Goal: Task Accomplishment & Management: Use online tool/utility

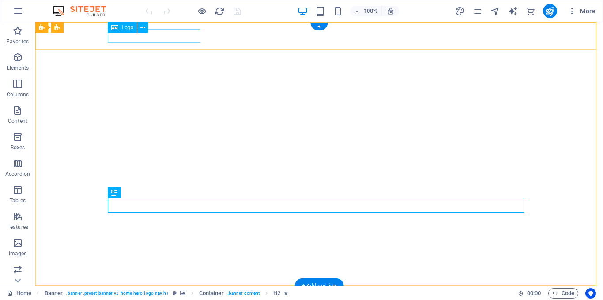
click at [185, 293] on div "[DOMAIN_NAME]" at bounding box center [319, 300] width 417 height 14
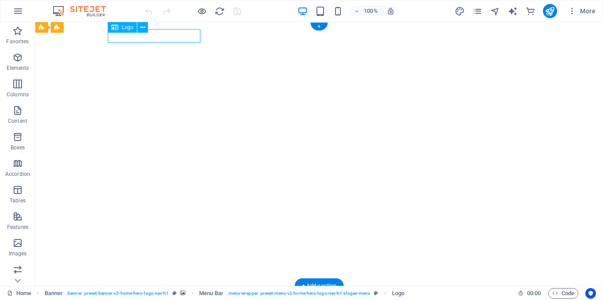
click at [185, 293] on div "[DOMAIN_NAME]" at bounding box center [319, 300] width 417 height 14
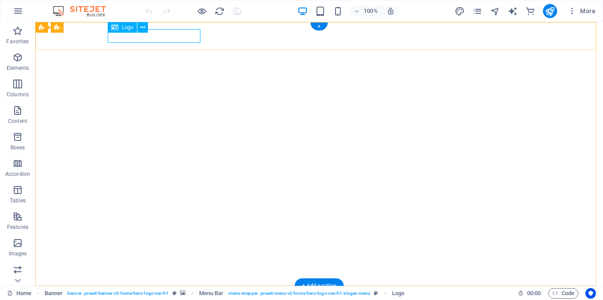
click at [183, 293] on div "[DOMAIN_NAME]" at bounding box center [319, 300] width 417 height 14
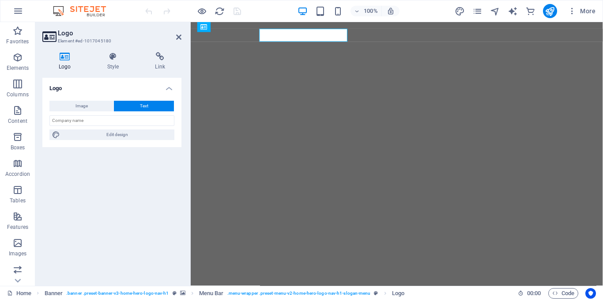
click at [183, 38] on div "Logo Element #ed-1017045180 Logo Style Link Logo Image Text Drag files here, cl…" at bounding box center [319, 154] width 568 height 264
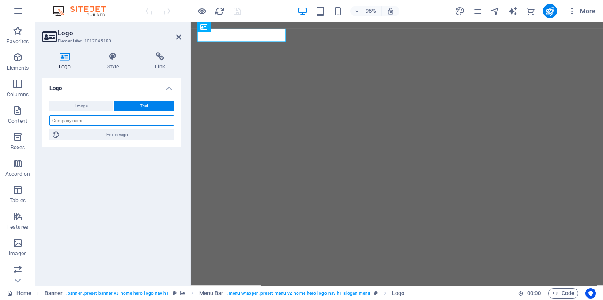
click at [101, 121] on input "text" at bounding box center [111, 120] width 125 height 11
type input "s"
type input "CrearDigital"
click at [139, 167] on div "Logo Image Text Drag files here, click to choose files or select files from Fil…" at bounding box center [111, 178] width 139 height 201
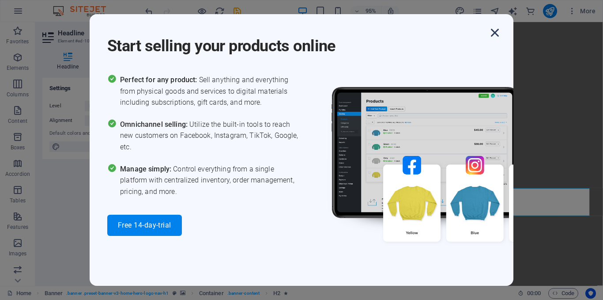
click at [497, 32] on icon "button" at bounding box center [495, 33] width 16 height 16
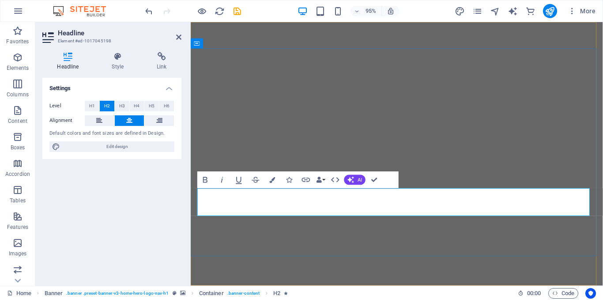
click at [323, 180] on button "Data Bindings" at bounding box center [321, 179] width 12 height 17
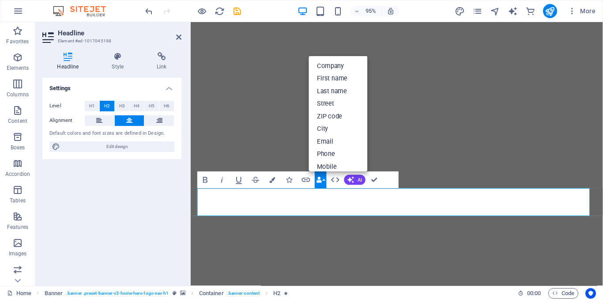
click at [390, 179] on div "Bold Italic Underline Strikethrough Colors Icons Link Data Bindings Company Fir…" at bounding box center [297, 179] width 201 height 17
click at [323, 179] on button "Data Bindings" at bounding box center [321, 179] width 12 height 17
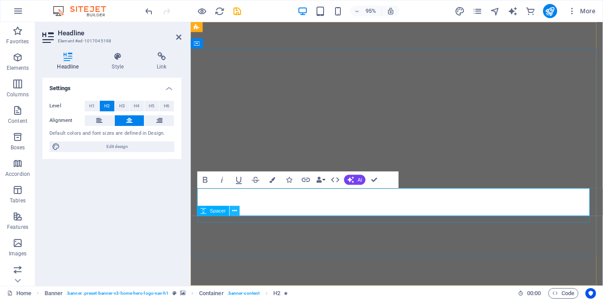
click at [234, 212] on icon at bounding box center [235, 211] width 4 height 9
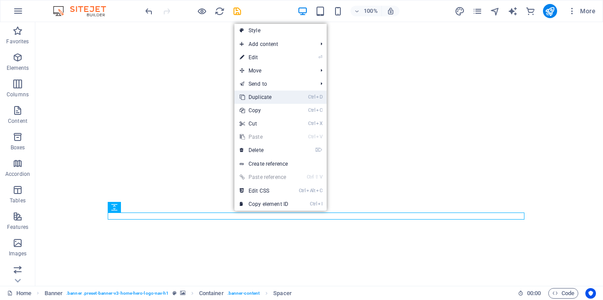
click at [264, 97] on link "Ctrl D Duplicate" at bounding box center [264, 97] width 59 height 13
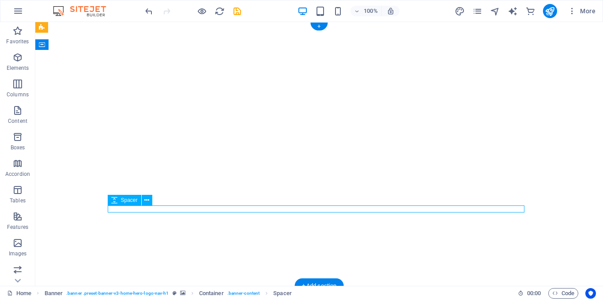
select select "px"
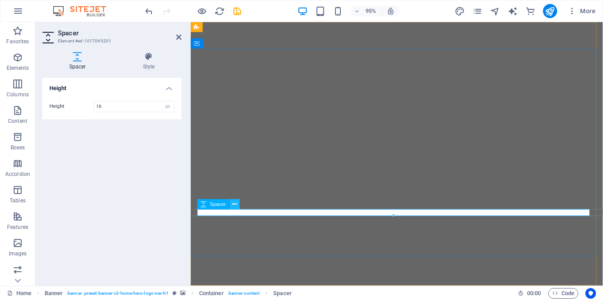
click at [235, 202] on icon at bounding box center [235, 204] width 4 height 9
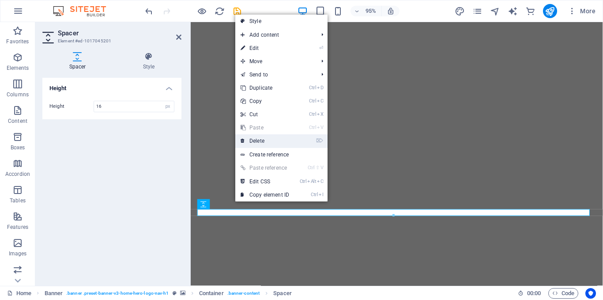
click at [257, 141] on link "⌦ Delete" at bounding box center [264, 140] width 59 height 13
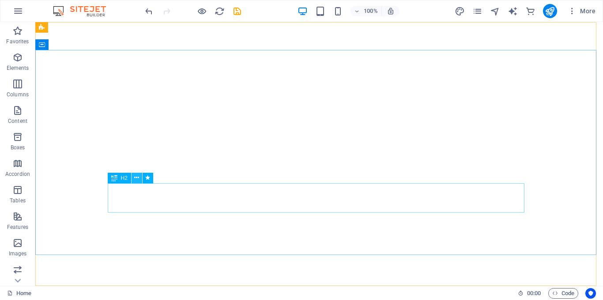
click at [137, 178] on icon at bounding box center [136, 177] width 5 height 9
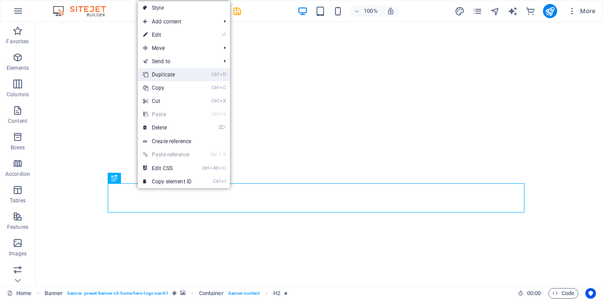
click at [169, 75] on link "Ctrl D Duplicate" at bounding box center [167, 74] width 59 height 13
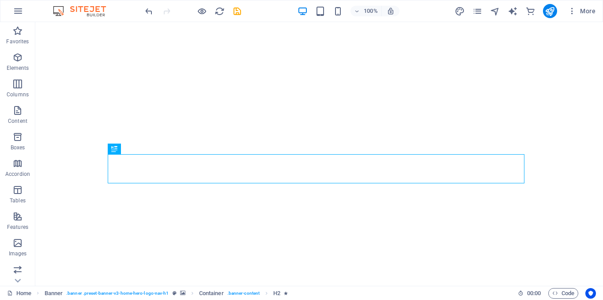
drag, startPoint x: 119, startPoint y: 148, endPoint x: 113, endPoint y: 148, distance: 5.7
click at [113, 148] on div "H2" at bounding box center [114, 149] width 13 height 11
drag, startPoint x: 148, startPoint y: 170, endPoint x: 124, endPoint y: 164, distance: 25.5
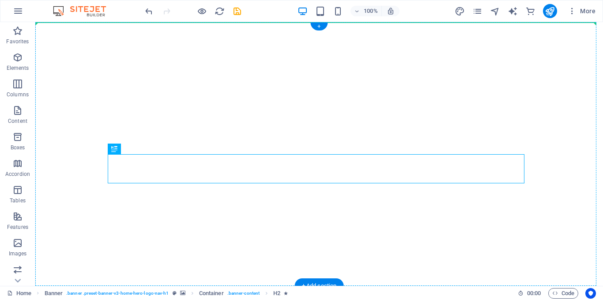
drag, startPoint x: 163, startPoint y: 162, endPoint x: 155, endPoint y: 114, distance: 49.3
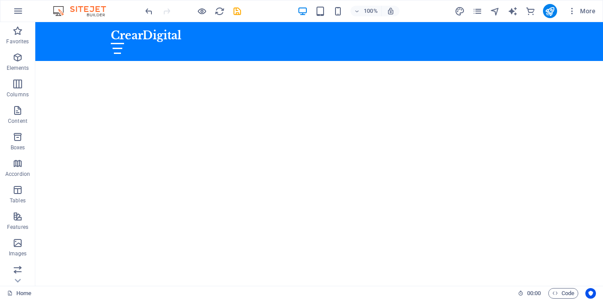
scroll to position [79, 0]
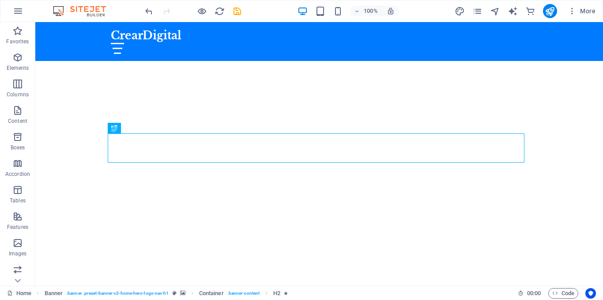
drag, startPoint x: 114, startPoint y: 127, endPoint x: 119, endPoint y: 129, distance: 6.2
click at [119, 129] on div "H2" at bounding box center [114, 128] width 13 height 11
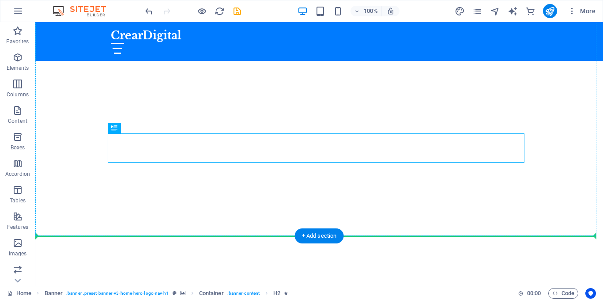
drag, startPoint x: 152, startPoint y: 151, endPoint x: 120, endPoint y: 108, distance: 54.1
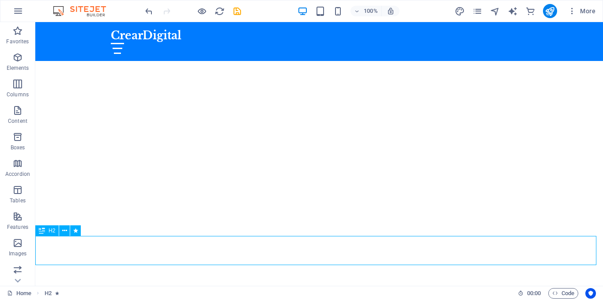
click at [52, 231] on span "H2" at bounding box center [52, 230] width 7 height 5
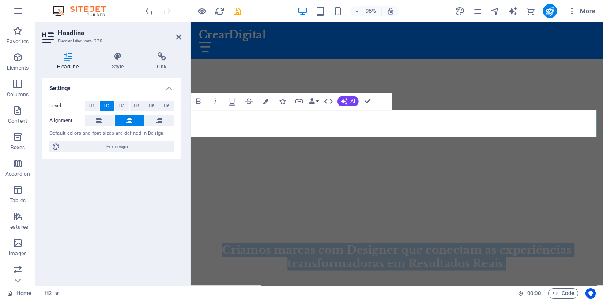
scroll to position [214, 0]
click at [375, 251] on span "Criamos marcas com Designer que conectam as experiências transformadoras em Res…" at bounding box center [408, 265] width 368 height 29
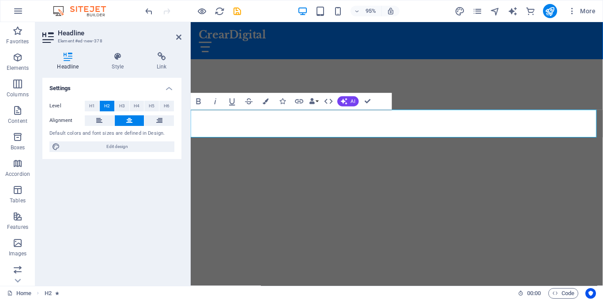
click at [375, 251] on span "Criamos marcas com Designer que conectam as experiências transformadoras em Res…" at bounding box center [408, 265] width 368 height 29
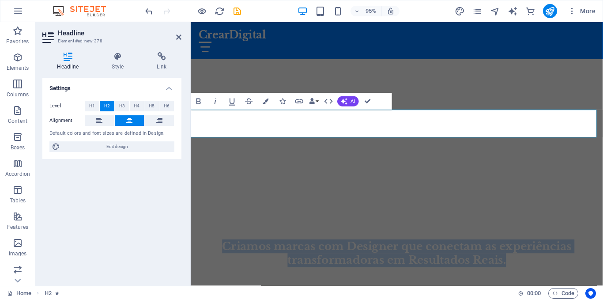
click at [375, 251] on span "Criamos marcas com Designer que conectam as experiências transformadoras em Res…" at bounding box center [408, 265] width 368 height 29
click at [272, 251] on h2 "Criamos marcas com Designer que conectam as experiências transformadoras em Res…" at bounding box center [408, 265] width 434 height 29
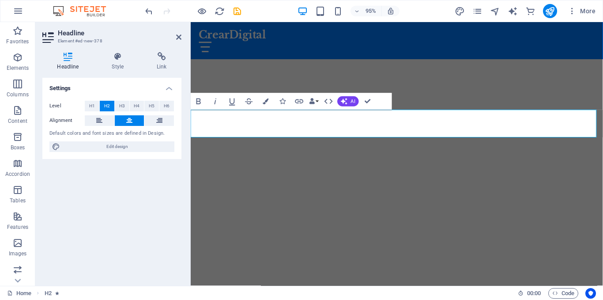
click at [263, 251] on span "Criamos marcas com Designer que conectam as experiências transformadoras em Res…" at bounding box center [408, 265] width 368 height 29
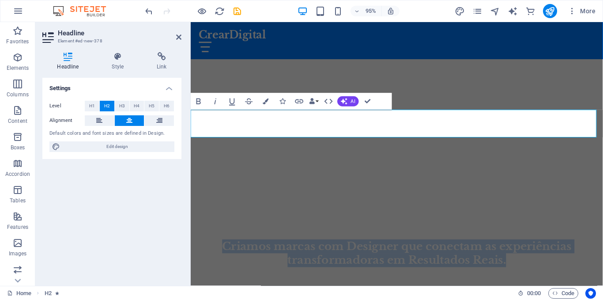
click at [263, 251] on span "Criamos marcas com Designer que conectam as experiências transformadoras em Res…" at bounding box center [408, 265] width 368 height 29
click at [322, 251] on span "Criamos marcas com Designer que conectam as experiências transformadoras em Res…" at bounding box center [408, 265] width 368 height 29
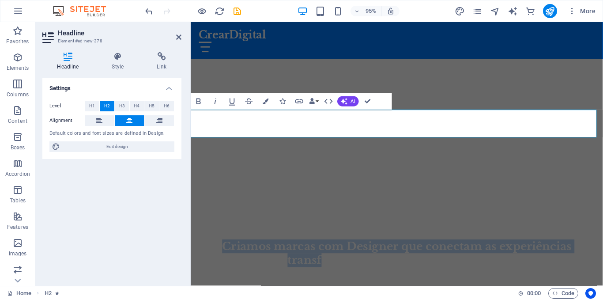
drag, startPoint x: 322, startPoint y: 130, endPoint x: 218, endPoint y: 118, distance: 104.9
click at [218, 251] on h2 "Criamos marcas com Designer que conectam as experiências transformadoras em Res…" at bounding box center [408, 265] width 434 height 29
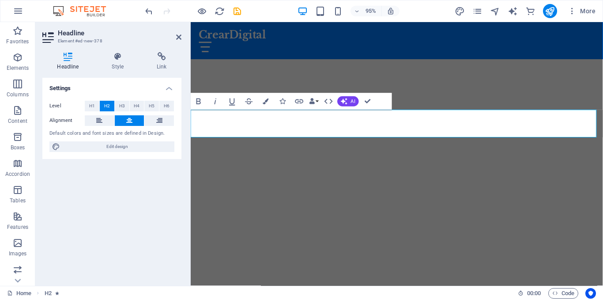
click at [338, 251] on span "Criamos marcas com Designer que conectam as experiências transformadoras em Res…" at bounding box center [408, 265] width 368 height 29
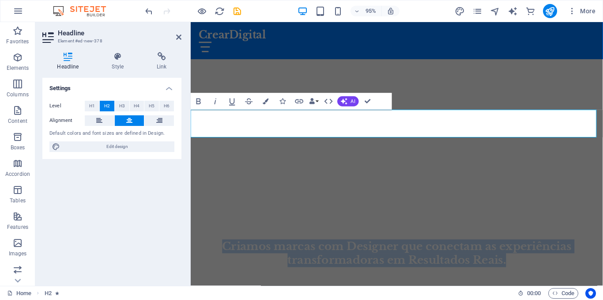
click at [338, 251] on span "Criamos marcas com Designer que conectam as experiências transformadoras em Res…" at bounding box center [408, 265] width 368 height 29
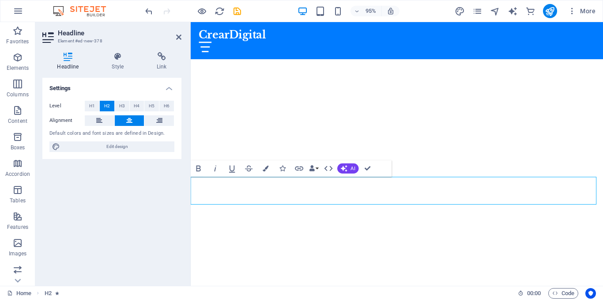
scroll to position [139, 0]
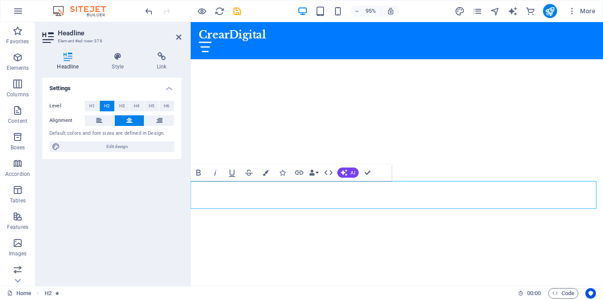
drag, startPoint x: 578, startPoint y: 192, endPoint x: 392, endPoint y: 74, distance: 220.8
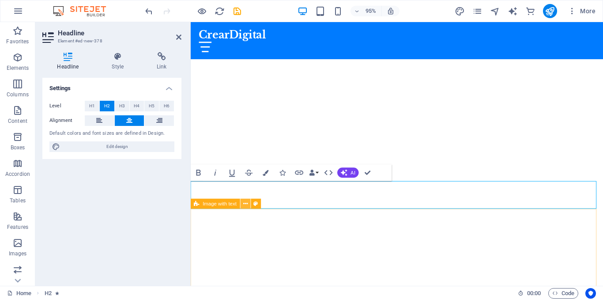
click at [247, 203] on icon at bounding box center [245, 203] width 4 height 9
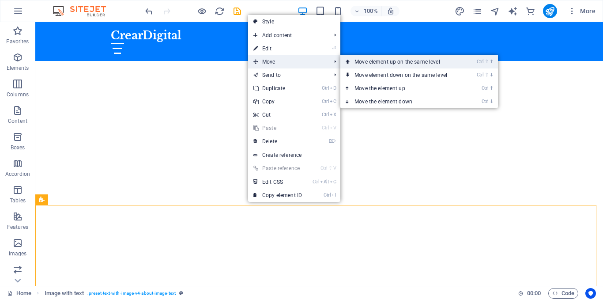
click at [387, 59] on link "Ctrl ⇧ ⬆ Move element up on the same level" at bounding box center [403, 61] width 125 height 13
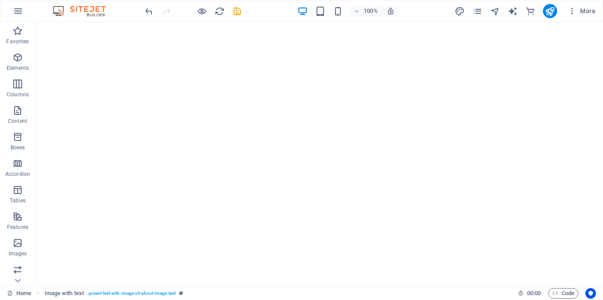
scroll to position [0, 0]
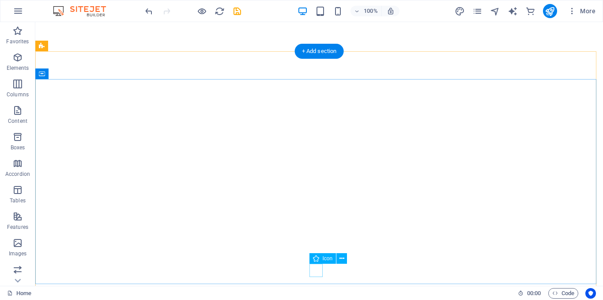
click at [317, 273] on figure at bounding box center [319, 271] width 13 height 13
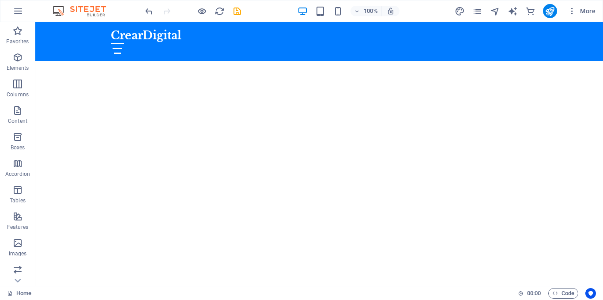
scroll to position [168, 0]
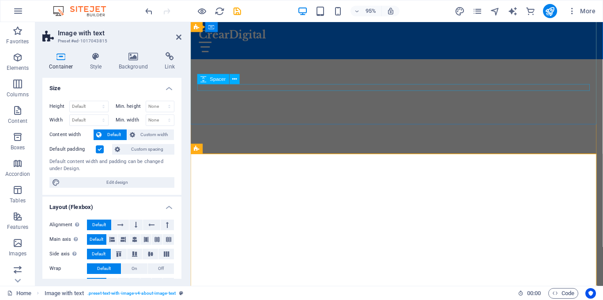
click at [318, 224] on div at bounding box center [408, 227] width 417 height 7
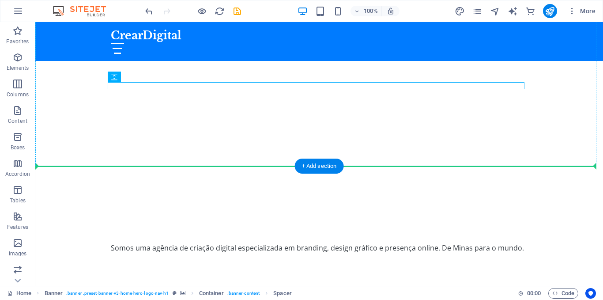
scroll to position [140, 0]
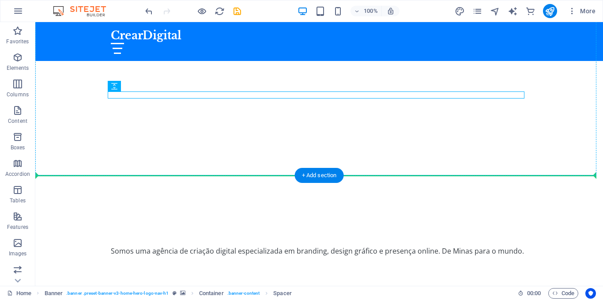
drag, startPoint x: 174, startPoint y: 82, endPoint x: 136, endPoint y: 78, distance: 37.8
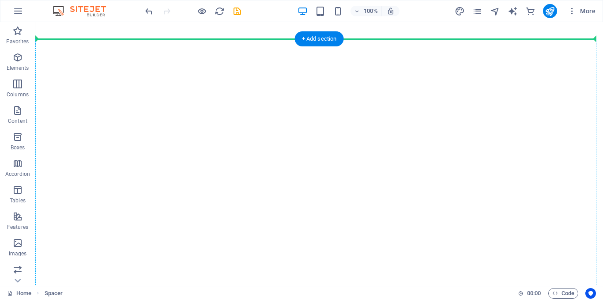
scroll to position [12, 0]
drag, startPoint x: 82, startPoint y: 191, endPoint x: 239, endPoint y: 111, distance: 176.4
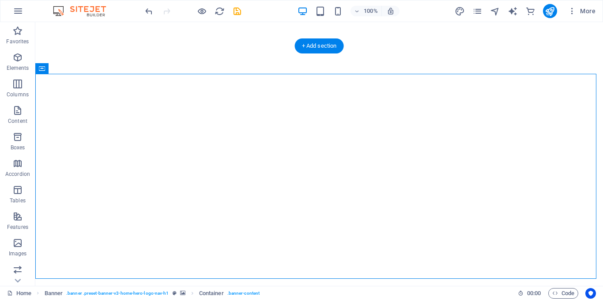
drag, startPoint x: 231, startPoint y: 148, endPoint x: 224, endPoint y: 209, distance: 61.4
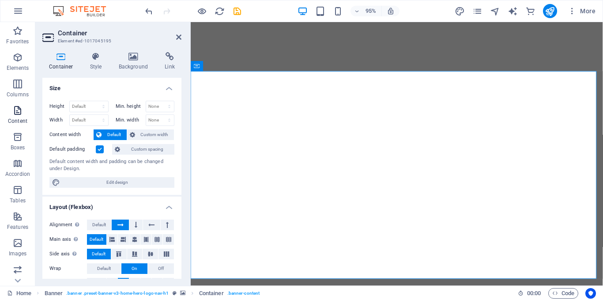
drag, startPoint x: 17, startPoint y: 109, endPoint x: 17, endPoint y: 114, distance: 4.9
click at [17, 114] on icon "button" at bounding box center [17, 110] width 11 height 11
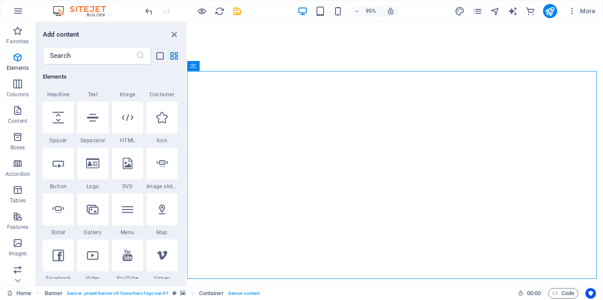
scroll to position [91, 0]
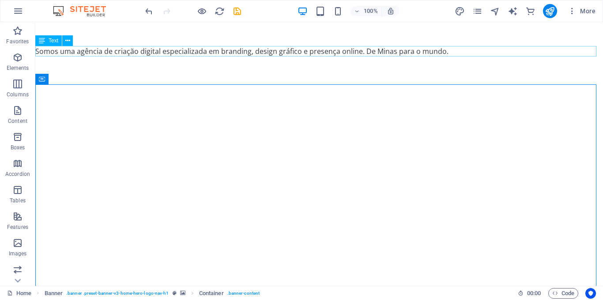
scroll to position [0, 0]
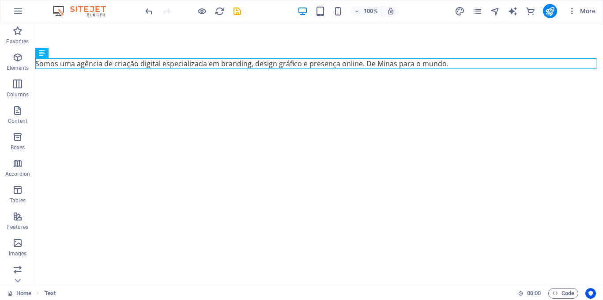
drag, startPoint x: 242, startPoint y: 48, endPoint x: 215, endPoint y: 59, distance: 29.9
click at [215, 59] on div "Somos uma agência de criação digital especializada em branding, design gráfico …" at bounding box center [319, 63] width 568 height 11
drag, startPoint x: 77, startPoint y: 75, endPoint x: 116, endPoint y: 147, distance: 81.6
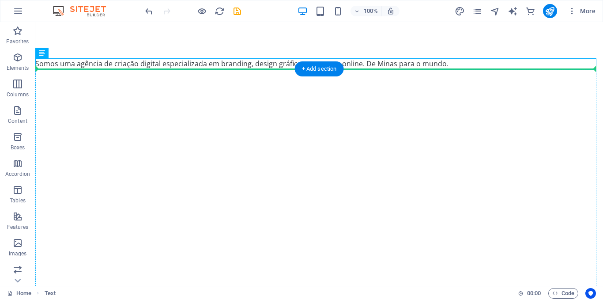
drag, startPoint x: 86, startPoint y: 62, endPoint x: 231, endPoint y: 169, distance: 180.0
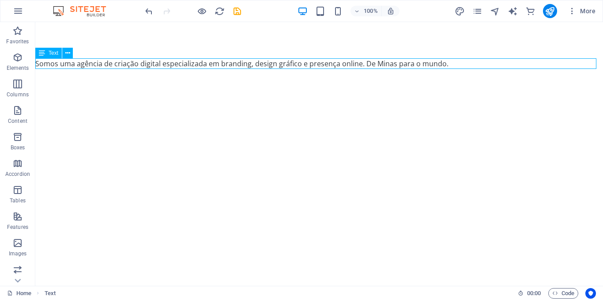
click at [428, 63] on div "Somos uma agência de criação digital especializada em branding, design gráfico …" at bounding box center [319, 63] width 568 height 11
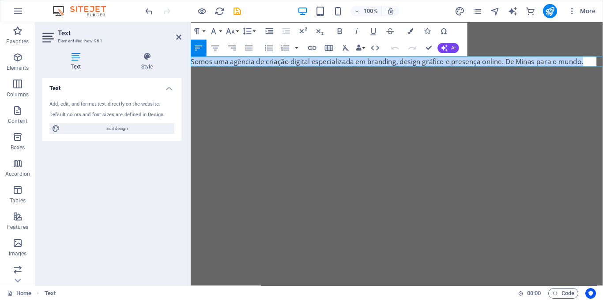
click at [441, 64] on p "Somos uma agência de criação digital especializada em branding, design gráfico …" at bounding box center [408, 63] width 434 height 11
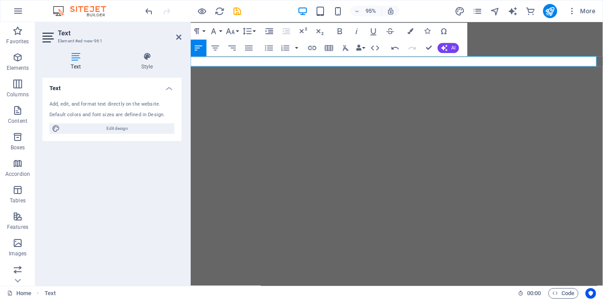
click at [199, 48] on icon "button" at bounding box center [199, 47] width 8 height 5
click at [296, 47] on button "button" at bounding box center [297, 48] width 7 height 17
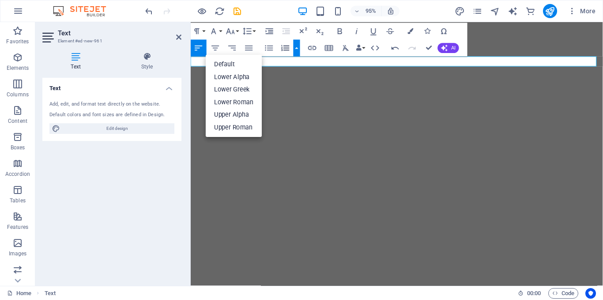
click at [296, 47] on button "button" at bounding box center [297, 48] width 7 height 17
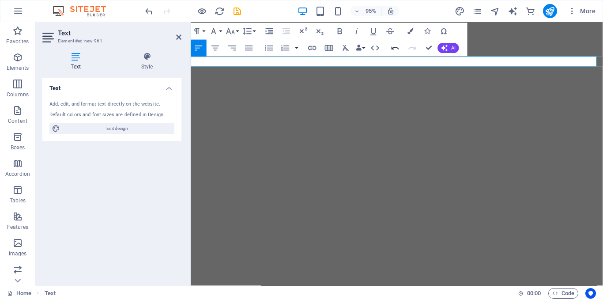
click at [395, 49] on icon "button" at bounding box center [395, 48] width 10 height 10
click at [395, 47] on icon "button" at bounding box center [396, 48] width 8 height 3
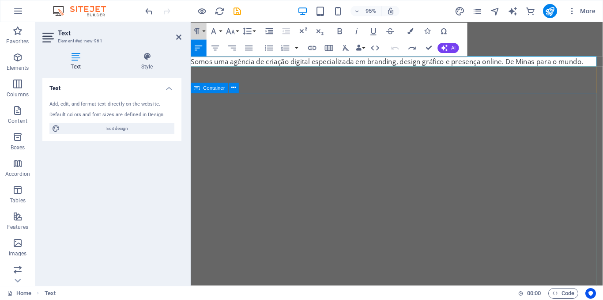
drag, startPoint x: 390, startPoint y: 48, endPoint x: 275, endPoint y: 143, distance: 149.7
drag, startPoint x: 649, startPoint y: 51, endPoint x: 479, endPoint y: 114, distance: 181.0
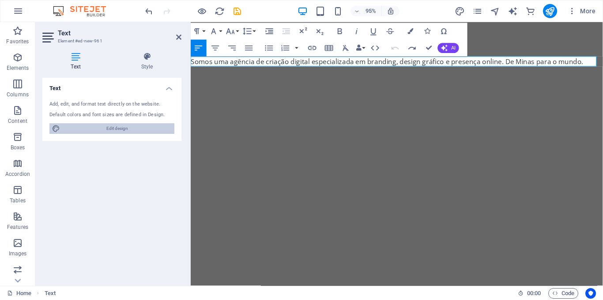
click at [120, 132] on span "Edit design" at bounding box center [117, 128] width 109 height 11
select select "px"
select select "200"
select select "px"
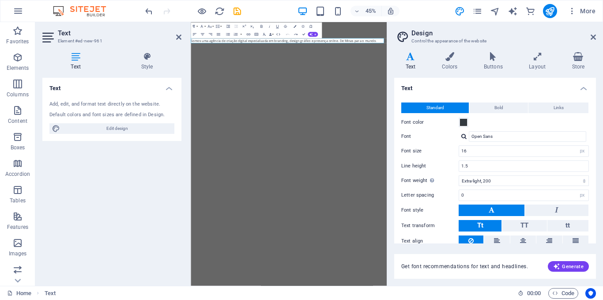
click at [409, 60] on icon at bounding box center [410, 56] width 33 height 9
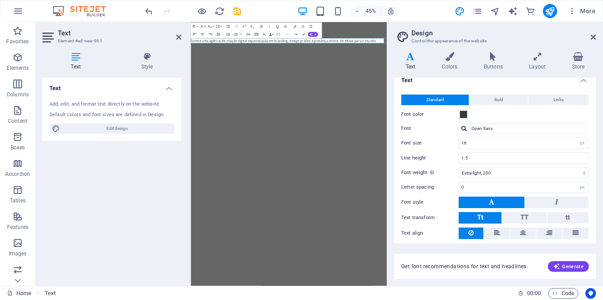
scroll to position [36, 0]
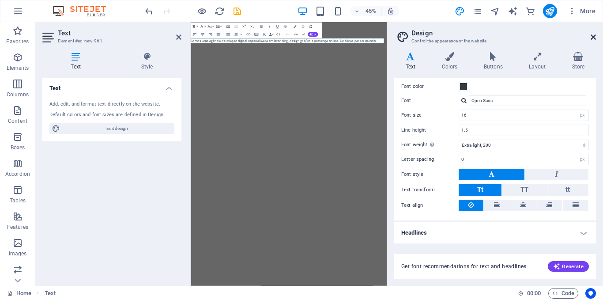
click at [593, 38] on icon at bounding box center [593, 37] width 5 height 7
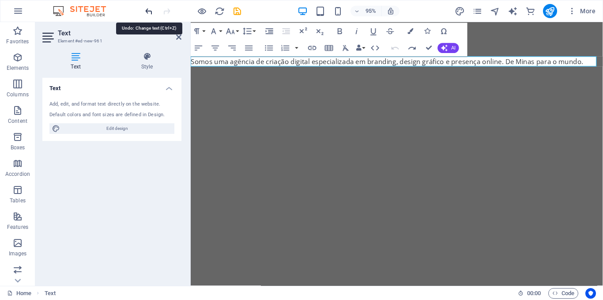
click at [148, 11] on icon "undo" at bounding box center [149, 11] width 10 height 10
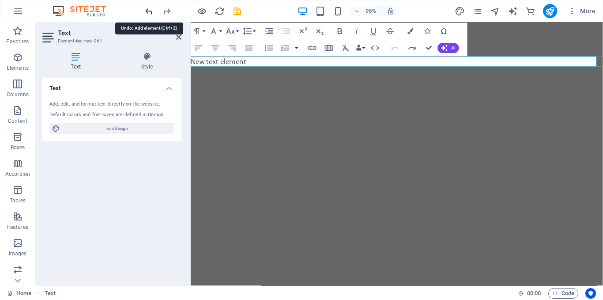
click at [148, 11] on icon "undo" at bounding box center [149, 11] width 10 height 10
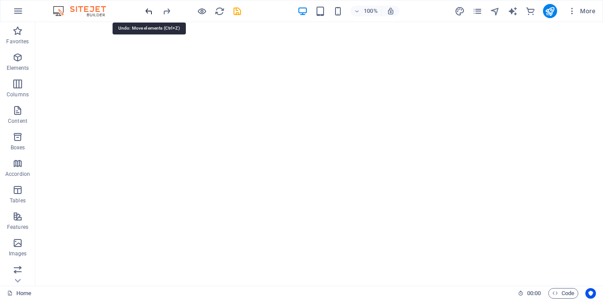
click at [148, 11] on icon "undo" at bounding box center [149, 11] width 10 height 10
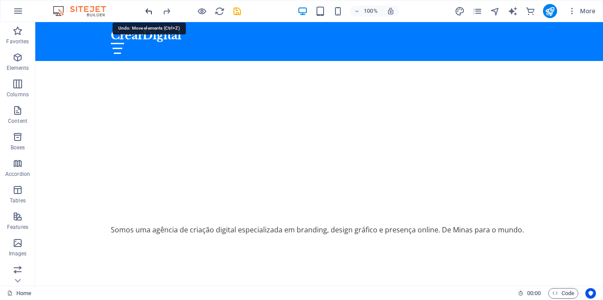
scroll to position [165, 0]
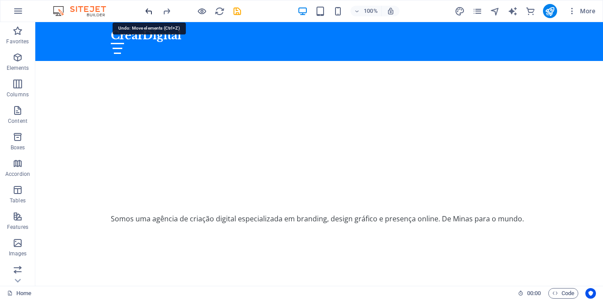
click at [148, 11] on icon "undo" at bounding box center [149, 11] width 10 height 10
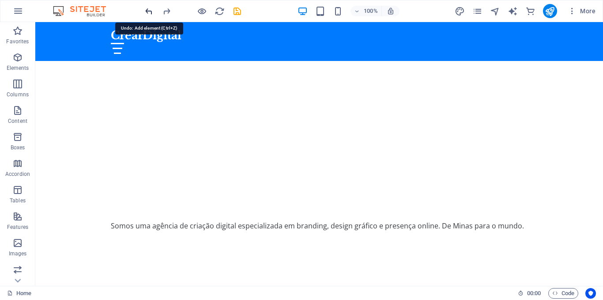
click at [148, 11] on icon "undo" at bounding box center [149, 11] width 10 height 10
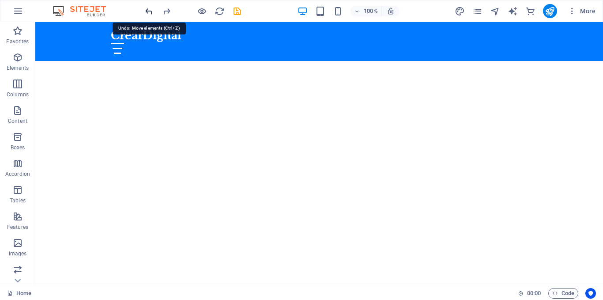
click at [148, 11] on icon "undo" at bounding box center [149, 11] width 10 height 10
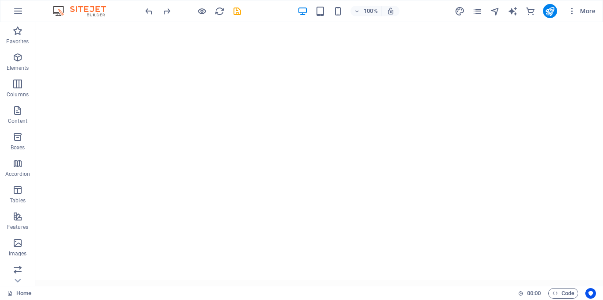
scroll to position [27, 0]
click at [137, 181] on icon at bounding box center [136, 180] width 5 height 9
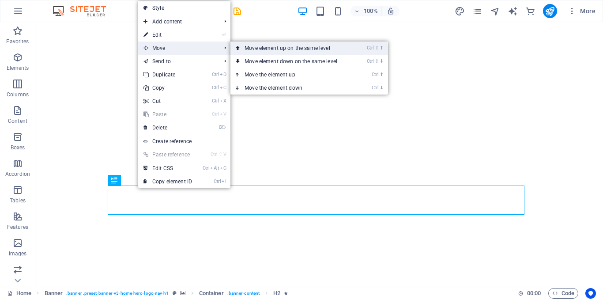
click at [257, 48] on link "Ctrl ⇧ ⬆ Move element up on the same level" at bounding box center [293, 48] width 125 height 13
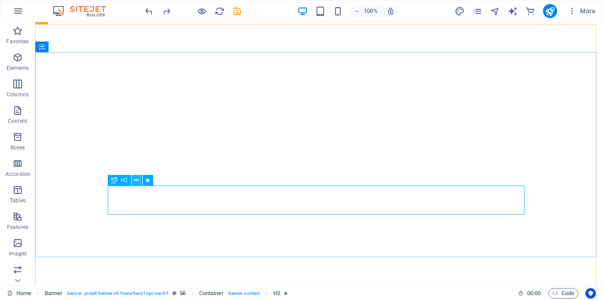
click at [136, 180] on icon at bounding box center [136, 180] width 5 height 9
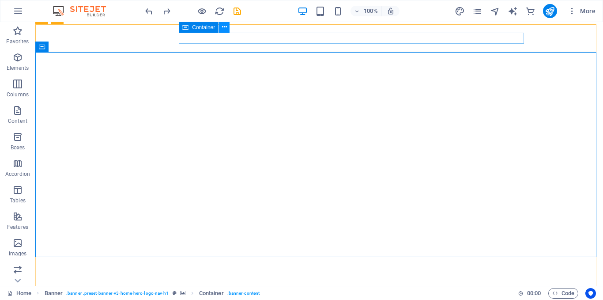
click at [224, 28] on icon at bounding box center [224, 27] width 5 height 9
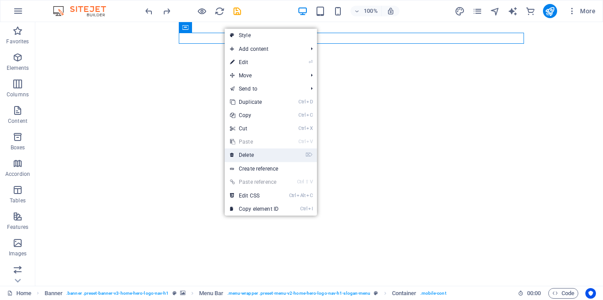
click at [256, 153] on link "⌦ Delete" at bounding box center [254, 154] width 59 height 13
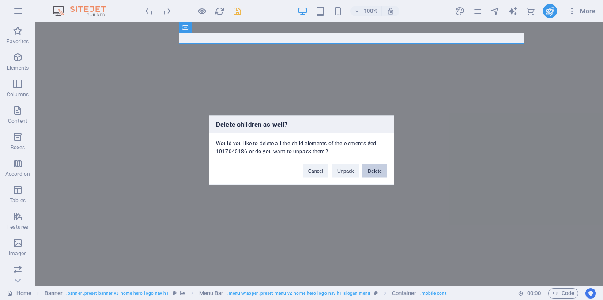
click at [377, 170] on button "Delete" at bounding box center [375, 170] width 25 height 13
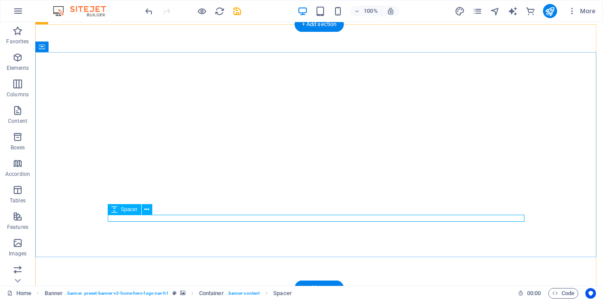
click at [131, 211] on span "Spacer" at bounding box center [129, 209] width 17 height 5
click at [146, 209] on icon at bounding box center [146, 209] width 5 height 9
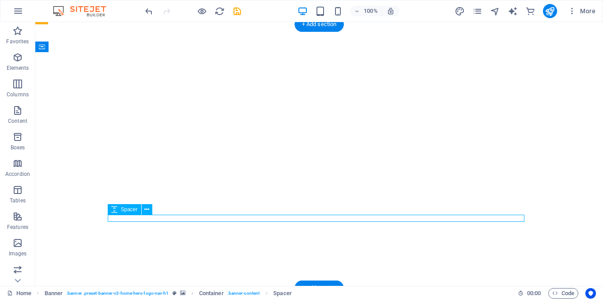
select select "px"
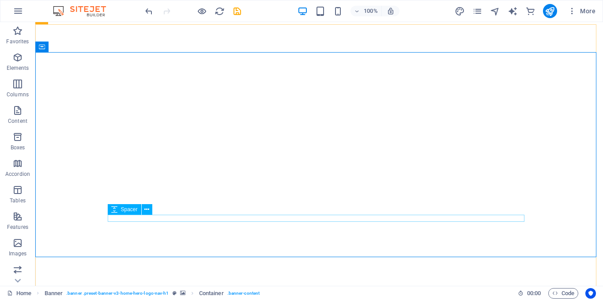
click at [131, 209] on span "Spacer" at bounding box center [129, 209] width 17 height 5
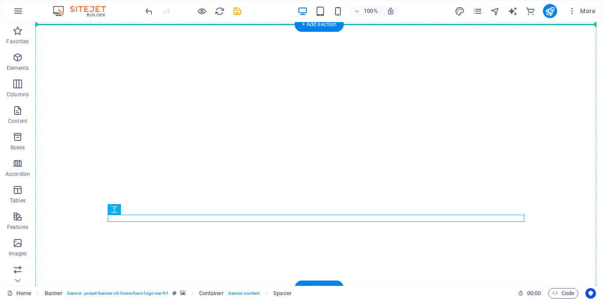
drag, startPoint x: 165, startPoint y: 231, endPoint x: 159, endPoint y: 141, distance: 90.3
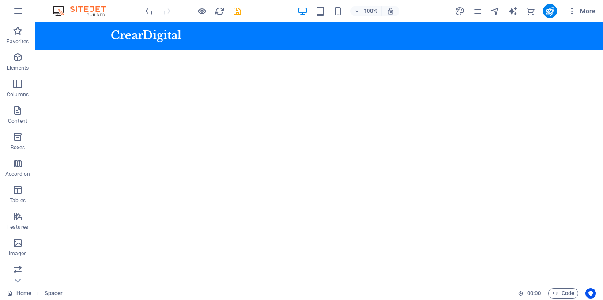
scroll to position [135, 0]
click at [94, 187] on div "Criamos marcas com Designer que conectam as experiências transformadoras em Res…" at bounding box center [319, 251] width 568 height 128
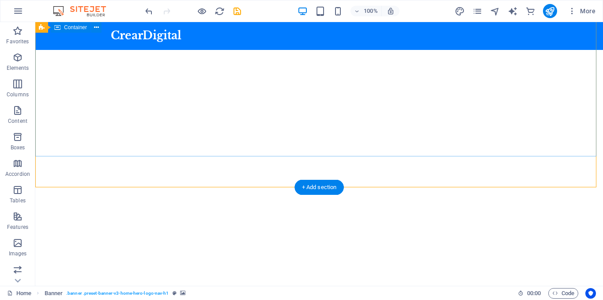
click at [110, 187] on div "Criamos marcas com Designer que conectam as experiências transformadoras em Res…" at bounding box center [319, 251] width 568 height 128
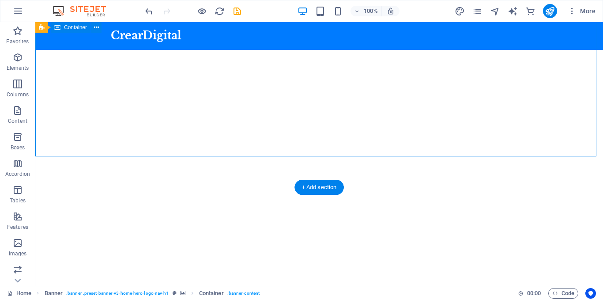
click at [110, 187] on div "Criamos marcas com Designer que conectam as experiências transformadoras em Res…" at bounding box center [319, 251] width 568 height 128
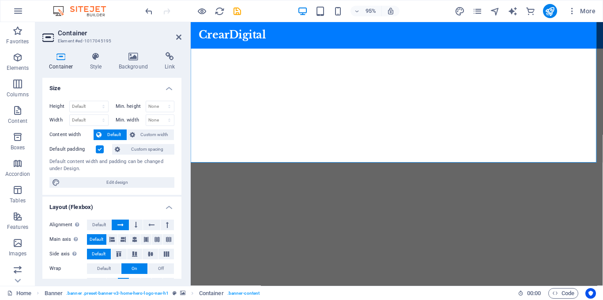
drag, startPoint x: 351, startPoint y: 175, endPoint x: 366, endPoint y: 178, distance: 15.2
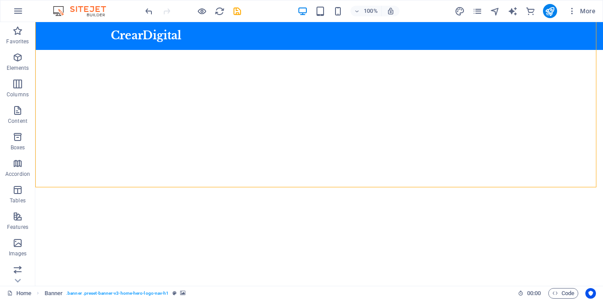
select select "vh"
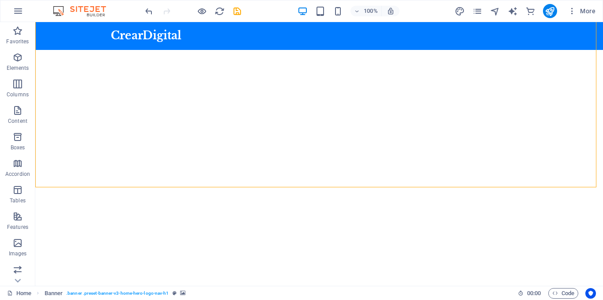
select select "header"
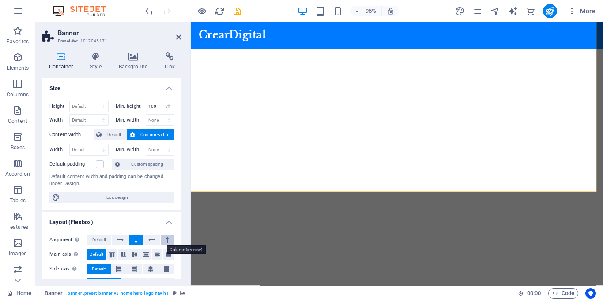
click at [167, 239] on button at bounding box center [167, 240] width 13 height 11
click at [133, 238] on button at bounding box center [135, 240] width 13 height 11
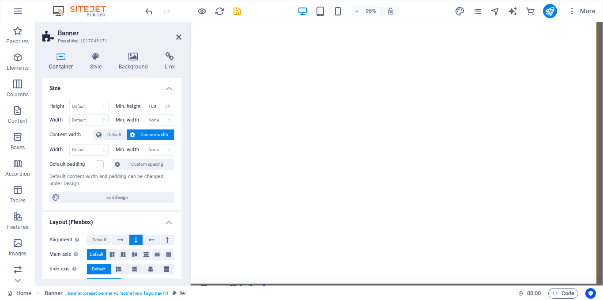
scroll to position [27, 0]
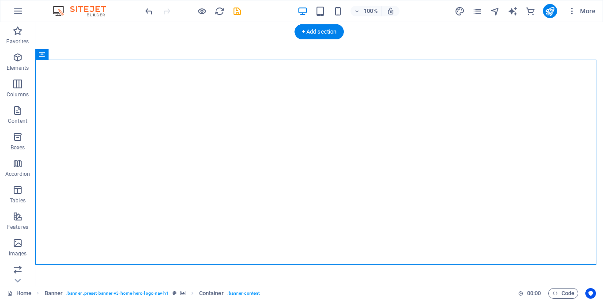
drag, startPoint x: 233, startPoint y: 77, endPoint x: 199, endPoint y: 71, distance: 34.2
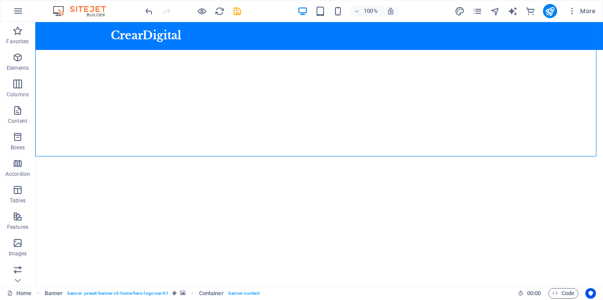
scroll to position [139, 0]
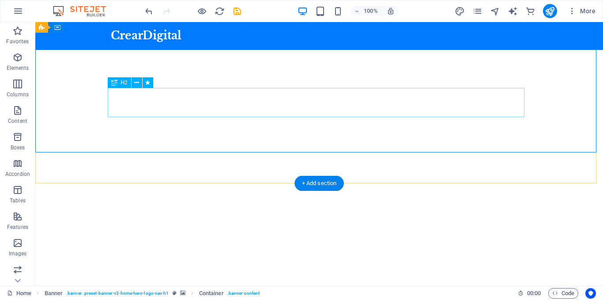
click at [311, 246] on div "Criamos marcas com Designer que conectam as experiências transformadoras em Res…" at bounding box center [319, 260] width 417 height 29
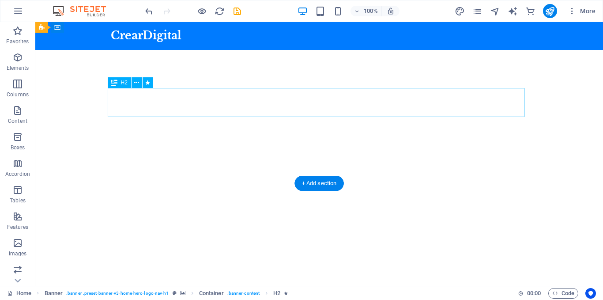
click at [311, 246] on div "Criamos marcas com Designer que conectam as experiências transformadoras em Res…" at bounding box center [319, 260] width 417 height 29
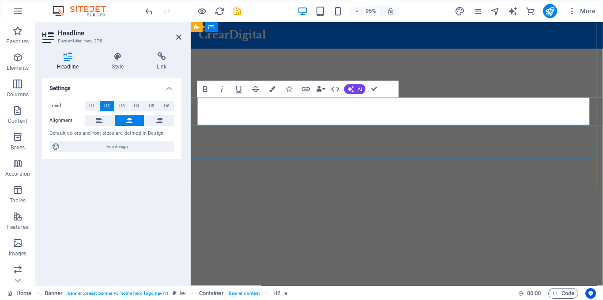
click at [333, 260] on span "Criamos marcas com Designer que conectam as experiências transformadoras em Res…" at bounding box center [408, 274] width 368 height 29
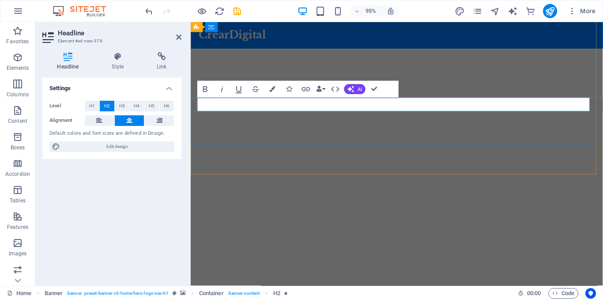
scroll to position [153, 0]
click at [93, 105] on span "H1" at bounding box center [92, 106] width 6 height 11
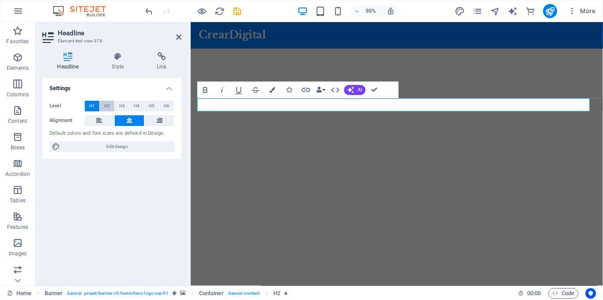
click at [109, 106] on span "H2" at bounding box center [107, 106] width 6 height 11
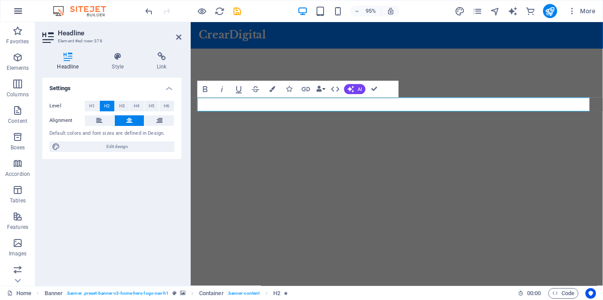
click at [22, 8] on icon "button" at bounding box center [18, 11] width 11 height 11
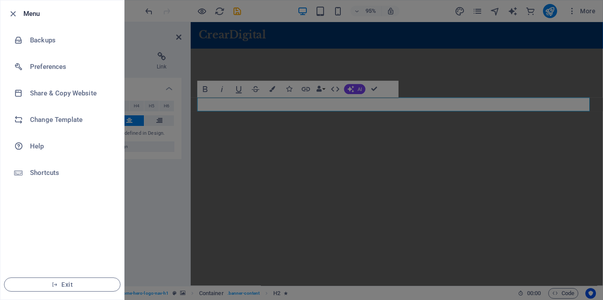
click at [152, 196] on div at bounding box center [301, 150] width 603 height 300
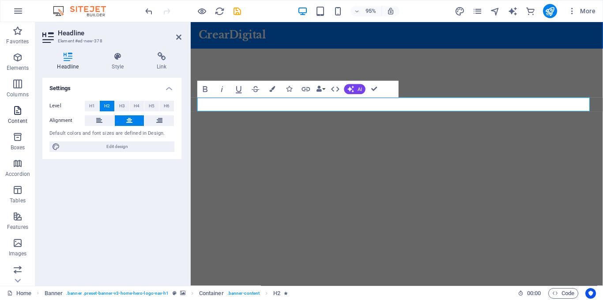
click at [17, 109] on icon "button" at bounding box center [17, 110] width 11 height 11
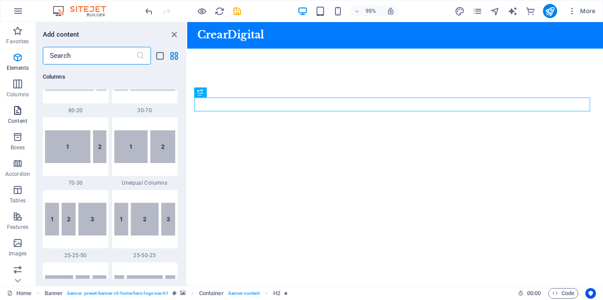
scroll to position [1545, 0]
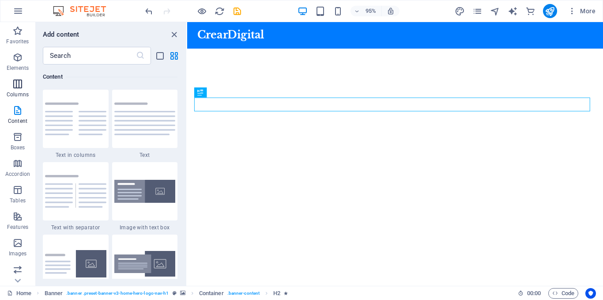
click at [17, 83] on icon "button" at bounding box center [17, 84] width 11 height 11
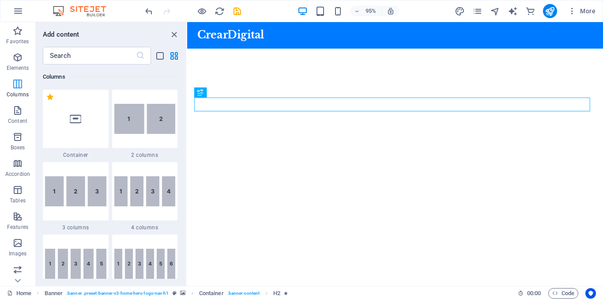
scroll to position [437, 0]
click at [18, 58] on icon "button" at bounding box center [17, 57] width 11 height 11
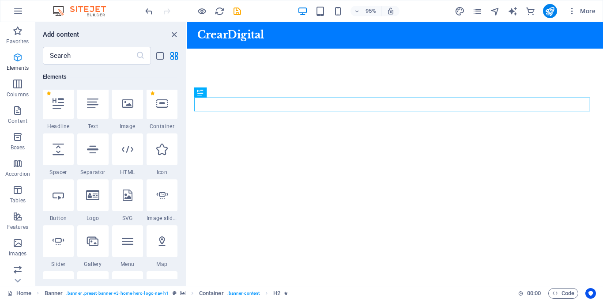
scroll to position [94, 0]
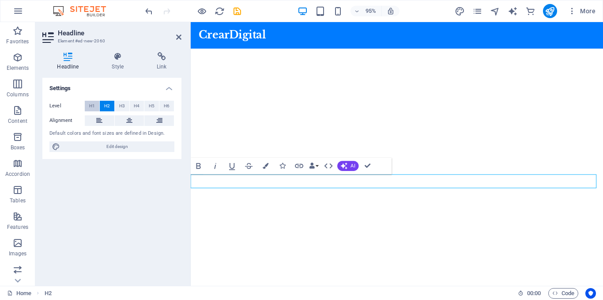
click at [92, 105] on span "H1" at bounding box center [92, 106] width 6 height 11
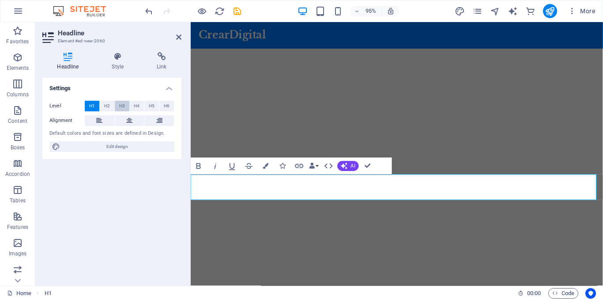
click at [120, 106] on span "H3" at bounding box center [122, 106] width 6 height 11
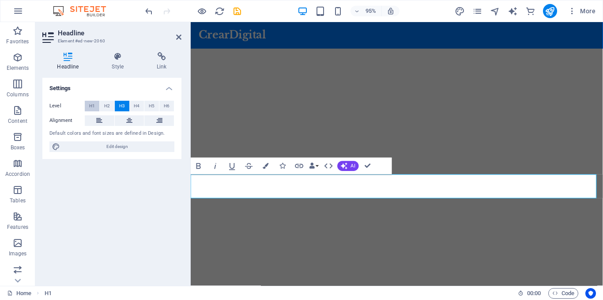
click at [91, 106] on span "H1" at bounding box center [92, 106] width 6 height 11
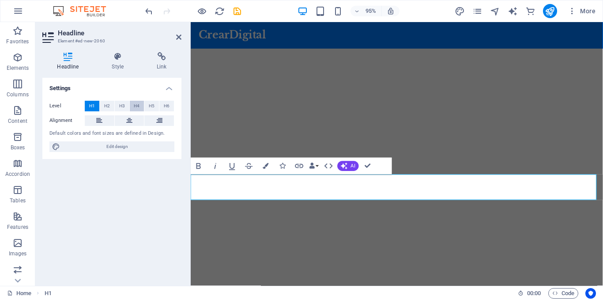
click at [138, 106] on span "H4" at bounding box center [137, 106] width 6 height 11
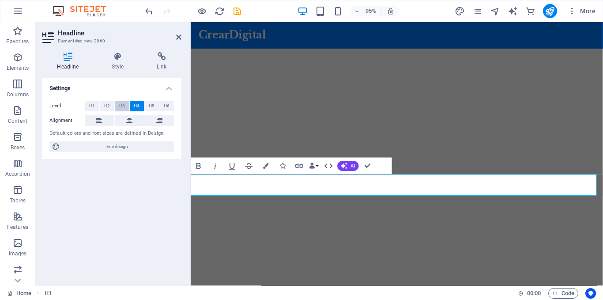
click at [122, 105] on span "H3" at bounding box center [122, 106] width 6 height 11
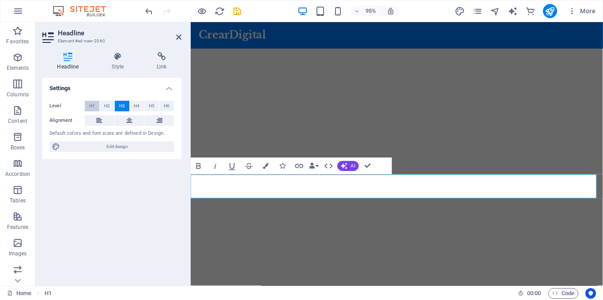
click at [88, 107] on button "H1" at bounding box center [92, 106] width 15 height 11
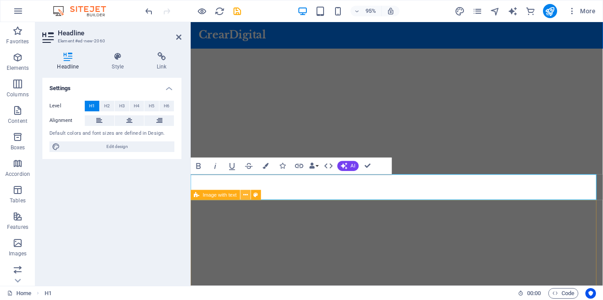
click at [245, 194] on icon at bounding box center [245, 195] width 4 height 9
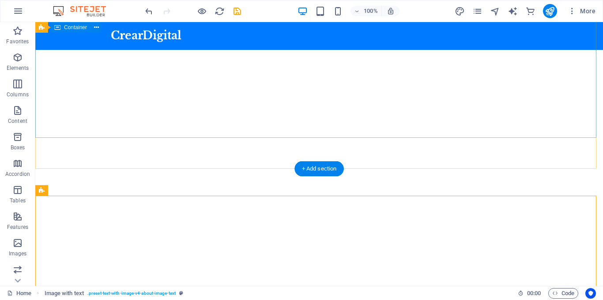
click at [415, 169] on div "Criamos marcas que conectam e experiências que transformam." at bounding box center [319, 225] width 568 height 113
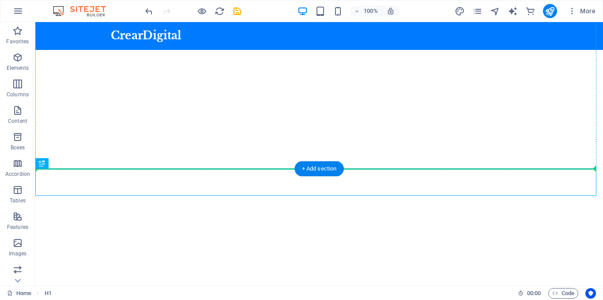
drag, startPoint x: 241, startPoint y: 180, endPoint x: 240, endPoint y: 113, distance: 66.7
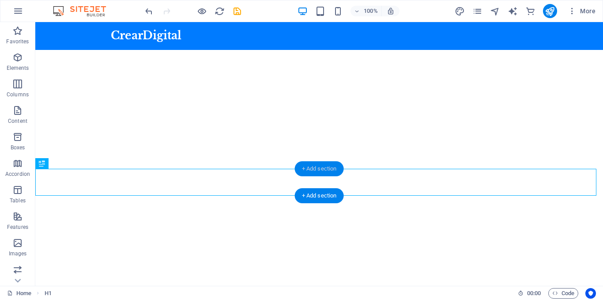
click at [320, 169] on div "+ Add section" at bounding box center [319, 168] width 49 height 15
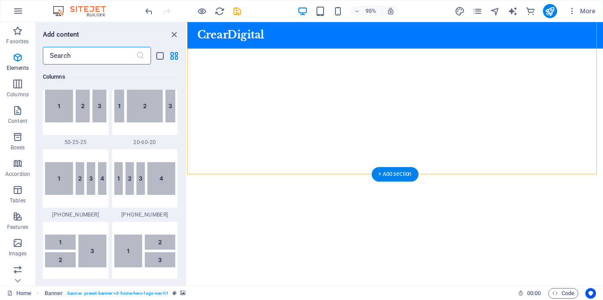
scroll to position [1545, 0]
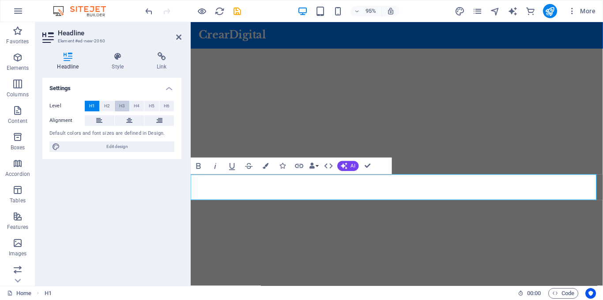
click at [122, 106] on span "H3" at bounding box center [122, 106] width 6 height 11
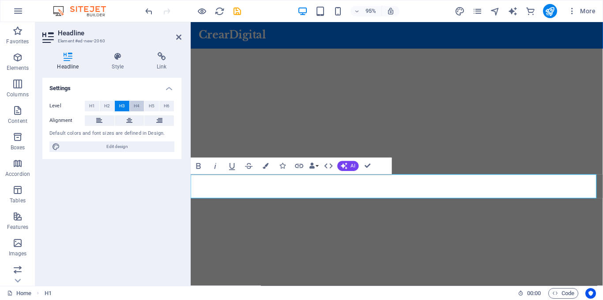
click at [137, 106] on span "H4" at bounding box center [137, 106] width 6 height 11
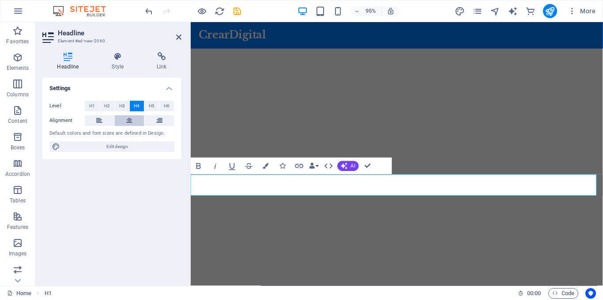
click at [132, 121] on icon at bounding box center [129, 120] width 6 height 11
click at [160, 120] on icon at bounding box center [159, 120] width 6 height 11
click at [129, 121] on icon at bounding box center [129, 120] width 6 height 11
click at [180, 39] on icon at bounding box center [178, 37] width 5 height 7
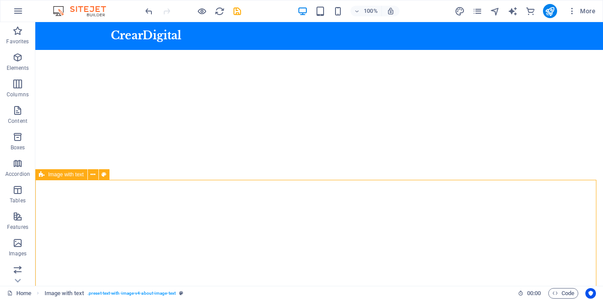
drag, startPoint x: 413, startPoint y: 204, endPoint x: 550, endPoint y: 198, distance: 137.0
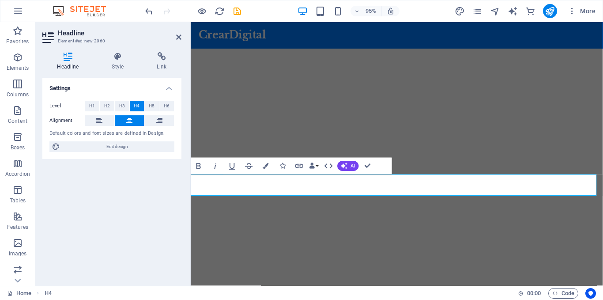
click at [20, 85] on icon "button" at bounding box center [17, 84] width 11 height 11
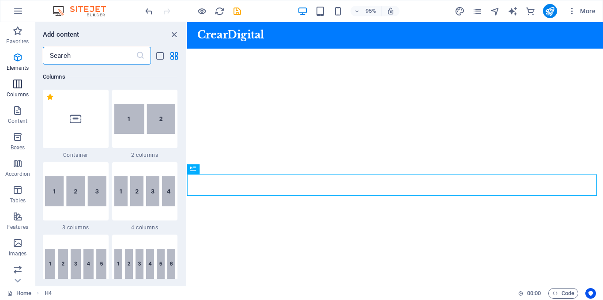
scroll to position [437, 0]
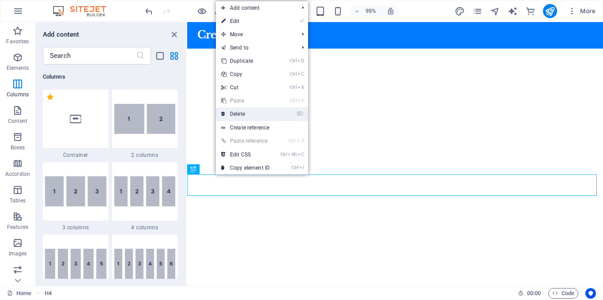
click at [245, 113] on link "⌦ Delete" at bounding box center [245, 113] width 59 height 13
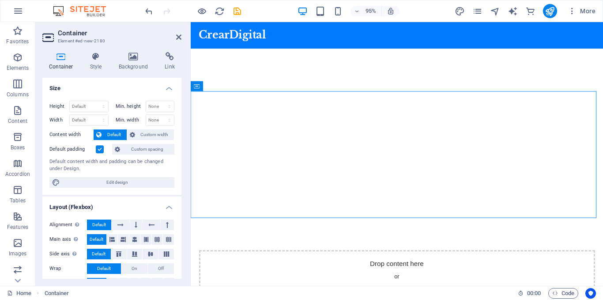
scroll to position [281, 0]
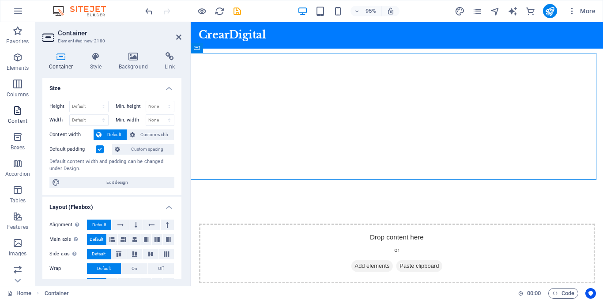
click at [16, 110] on icon "button" at bounding box center [17, 110] width 11 height 11
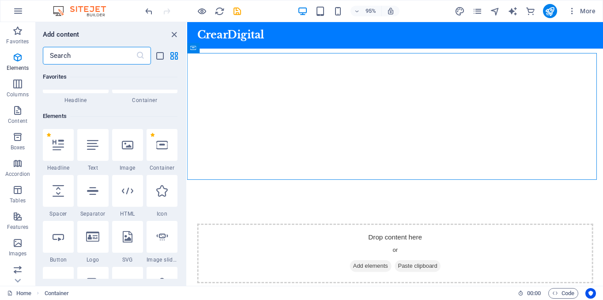
scroll to position [91, 0]
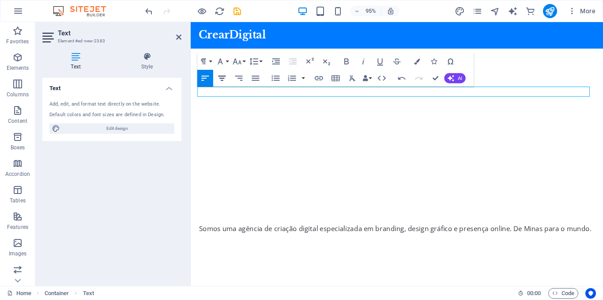
click at [222, 80] on icon "button" at bounding box center [223, 78] width 8 height 5
click at [526, 234] on p "Somos uma agência de criação digital especializada em branding, design gráfico …" at bounding box center [408, 239] width 417 height 11
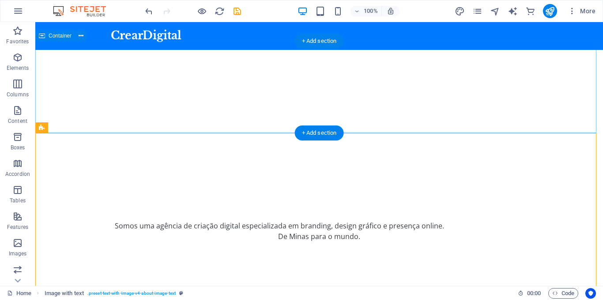
click at [318, 185] on div "Somos uma agência de criação digital especializada em branding, design gráfico …" at bounding box center [319, 231] width 568 height 92
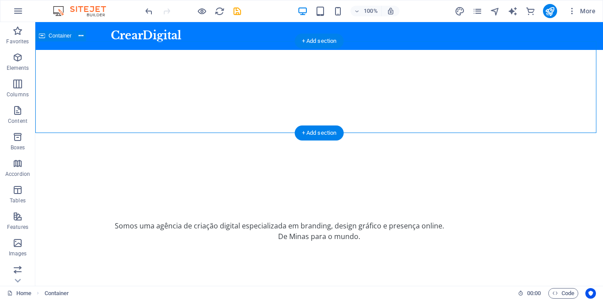
click at [318, 185] on div "Somos uma agência de criação digital especializada em branding, design gráfico …" at bounding box center [319, 231] width 568 height 92
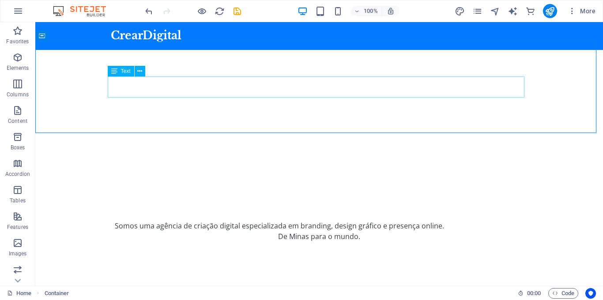
click at [111, 72] on icon at bounding box center [114, 71] width 6 height 11
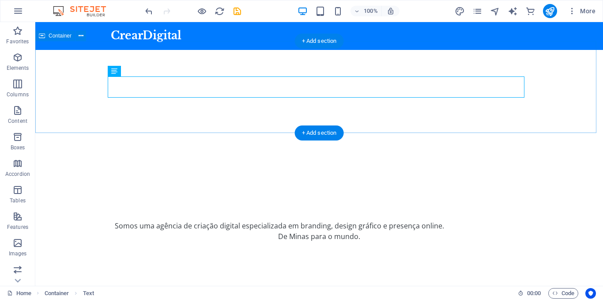
click at [305, 185] on div "Somos uma agência de criação digital especializada em branding, design gráfico …" at bounding box center [319, 231] width 568 height 92
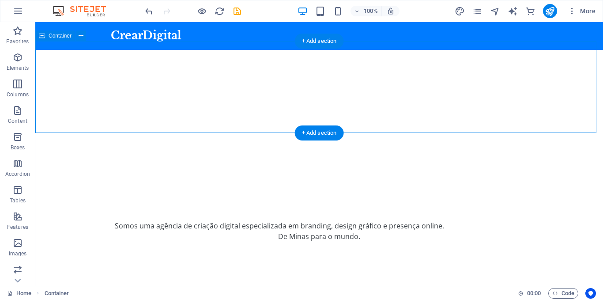
click at [299, 185] on div "Somos uma agência de criação digital especializada em branding, design gráfico …" at bounding box center [319, 231] width 568 height 92
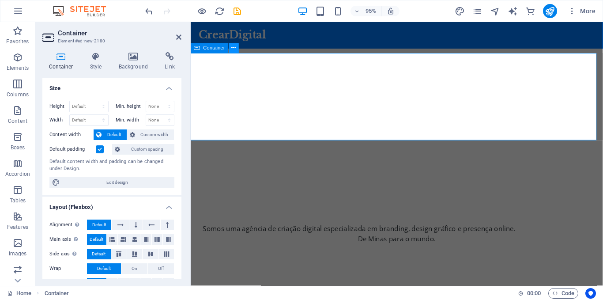
click at [235, 48] on icon at bounding box center [234, 48] width 4 height 9
click at [234, 51] on icon at bounding box center [234, 48] width 4 height 9
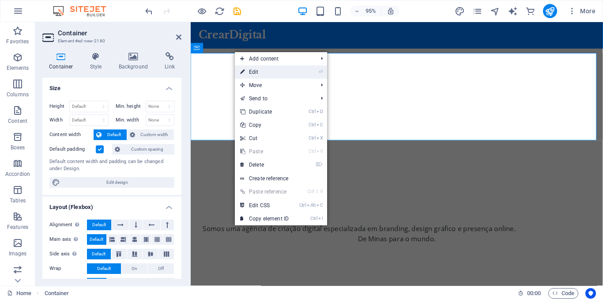
click at [254, 72] on link "⏎ Edit" at bounding box center [264, 71] width 59 height 13
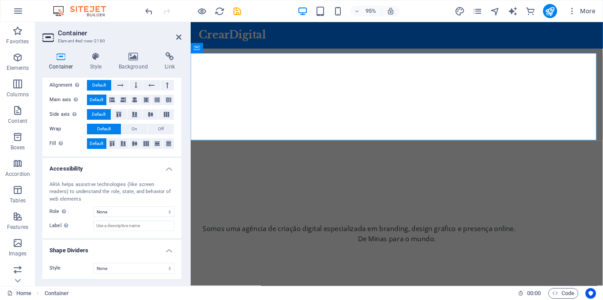
scroll to position [141, 0]
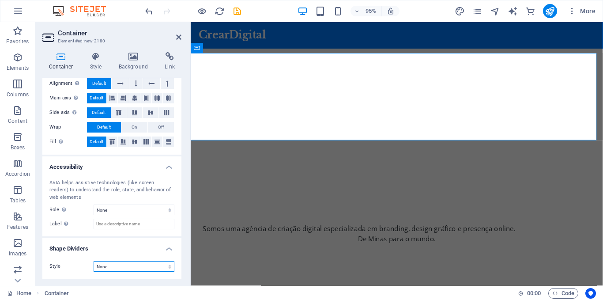
click at [168, 267] on select "None Triangle Square Diagonal Polygon 1 Polygon 2 Zigzag Multiple Zigzags Waves…" at bounding box center [134, 266] width 81 height 11
click at [101, 57] on icon at bounding box center [95, 56] width 25 height 9
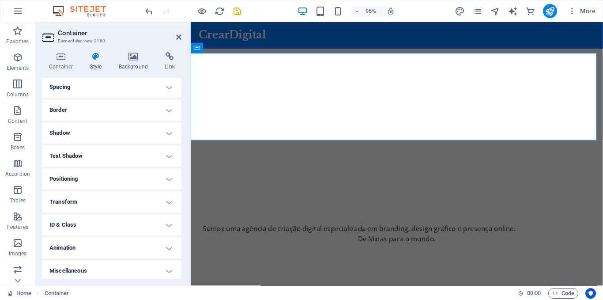
scroll to position [78, 0]
click at [171, 131] on h4 "Shadow" at bounding box center [111, 130] width 139 height 21
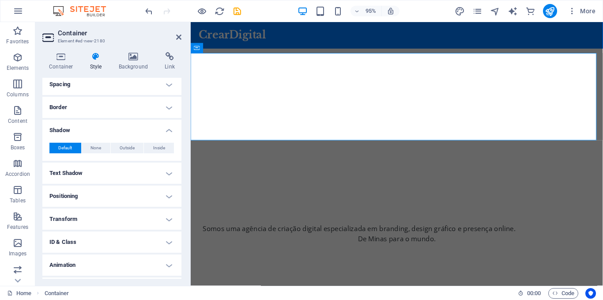
click at [164, 87] on h4 "Spacing" at bounding box center [111, 84] width 139 height 21
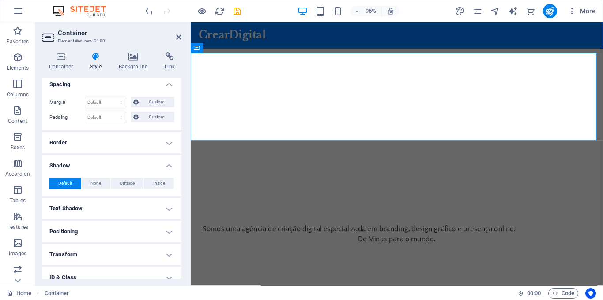
click at [164, 87] on h4 "Spacing" at bounding box center [111, 82] width 139 height 16
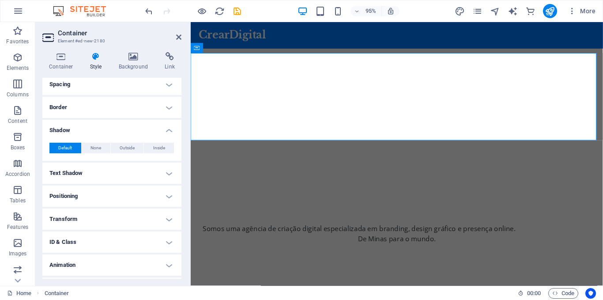
click at [168, 173] on h4 "Text Shadow" at bounding box center [111, 173] width 139 height 21
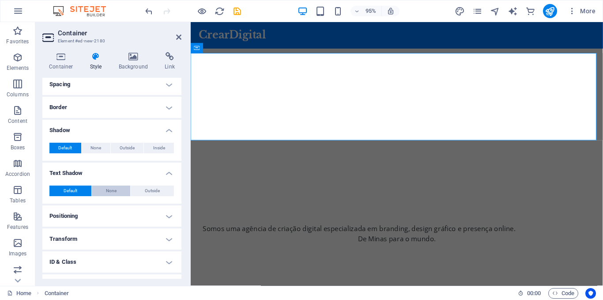
click at [110, 189] on span "None" at bounding box center [111, 191] width 11 height 11
click at [147, 189] on span "Outside" at bounding box center [152, 191] width 15 height 11
type input "rgba(0, 0, 0, 0.2)"
type input "2"
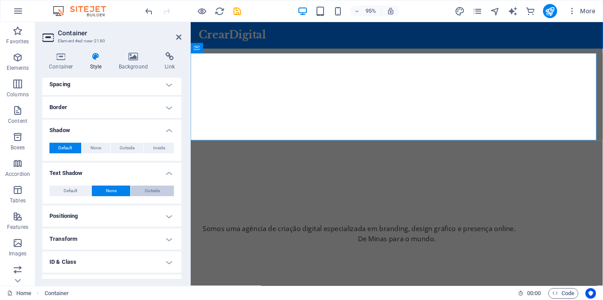
type input "4"
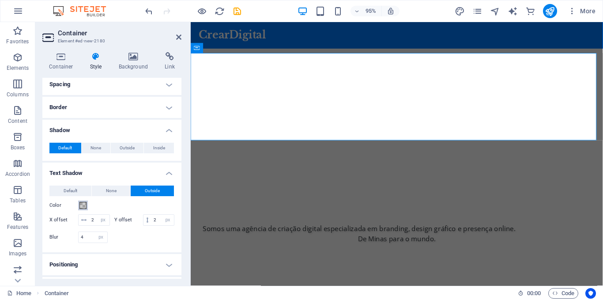
click at [82, 206] on span at bounding box center [83, 205] width 7 height 7
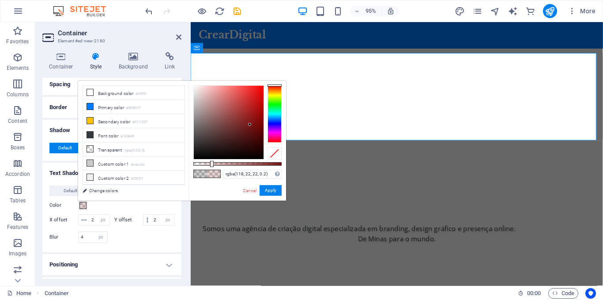
click at [250, 125] on div at bounding box center [229, 122] width 70 height 73
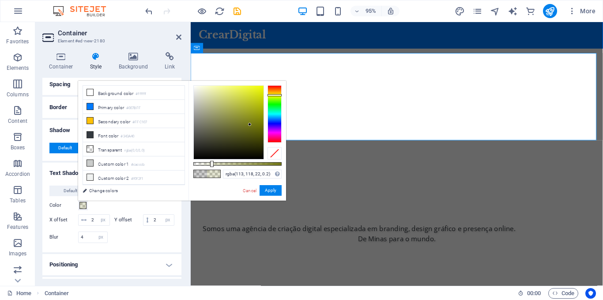
click at [273, 95] on div at bounding box center [275, 113] width 14 height 57
type input "rgba(219, 228, 29, 0.2)"
click at [254, 93] on div at bounding box center [229, 122] width 70 height 73
click at [254, 93] on div at bounding box center [254, 92] width 3 height 3
click at [321, 199] on div "Somos uma agência de criação digital especializada em branding, design gráfico …" at bounding box center [408, 245] width 434 height 92
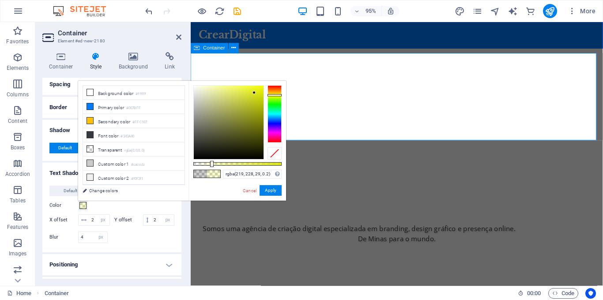
click at [330, 199] on div "Somos uma agência de criação digital especializada em branding, design gráfico …" at bounding box center [408, 245] width 434 height 92
click at [250, 190] on link "Cancel" at bounding box center [249, 190] width 15 height 7
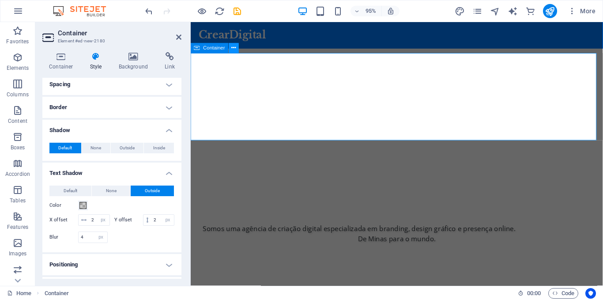
click at [233, 49] on icon at bounding box center [234, 48] width 4 height 9
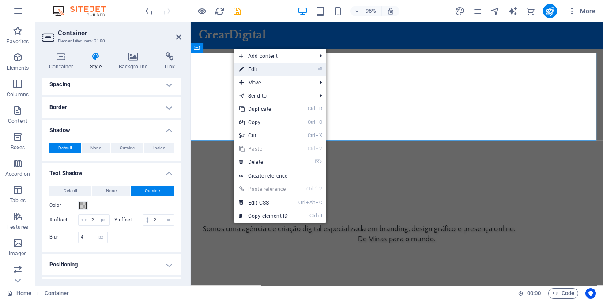
click at [251, 67] on link "⏎ Edit" at bounding box center [263, 69] width 59 height 13
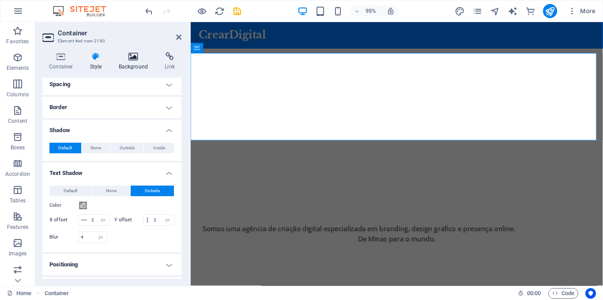
click at [133, 58] on icon at bounding box center [133, 56] width 43 height 9
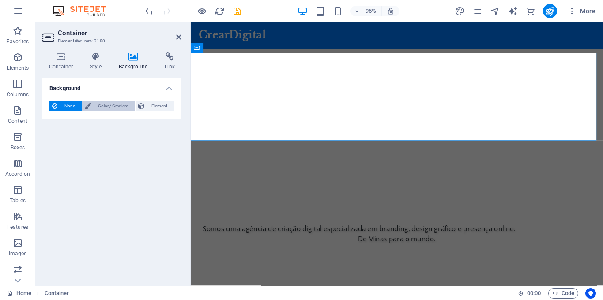
click at [106, 103] on span "Color / Gradient" at bounding box center [113, 106] width 39 height 11
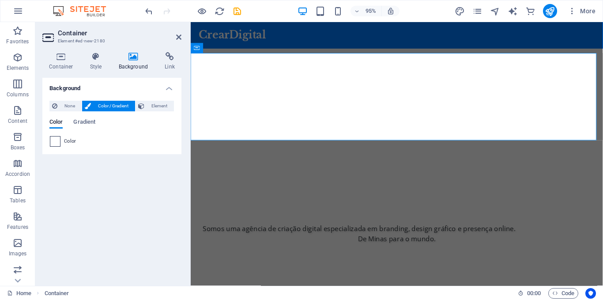
click at [55, 143] on span at bounding box center [55, 141] width 10 height 10
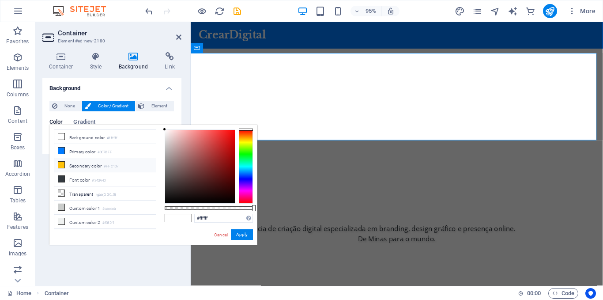
click at [63, 165] on icon at bounding box center [61, 165] width 6 height 6
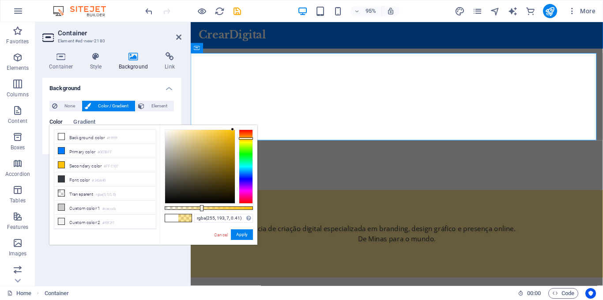
drag, startPoint x: 254, startPoint y: 207, endPoint x: 201, endPoint y: 209, distance: 53.0
click at [201, 209] on div at bounding box center [202, 208] width 4 height 6
click at [348, 234] on div "Somos uma agência de criação digital especializada em branding, design gráfico …" at bounding box center [408, 244] width 417 height 21
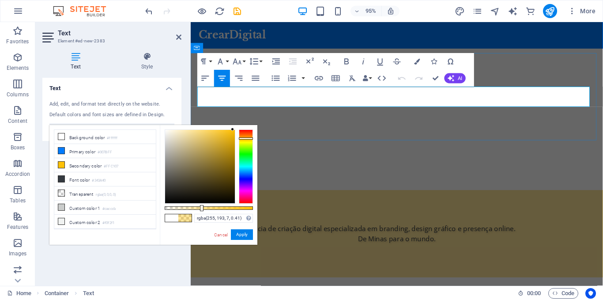
click at [348, 234] on p "Somos uma agência de criação digital especializada em branding, design gráfico …" at bounding box center [408, 244] width 417 height 21
click at [60, 151] on icon at bounding box center [61, 151] width 6 height 6
type input "rgba(0, 123, 255, 0.41)"
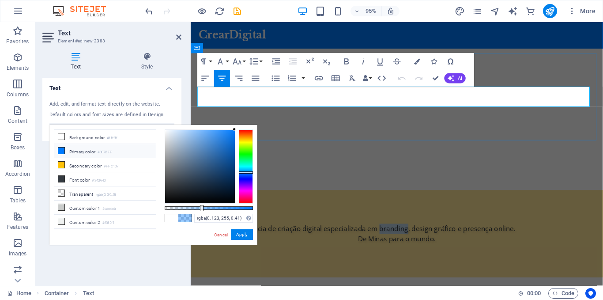
click at [312, 234] on p "Somos uma agência de criação digital especializada em branding, design gráfico …" at bounding box center [408, 244] width 417 height 21
click at [231, 234] on p "Somos uma agência de criação digital especializada em branding, design gráfico …" at bounding box center [408, 244] width 417 height 21
click at [238, 234] on button "Apply" at bounding box center [242, 234] width 22 height 11
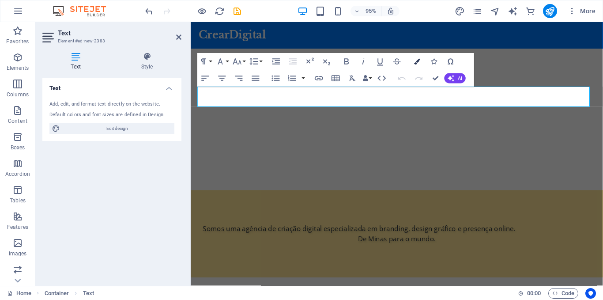
click at [417, 63] on icon "button" at bounding box center [417, 62] width 6 height 6
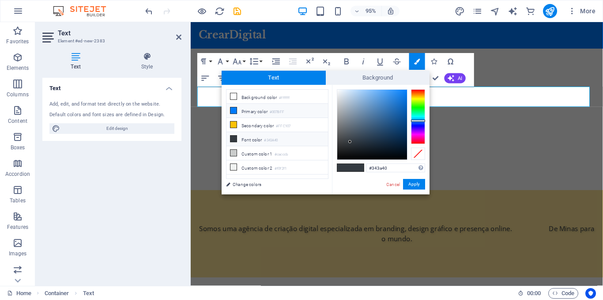
click at [230, 110] on span at bounding box center [233, 110] width 7 height 7
type input "#007bff"
click at [410, 186] on button "Apply" at bounding box center [414, 184] width 22 height 11
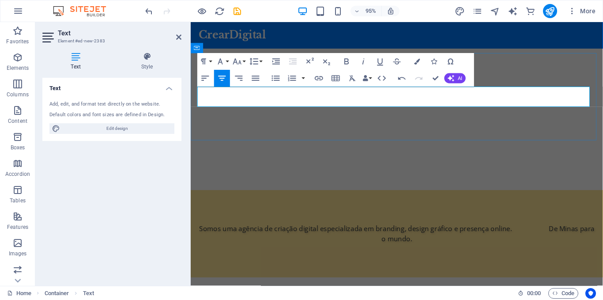
click at [301, 234] on p "Somos uma agência de criação digital especializada em branding, design gráfico …" at bounding box center [408, 244] width 417 height 21
click at [312, 199] on div "Somos uma agência de criação digital especializada em branding, design gráfico …" at bounding box center [408, 245] width 434 height 92
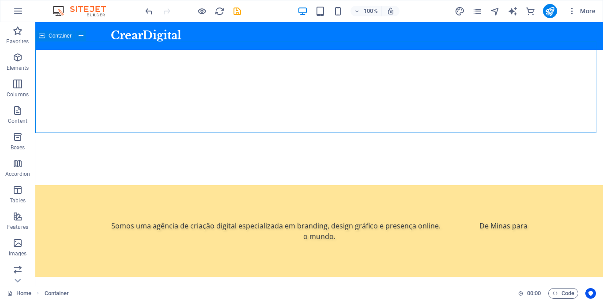
click at [307, 185] on div "Somos uma agência de criação digital especializada em branding, design gráfico …" at bounding box center [319, 231] width 568 height 92
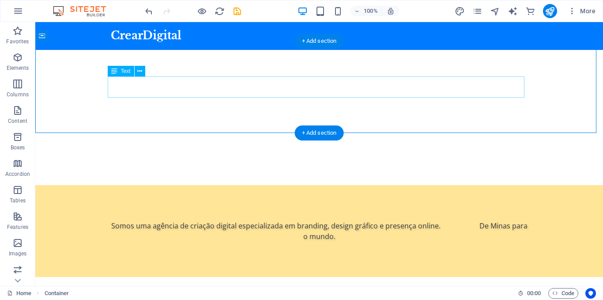
click at [228, 220] on div "Somos uma agência de criação digital especializada em branding, design gráfico …" at bounding box center [319, 230] width 417 height 21
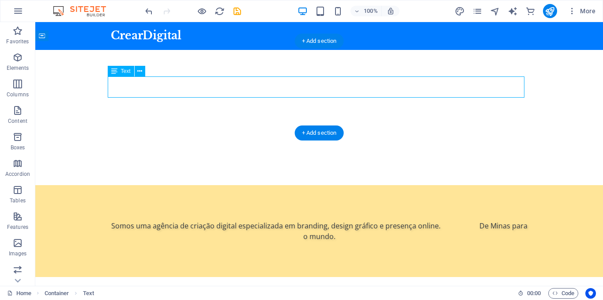
click at [228, 220] on div "Somos uma agência de criação digital especializada em branding, design gráfico …" at bounding box center [319, 230] width 417 height 21
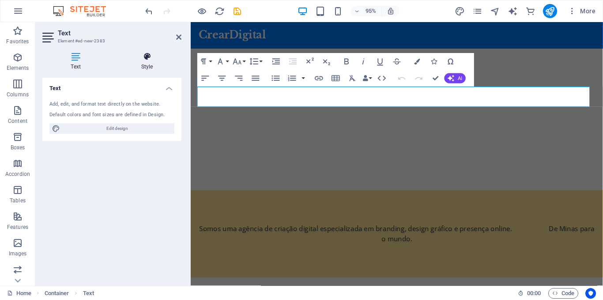
click at [146, 53] on icon at bounding box center [147, 56] width 69 height 9
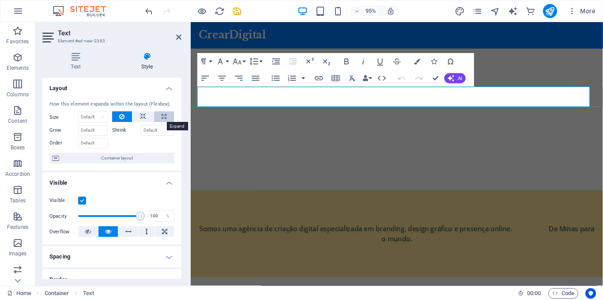
click at [163, 116] on icon at bounding box center [164, 116] width 5 height 11
type input "100"
select select "%"
click at [163, 116] on icon at bounding box center [164, 116] width 5 height 11
click at [111, 84] on h4 "Layout" at bounding box center [111, 86] width 139 height 16
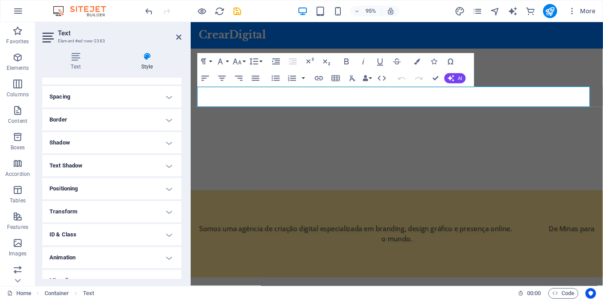
scroll to position [101, 0]
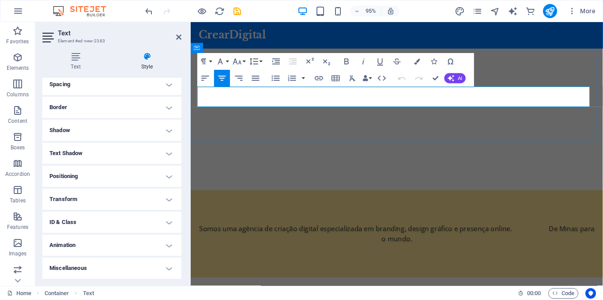
click at [333, 234] on p "Somos uma agência de criação digital especializada em branding, design gráfico …" at bounding box center [408, 244] width 417 height 21
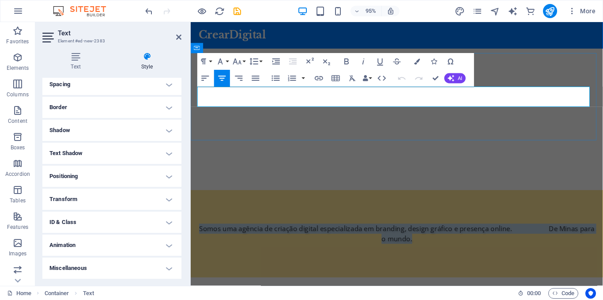
click at [333, 234] on p "Somos uma agência de criação digital especializada em branding, design gráfico …" at bounding box center [408, 244] width 417 height 21
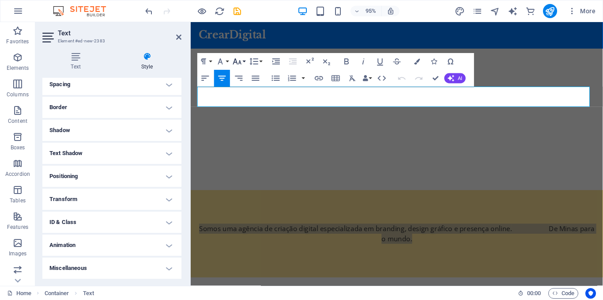
click at [243, 61] on button "Font Size" at bounding box center [239, 61] width 16 height 17
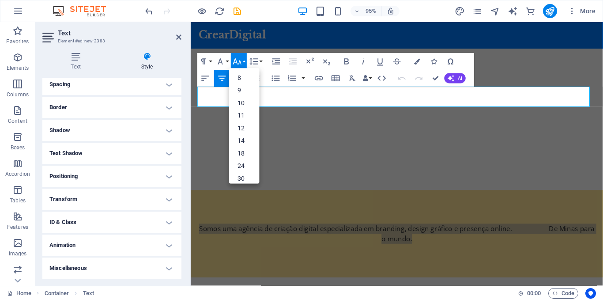
click at [243, 61] on button "Font Size" at bounding box center [239, 61] width 16 height 17
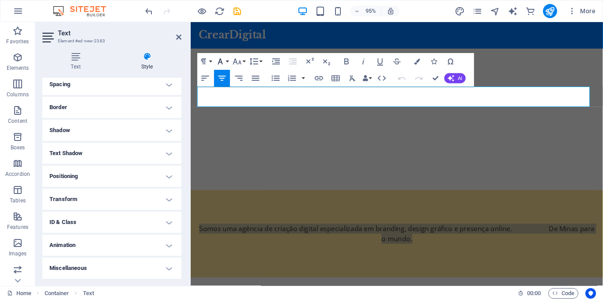
click at [228, 62] on button "Font Family" at bounding box center [222, 61] width 16 height 17
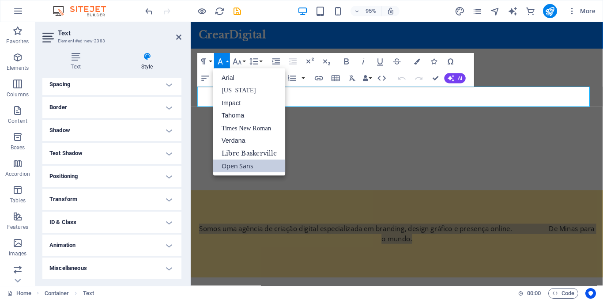
scroll to position [0, 0]
click at [228, 62] on button "Font Family" at bounding box center [222, 61] width 16 height 17
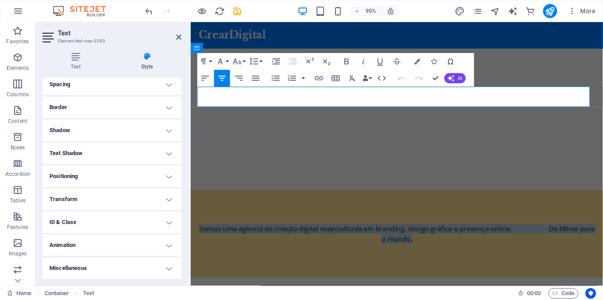
click at [317, 234] on p "Somos uma agência de criação digital especializada em branding, design gráfico …" at bounding box center [408, 244] width 417 height 21
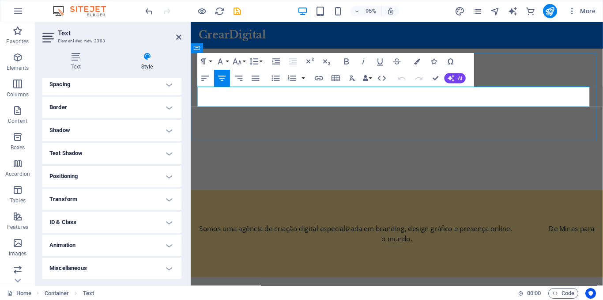
click at [243, 234] on p "Somos uma agência de criação digital especializada em branding, design gráfico …" at bounding box center [408, 244] width 417 height 21
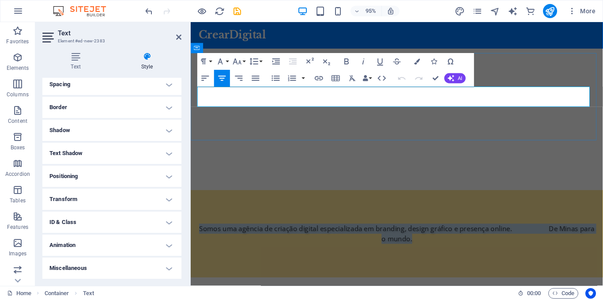
click at [243, 234] on p "Somos uma agência de criação digital especializada em branding, design gráfico …" at bounding box center [408, 244] width 417 height 21
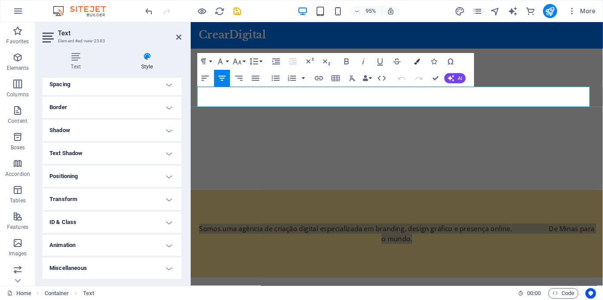
click at [416, 63] on icon "button" at bounding box center [417, 62] width 6 height 6
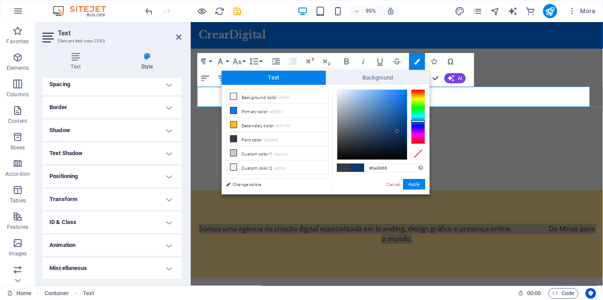
click at [398, 131] on div at bounding box center [372, 125] width 70 height 70
click at [398, 129] on div at bounding box center [372, 125] width 70 height 70
click at [396, 115] on div at bounding box center [372, 125] width 70 height 70
click at [394, 110] on div at bounding box center [372, 125] width 70 height 70
click at [394, 110] on div at bounding box center [393, 110] width 3 height 3
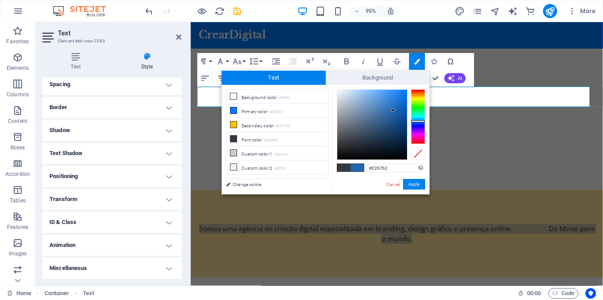
type input "#2771c1"
click at [393, 106] on div at bounding box center [372, 125] width 70 height 70
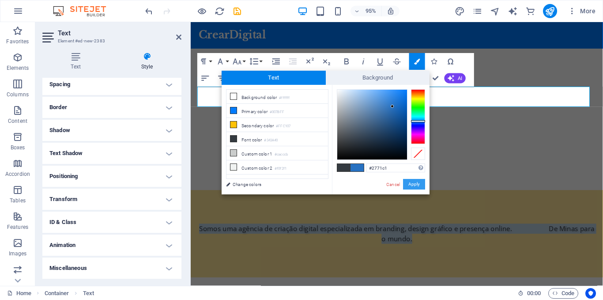
click at [419, 187] on button "Apply" at bounding box center [414, 184] width 22 height 11
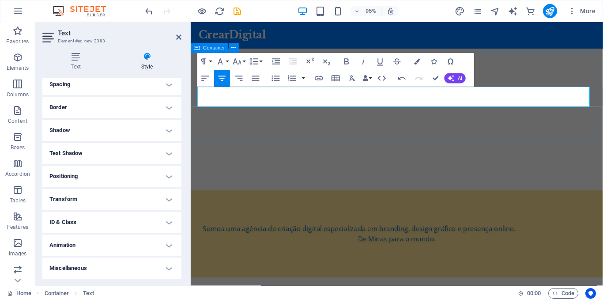
click at [462, 199] on div "Somos uma agência de criação digital especializada em branding, design gráfico …" at bounding box center [408, 245] width 434 height 92
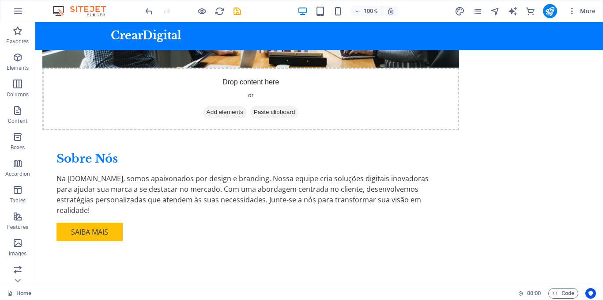
scroll to position [708, 0]
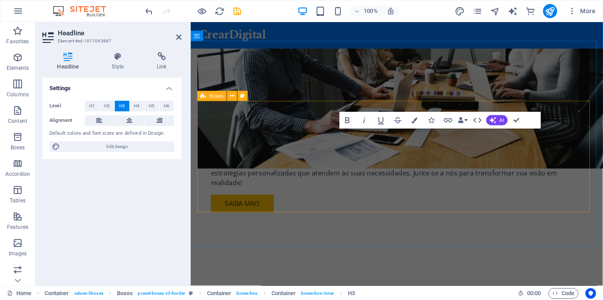
scroll to position [722, 0]
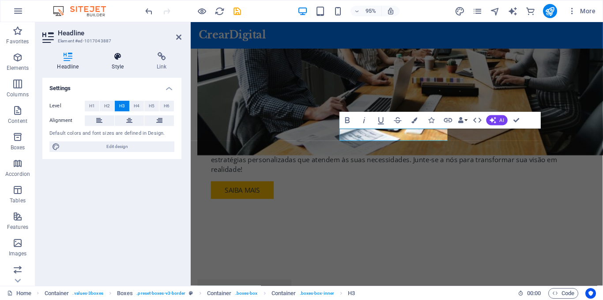
click at [118, 60] on icon at bounding box center [118, 56] width 42 height 9
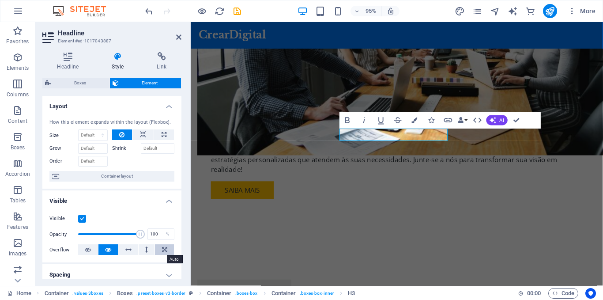
click at [163, 250] on icon at bounding box center [164, 249] width 5 height 11
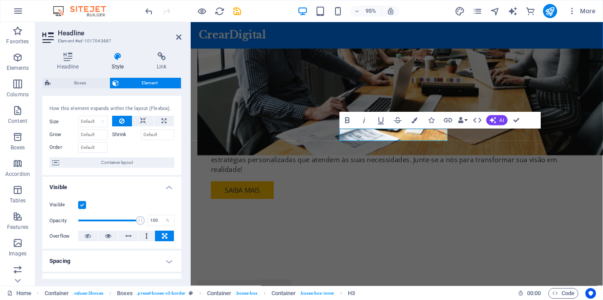
scroll to position [11, 0]
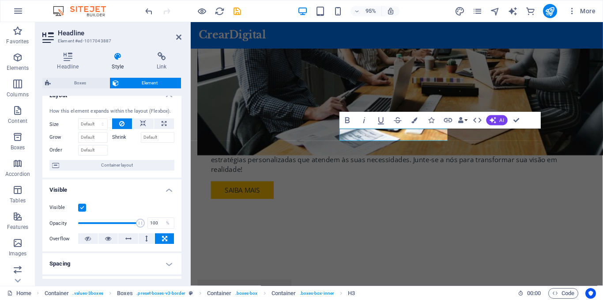
click at [117, 59] on icon at bounding box center [118, 56] width 42 height 9
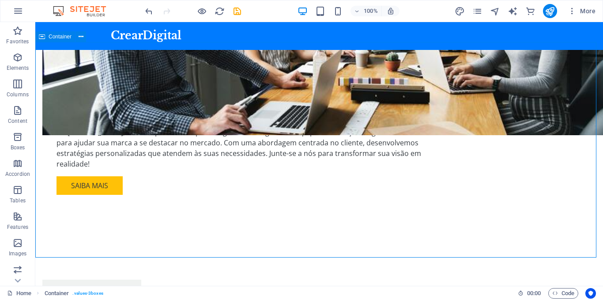
scroll to position [708, 0]
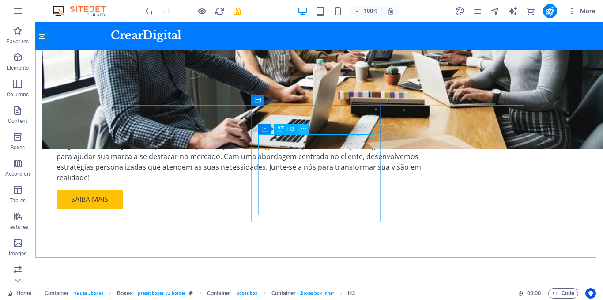
click at [302, 131] on icon at bounding box center [303, 129] width 5 height 9
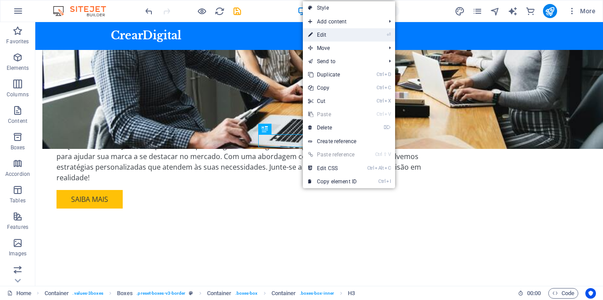
click at [322, 37] on link "⏎ Edit" at bounding box center [332, 34] width 59 height 13
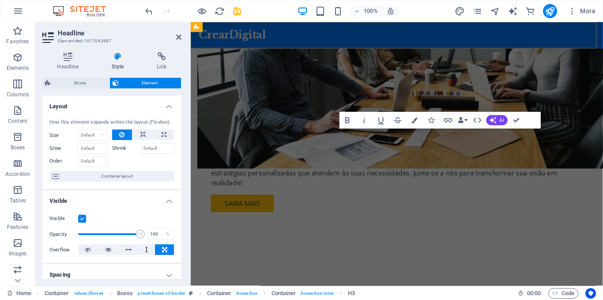
scroll to position [722, 0]
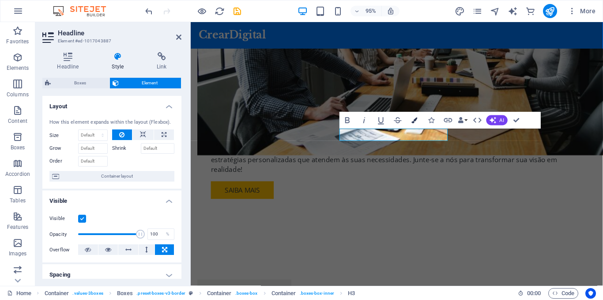
click at [414, 121] on icon "button" at bounding box center [415, 120] width 6 height 6
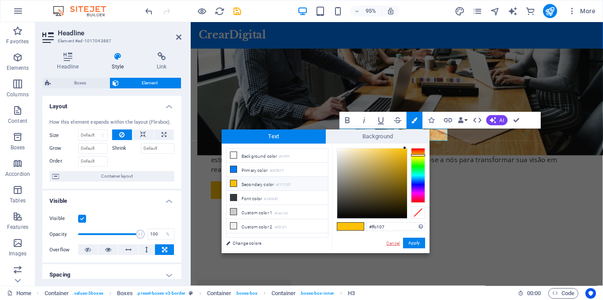
click at [394, 243] on link "Cancel" at bounding box center [393, 243] width 15 height 7
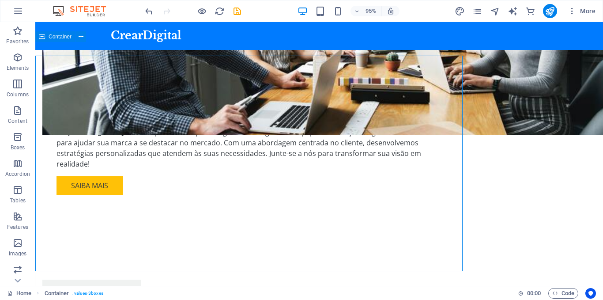
scroll to position [708, 0]
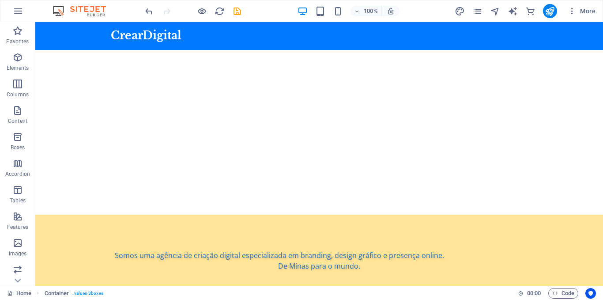
scroll to position [239, 0]
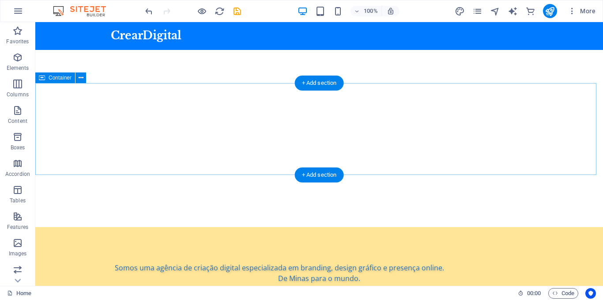
click at [71, 227] on div "Somos uma agência de criação digital especializada em branding, design gráfico …" at bounding box center [319, 273] width 568 height 92
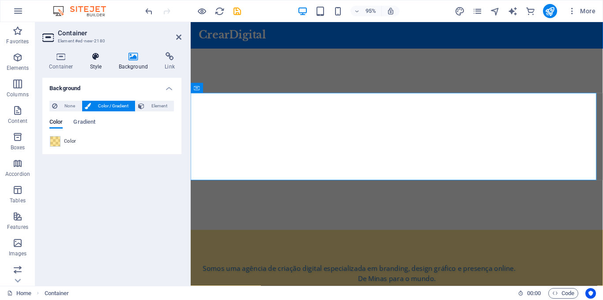
click at [94, 61] on icon at bounding box center [95, 56] width 25 height 9
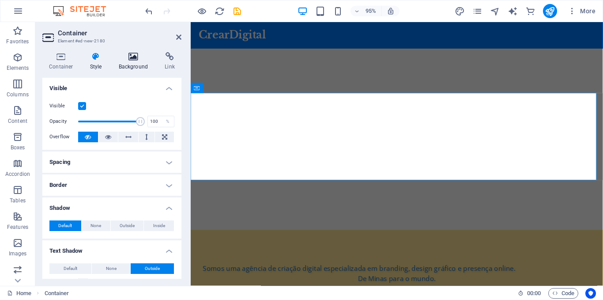
click at [131, 53] on icon at bounding box center [133, 56] width 43 height 9
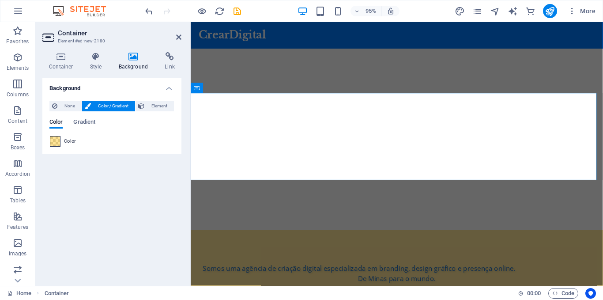
click at [54, 139] on span at bounding box center [55, 141] width 10 height 10
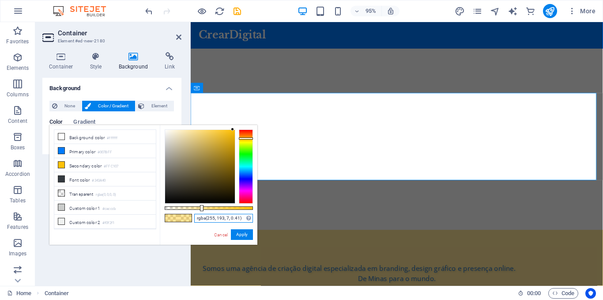
click at [210, 218] on input "rgba(255, 193, 7, 0.41)" at bounding box center [223, 218] width 59 height 9
paste input "#ffc107"
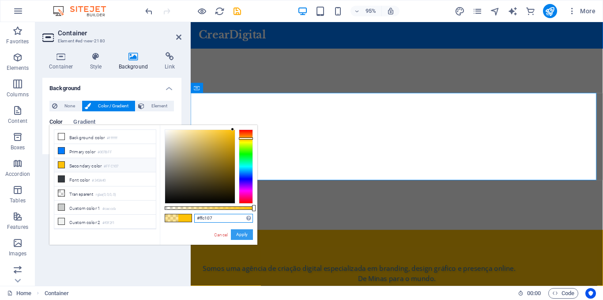
type input "#ffc107"
click at [241, 234] on button "Apply" at bounding box center [242, 234] width 22 height 11
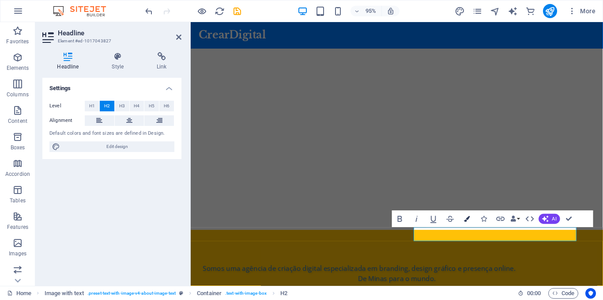
click at [466, 219] on icon "button" at bounding box center [467, 219] width 6 height 6
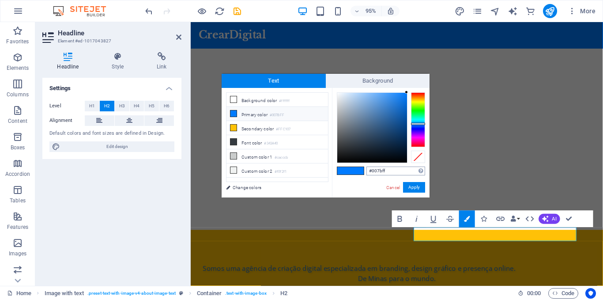
click at [397, 171] on input "#007bff" at bounding box center [396, 171] width 59 height 9
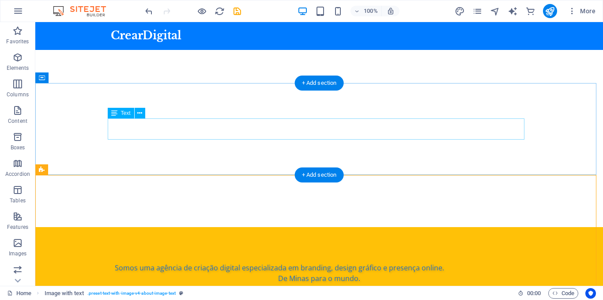
click at [311, 262] on div "Somos uma agência de criação digital especializada em branding, design gráfico …" at bounding box center [319, 272] width 417 height 21
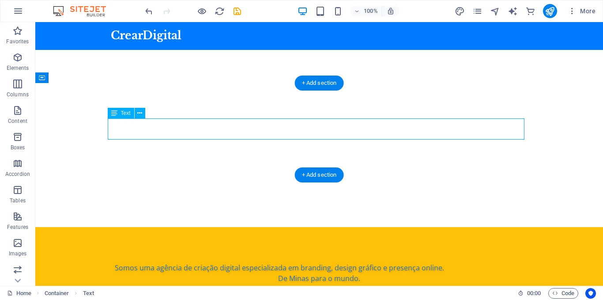
click at [311, 262] on div "Somos uma agência de criação digital especializada em branding, design gráfico …" at bounding box center [319, 272] width 417 height 21
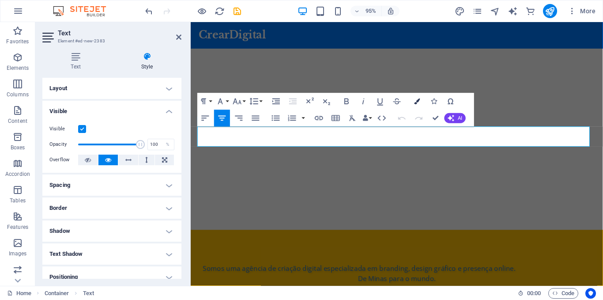
click at [416, 101] on icon "button" at bounding box center [417, 101] width 6 height 6
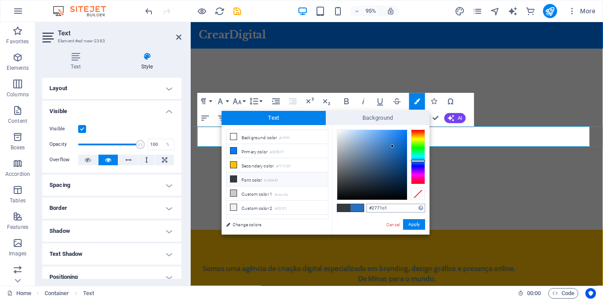
click at [394, 207] on input "#2771c1" at bounding box center [396, 208] width 59 height 9
type input "#007bff"
click at [413, 224] on button "Apply" at bounding box center [414, 224] width 22 height 11
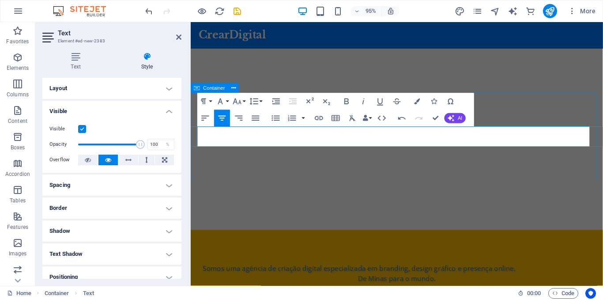
click at [491, 241] on div "​ ​ Somos uma agência de criação digital especializada em branding, design gráf…" at bounding box center [408, 287] width 434 height 92
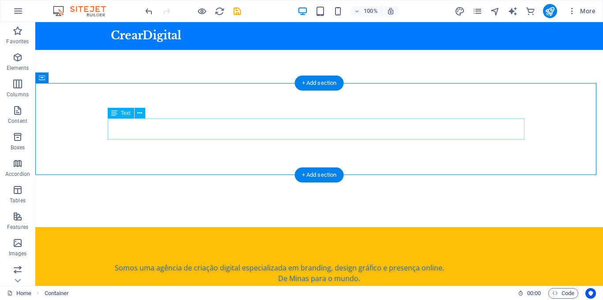
click at [316, 262] on div "Somos uma agência de criação digital especializada em branding, design gráfico …" at bounding box center [319, 272] width 417 height 21
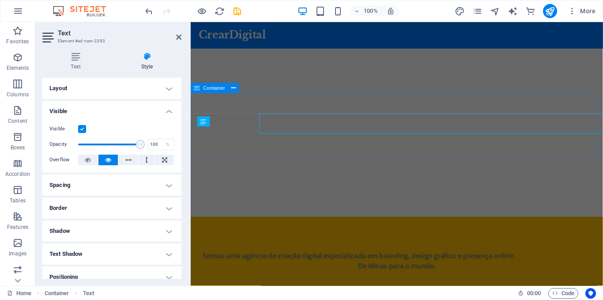
click at [322, 227] on div "Somos uma agência de criação digital especializada em branding, design gráfico …" at bounding box center [408, 273] width 434 height 92
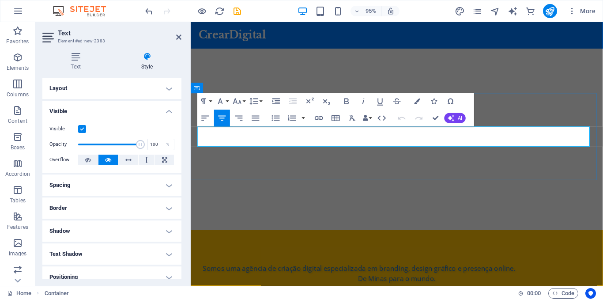
scroll to position [225, 0]
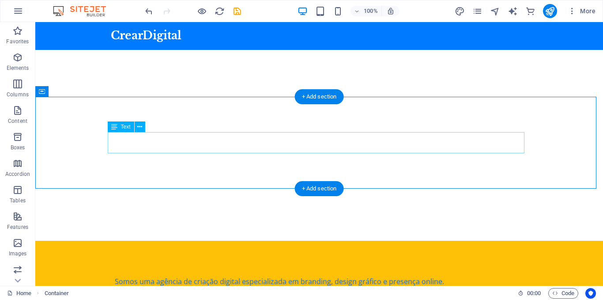
click at [324, 276] on div "Somos uma agência de criação digital especializada em branding, design gráfico …" at bounding box center [319, 286] width 417 height 21
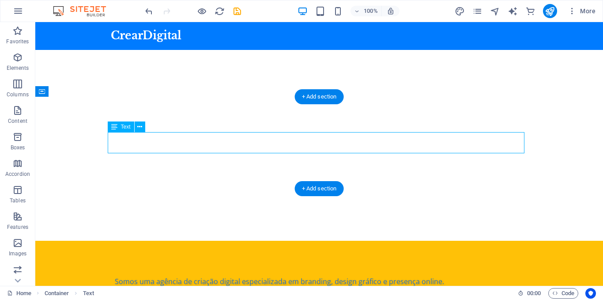
click at [324, 276] on div "Somos uma agência de criação digital especializada em branding, design gráfico …" at bounding box center [319, 286] width 417 height 21
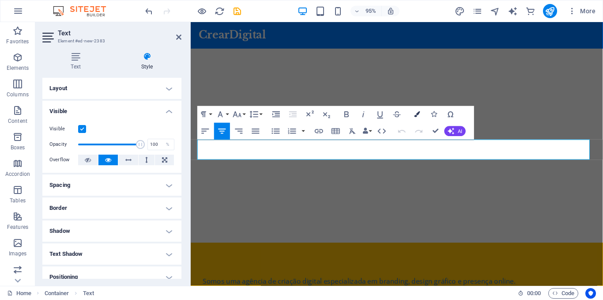
click at [420, 114] on icon "button" at bounding box center [417, 114] width 6 height 6
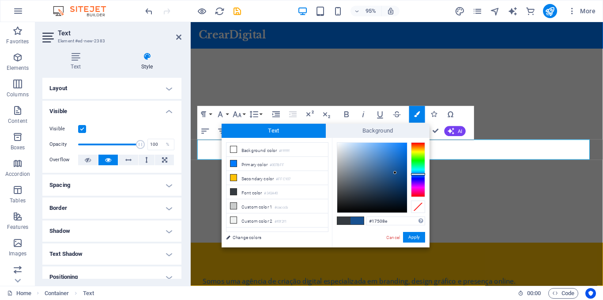
type input "#17508c"
drag, startPoint x: 393, startPoint y: 159, endPoint x: 395, endPoint y: 174, distance: 15.2
click at [395, 174] on div at bounding box center [395, 173] width 3 height 3
click at [481, 254] on div "​ ​ Somos uma agência de criação digital especializada em branding, design gráf…" at bounding box center [408, 300] width 434 height 92
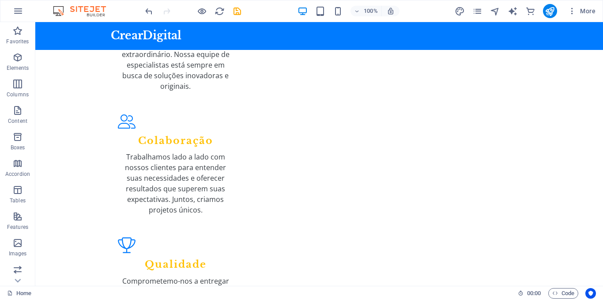
scroll to position [1305, 0]
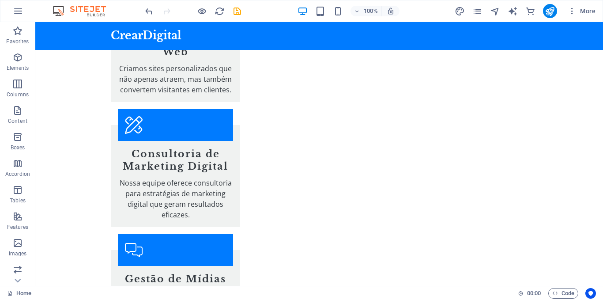
scroll to position [2046, 0]
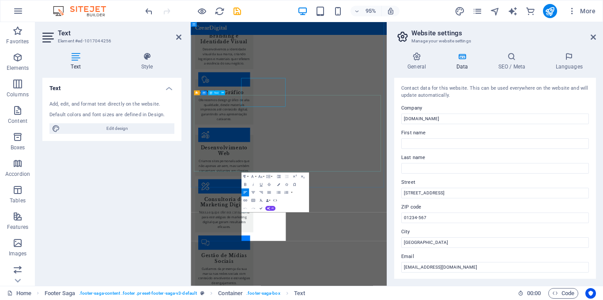
scroll to position [2046, 0]
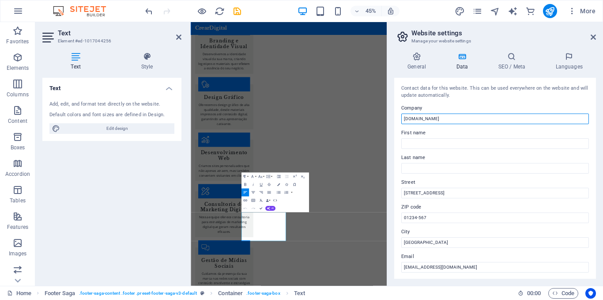
click at [458, 118] on input "[DOMAIN_NAME]" at bounding box center [495, 119] width 188 height 11
type input "creardigital"
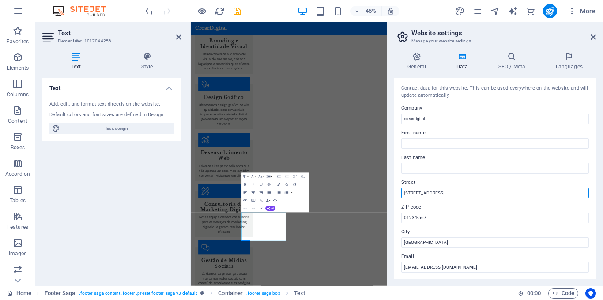
click at [430, 193] on input "[STREET_ADDRESS]" at bounding box center [495, 193] width 188 height 11
type input "[STREET_ADDRESS][PERSON_NAME]"
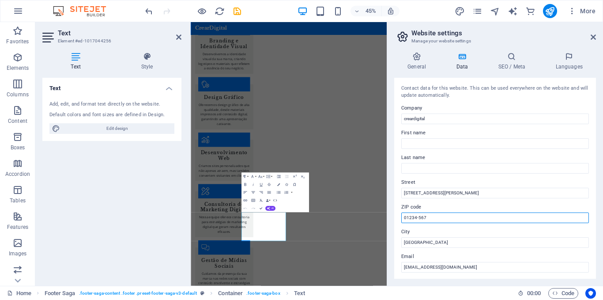
click at [429, 217] on input "01234-567" at bounding box center [495, 217] width 188 height 11
type input "3757-000"
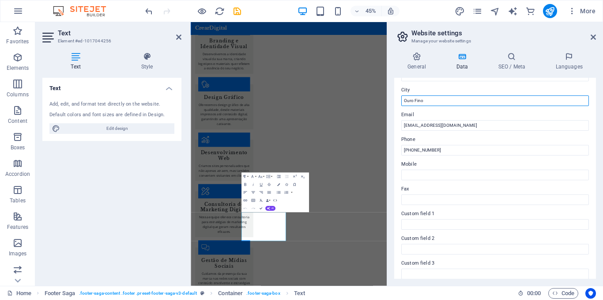
scroll to position [146, 0]
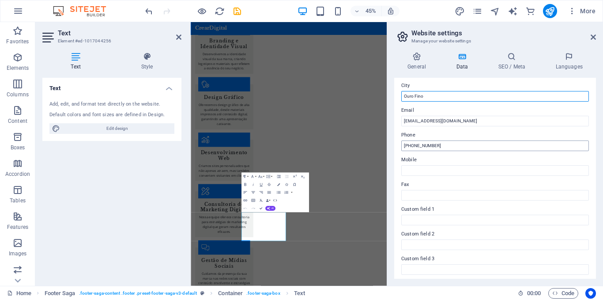
type input "Ouro Fino"
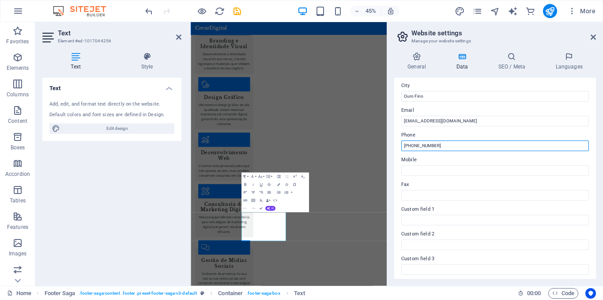
click at [410, 145] on input "[PHONE_NUMBER]" at bounding box center [495, 145] width 188 height 11
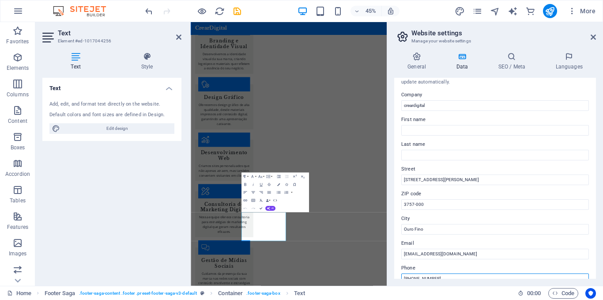
scroll to position [0, 0]
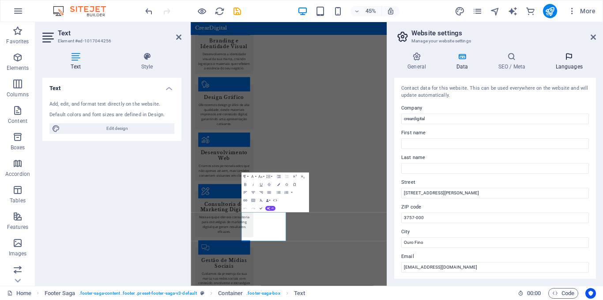
type input "[PHONE_NUMBER]"
click at [569, 57] on icon at bounding box center [569, 56] width 54 height 9
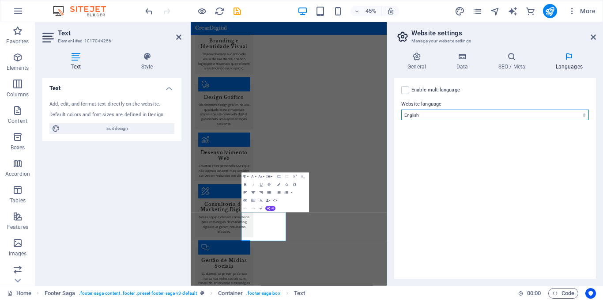
click at [583, 114] on select "Abkhazian Afar Afrikaans Akan Albanian Amharic Arabic Aragonese Armenian Assame…" at bounding box center [495, 115] width 188 height 11
select select "128"
click at [401, 110] on select "Abkhazian Afar Afrikaans Akan Albanian Amharic Arabic Aragonese Armenian Assame…" at bounding box center [495, 115] width 188 height 11
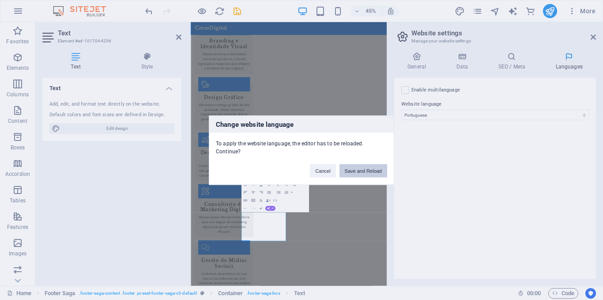
click at [368, 168] on button "Save and Reload" at bounding box center [364, 170] width 48 height 13
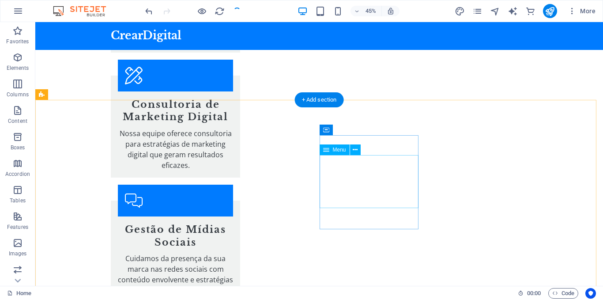
scroll to position [2014, 0]
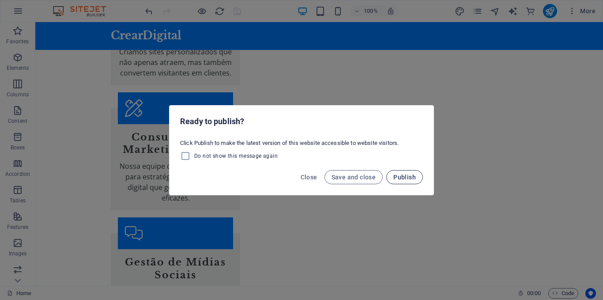
click at [409, 176] on span "Publish" at bounding box center [405, 177] width 23 height 7
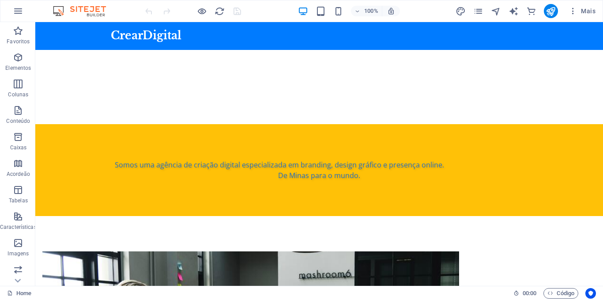
scroll to position [346, 0]
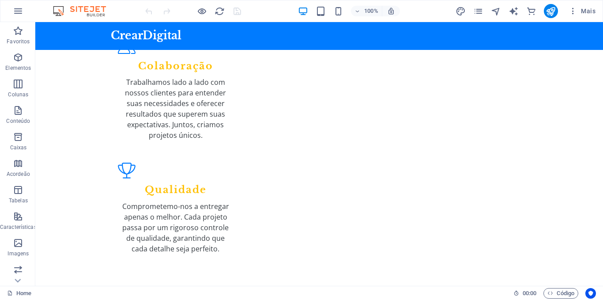
scroll to position [1392, 0]
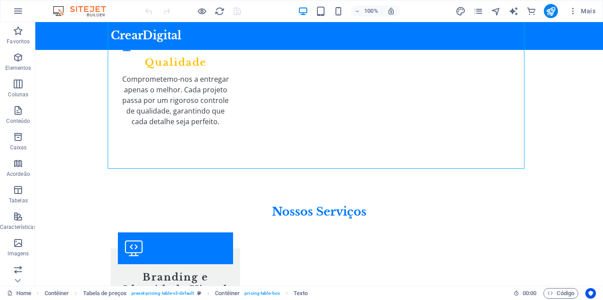
scroll to position [1491, 0]
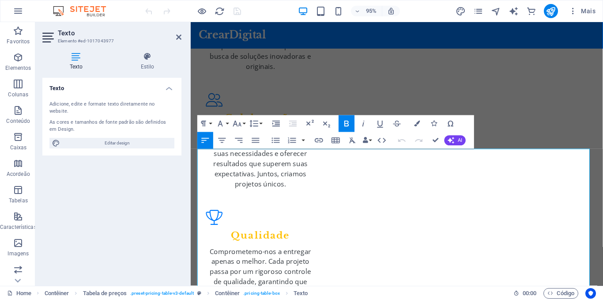
scroll to position [1360, 0]
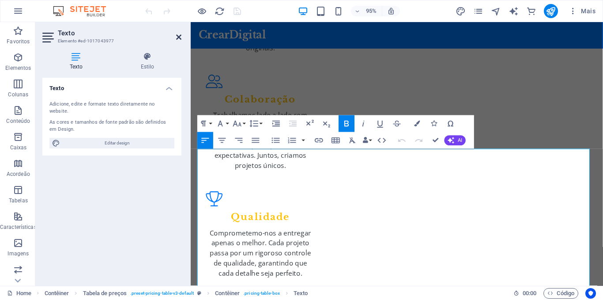
click at [178, 38] on icon at bounding box center [178, 37] width 5 height 7
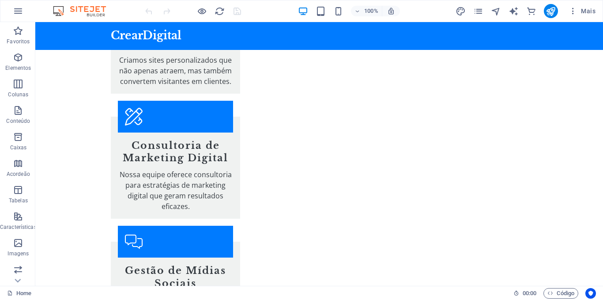
scroll to position [2001, 0]
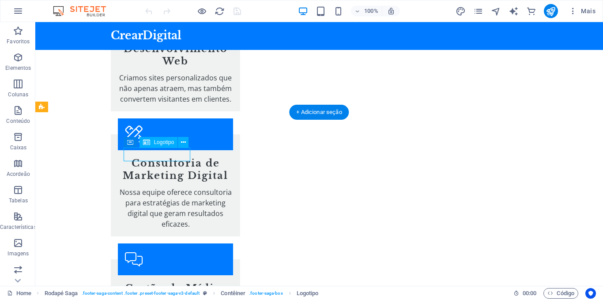
scroll to position [2026, 0]
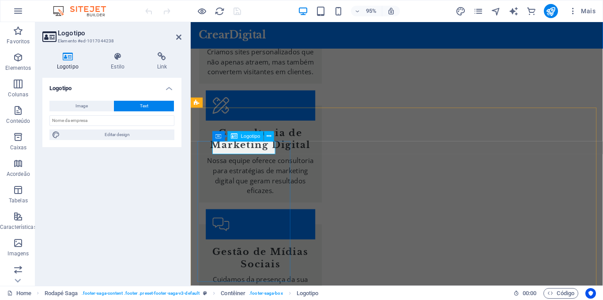
click at [99, 121] on input "text" at bounding box center [111, 120] width 125 height 11
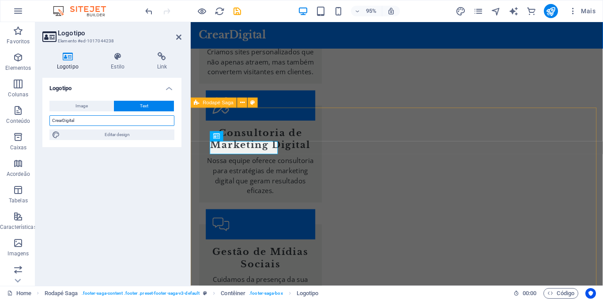
type input "CrearDigital"
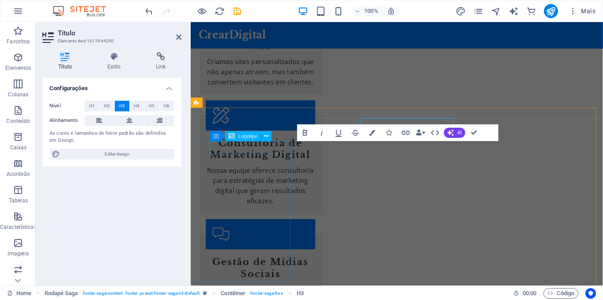
scroll to position [2026, 0]
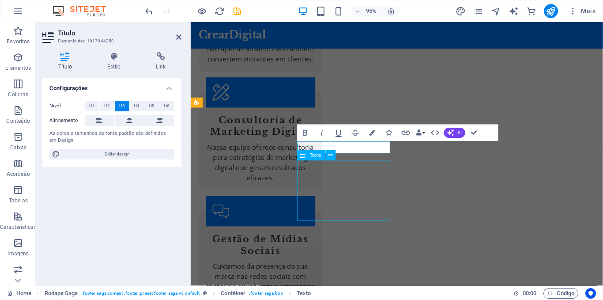
scroll to position [2001, 0]
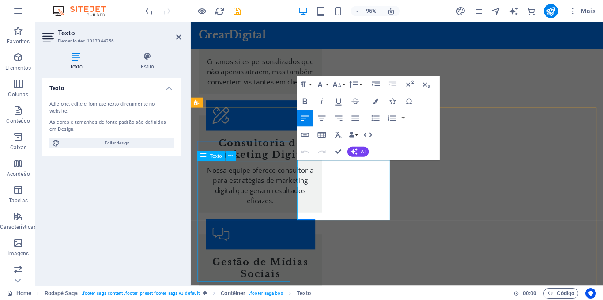
scroll to position [2026, 0]
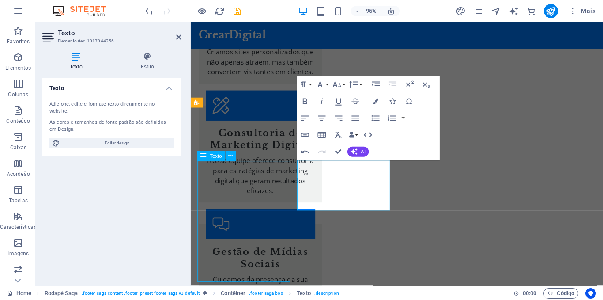
scroll to position [2001, 0]
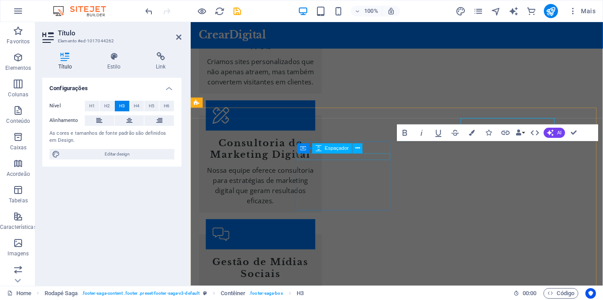
scroll to position [2026, 0]
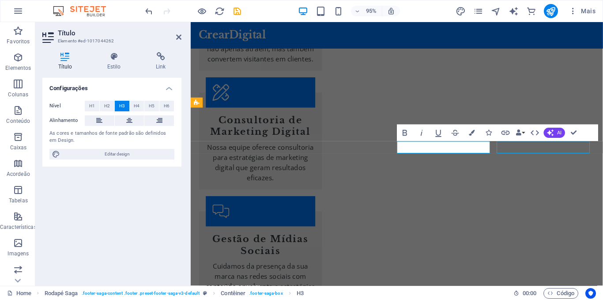
scroll to position [2001, 0]
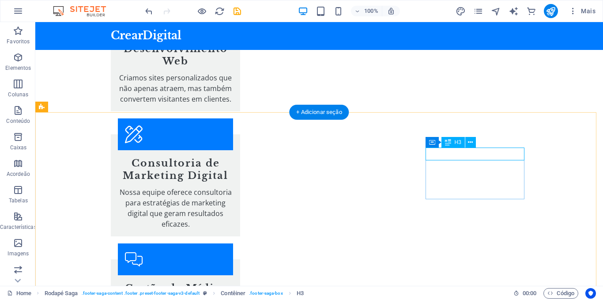
scroll to position [2026, 0]
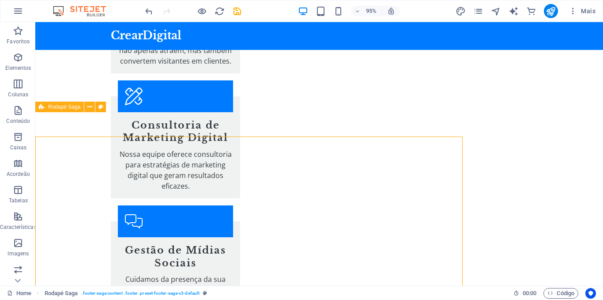
scroll to position [2001, 0]
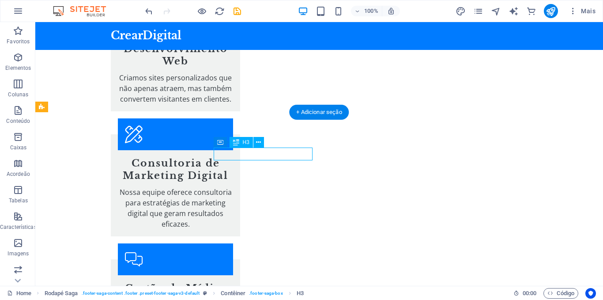
scroll to position [2026, 0]
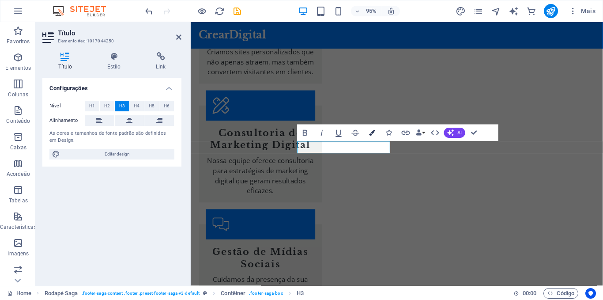
click at [373, 133] on icon "button" at bounding box center [373, 133] width 6 height 6
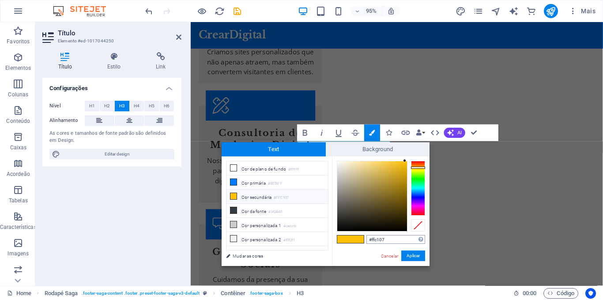
click at [391, 241] on input "#ffc107" at bounding box center [396, 239] width 59 height 9
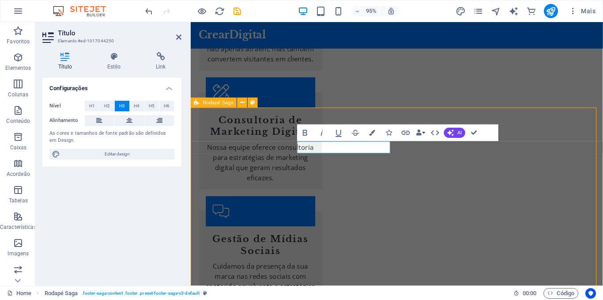
scroll to position [2001, 0]
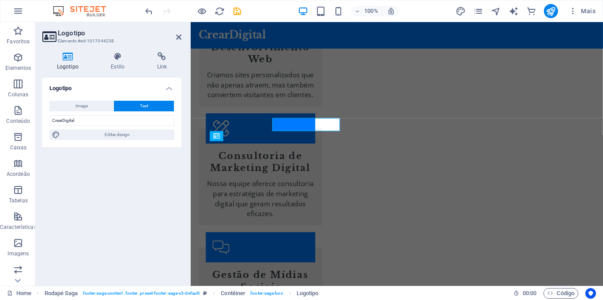
scroll to position [2026, 0]
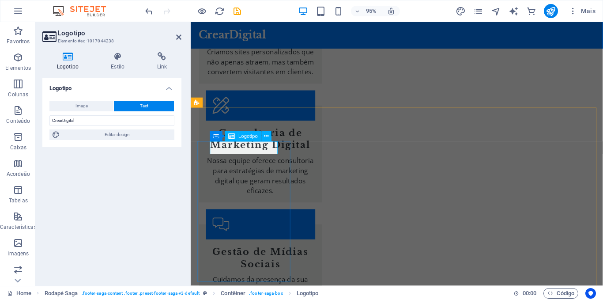
click at [119, 62] on h4 "Estilo" at bounding box center [120, 61] width 46 height 19
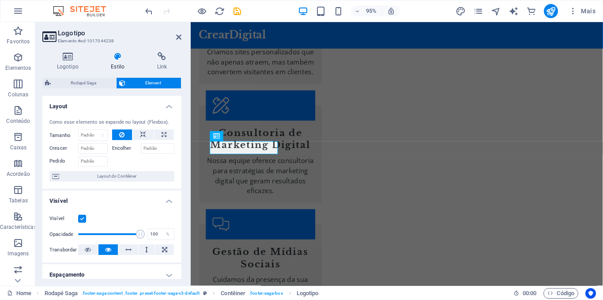
drag, startPoint x: 179, startPoint y: 177, endPoint x: 179, endPoint y: 182, distance: 4.9
click at [179, 182] on div "Como esse elemento se expande no layout (Flexbox). Tamanho Padrão automático px…" at bounding box center [111, 150] width 139 height 77
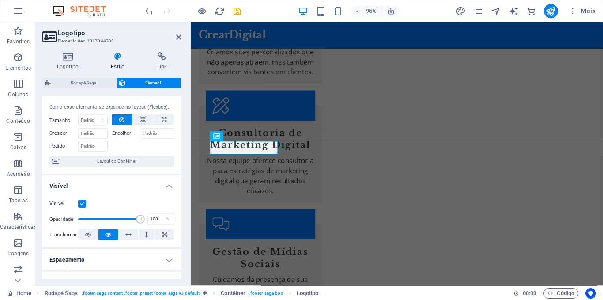
scroll to position [0, 0]
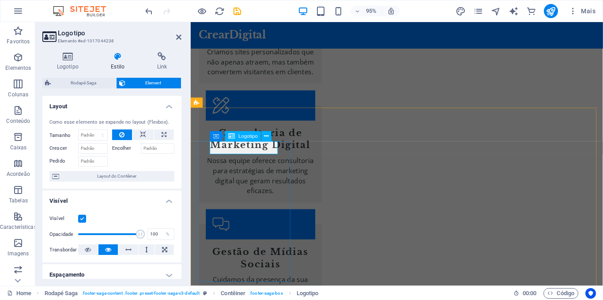
click at [268, 137] on icon at bounding box center [267, 136] width 4 height 9
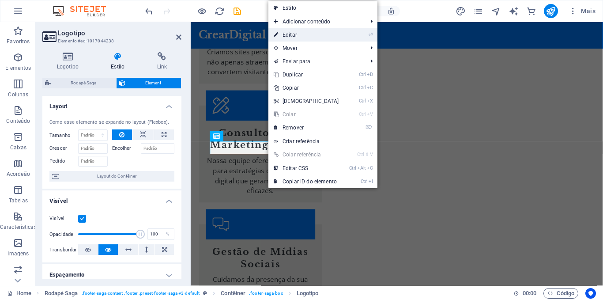
click at [291, 36] on link "⏎ Editar" at bounding box center [307, 34] width 76 height 13
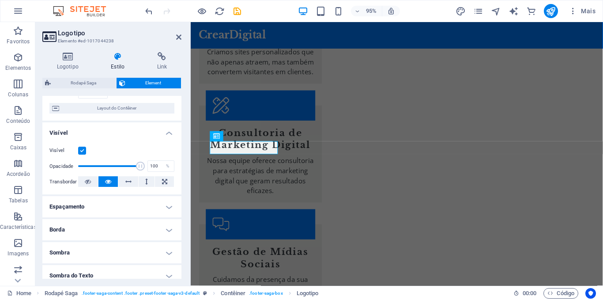
scroll to position [67, 0]
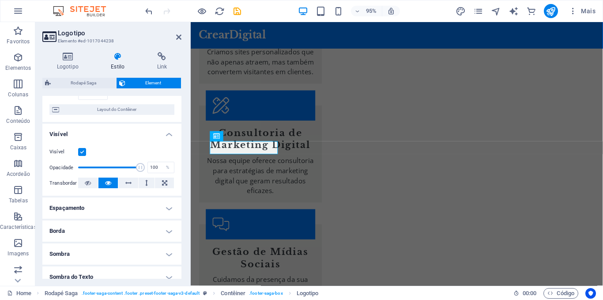
drag, startPoint x: 179, startPoint y: 186, endPoint x: 182, endPoint y: 247, distance: 61.5
click at [182, 247] on div "Logotipo Estilo Link Logotipo Image Text Arraste os arquivos aqui, clique para …" at bounding box center [111, 165] width 153 height 241
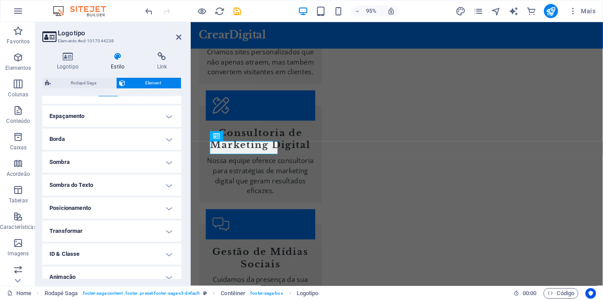
scroll to position [171, 0]
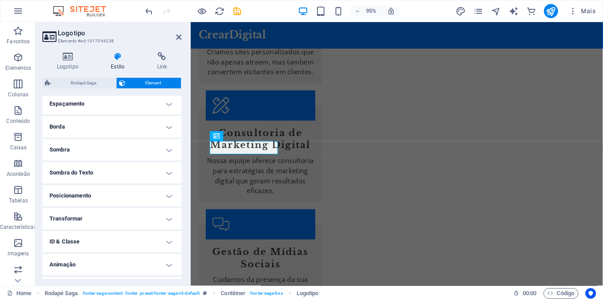
click at [167, 173] on h4 "Sombra do Texto" at bounding box center [111, 172] width 139 height 21
click at [167, 173] on h4 "Sombra do Texto" at bounding box center [111, 170] width 139 height 16
click at [168, 197] on h4 "Posicionamento" at bounding box center [111, 195] width 139 height 21
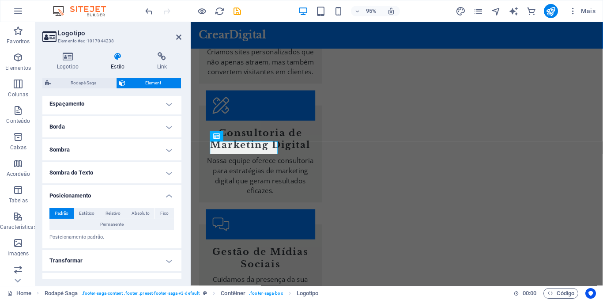
click at [168, 197] on h4 "Posicionamento" at bounding box center [111, 193] width 139 height 16
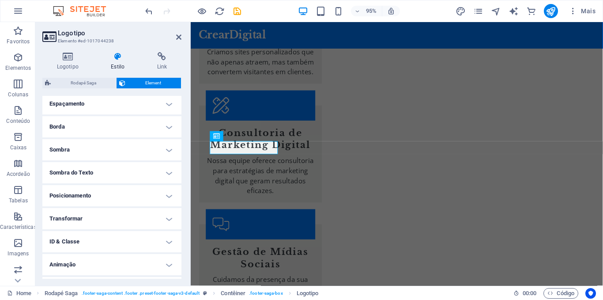
click at [168, 197] on h4 "Posicionamento" at bounding box center [111, 195] width 139 height 21
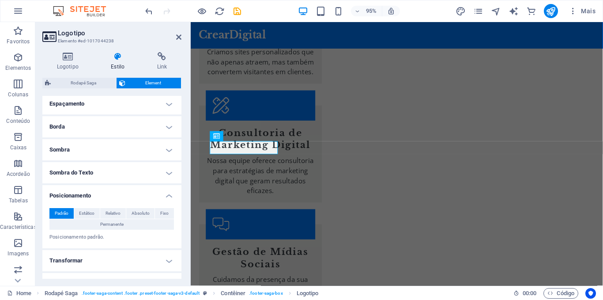
click at [168, 197] on h4 "Posicionamento" at bounding box center [111, 193] width 139 height 16
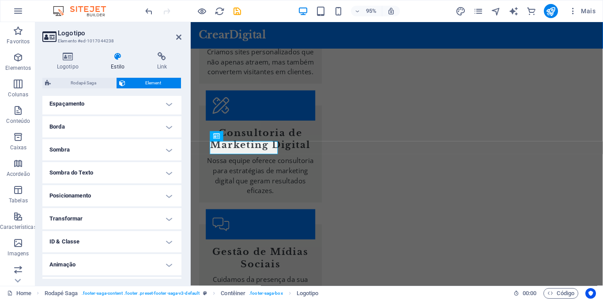
click at [169, 220] on h4 "Transformar" at bounding box center [111, 218] width 139 height 21
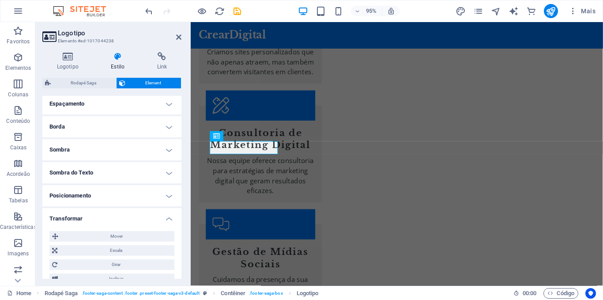
click at [169, 220] on h4 "Transformar" at bounding box center [111, 216] width 139 height 16
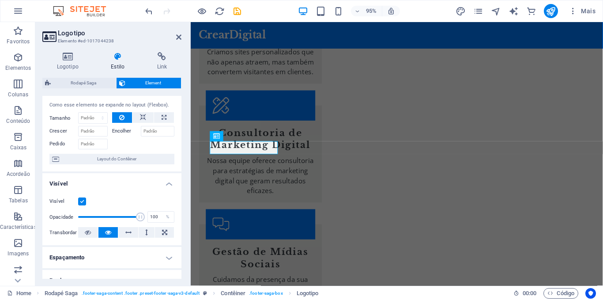
scroll to position [15, 0]
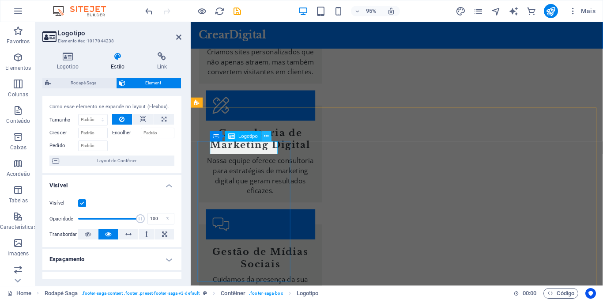
click at [267, 137] on icon at bounding box center [267, 136] width 4 height 9
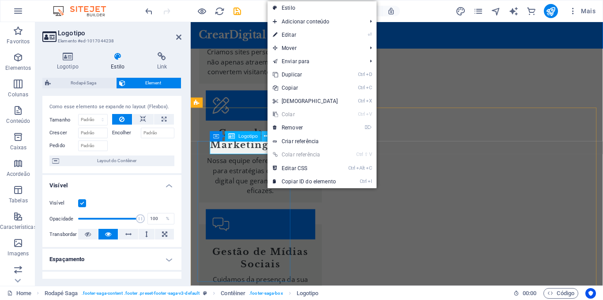
click at [267, 137] on icon at bounding box center [267, 136] width 4 height 9
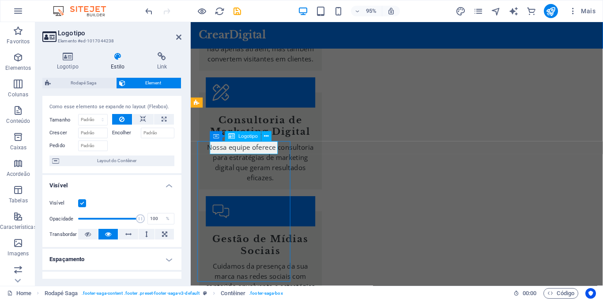
scroll to position [2001, 0]
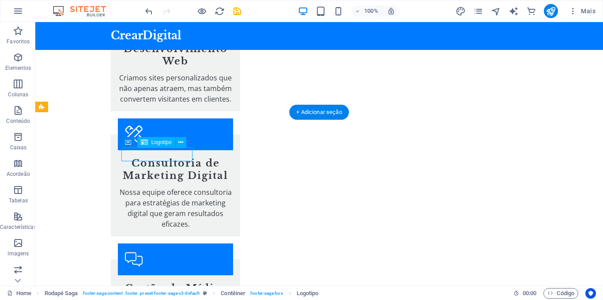
scroll to position [2026, 0]
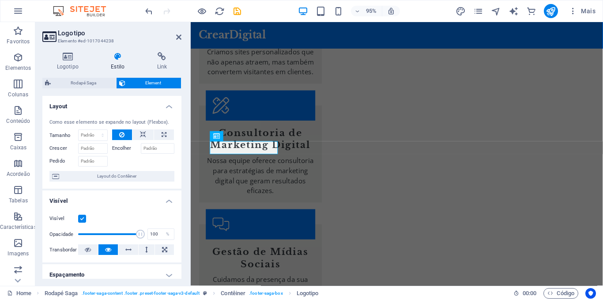
click at [168, 107] on h4 "Layout" at bounding box center [111, 104] width 139 height 16
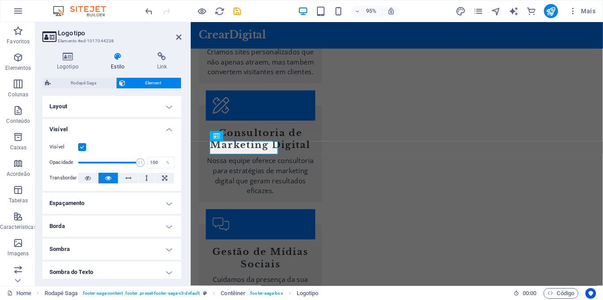
click at [169, 127] on h4 "Visível" at bounding box center [111, 127] width 139 height 16
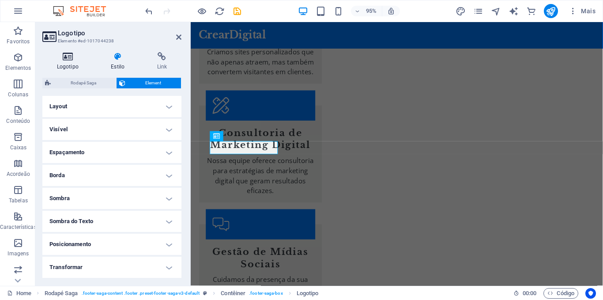
click at [64, 54] on icon at bounding box center [67, 56] width 51 height 9
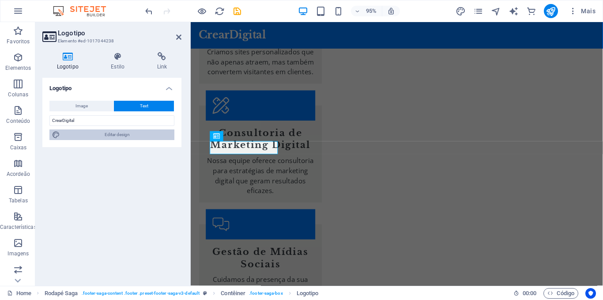
click at [117, 133] on span "Editar design" at bounding box center [117, 134] width 109 height 11
select select "px"
select select "200"
select select "px"
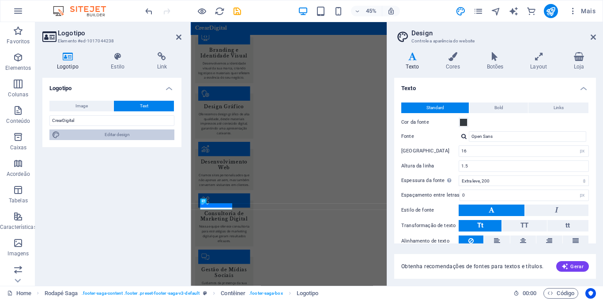
scroll to position [2046, 0]
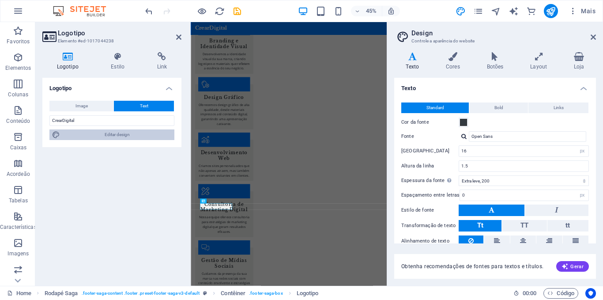
click at [117, 133] on span "Editar design" at bounding box center [117, 134] width 109 height 11
click at [128, 103] on button "Text" at bounding box center [144, 106] width 60 height 11
click at [58, 135] on icon at bounding box center [56, 134] width 8 height 11
click at [462, 123] on span at bounding box center [463, 122] width 7 height 7
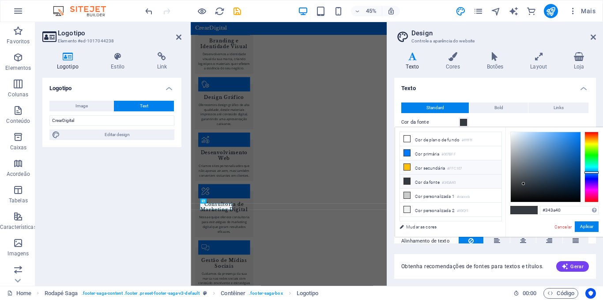
click at [409, 165] on icon at bounding box center [407, 167] width 6 height 6
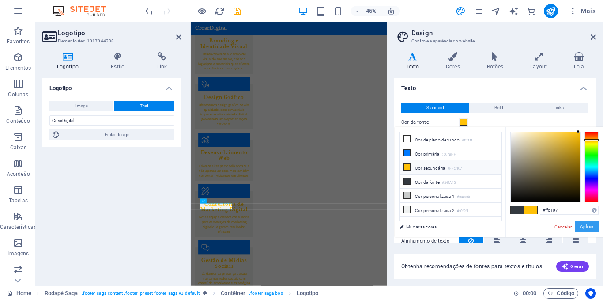
click at [586, 226] on button "Aplicar" at bounding box center [587, 226] width 24 height 11
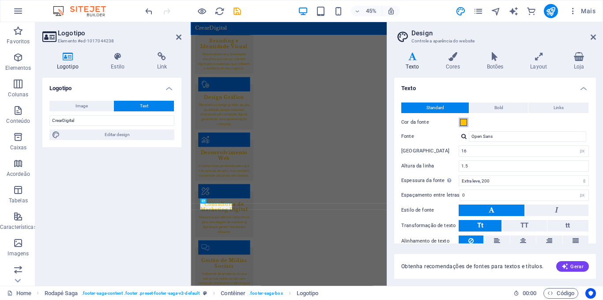
click at [465, 123] on span at bounding box center [463, 122] width 7 height 7
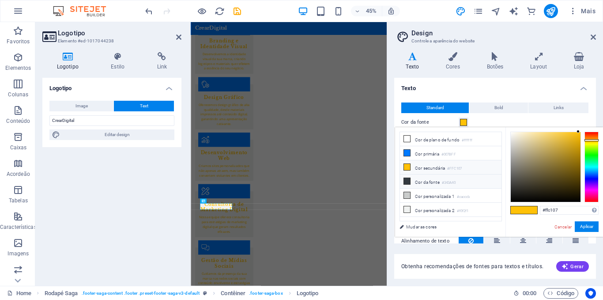
click at [422, 180] on li "Cor da fonte #343A40" at bounding box center [451, 181] width 102 height 14
type input "#343a40"
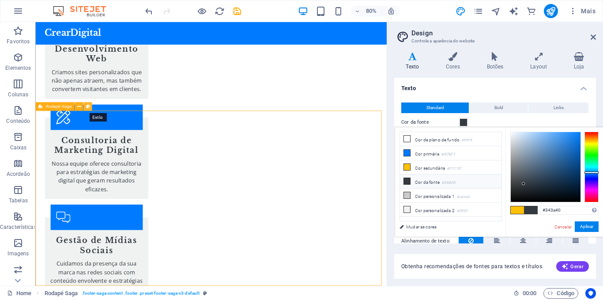
click at [86, 106] on icon at bounding box center [88, 107] width 4 height 8
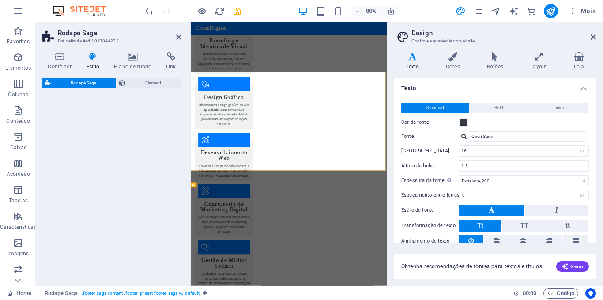
select select "rem"
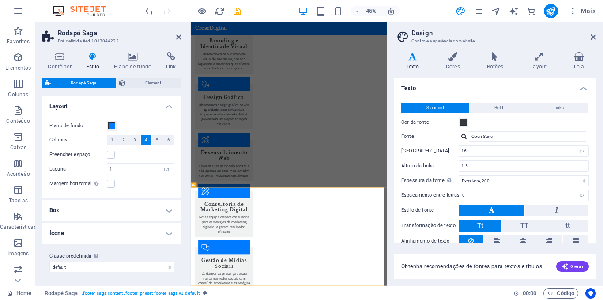
drag, startPoint x: 179, startPoint y: 217, endPoint x: 181, endPoint y: 238, distance: 20.4
click at [181, 238] on div "Variantes Padrão Layout Plano de fundo Colunas 1 2 3 4 5 6 Preencher espaço Lac…" at bounding box center [111, 187] width 139 height 183
click at [133, 61] on h4 "Plano de fundo" at bounding box center [135, 61] width 52 height 19
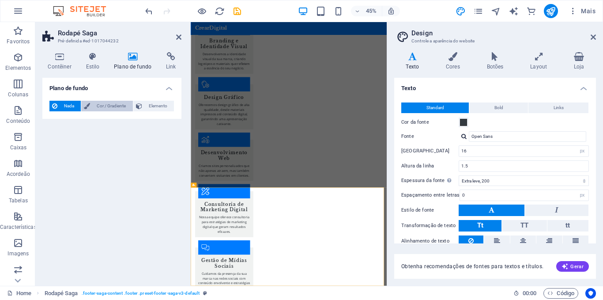
click at [98, 106] on span "Cor / Gradiente" at bounding box center [111, 106] width 37 height 11
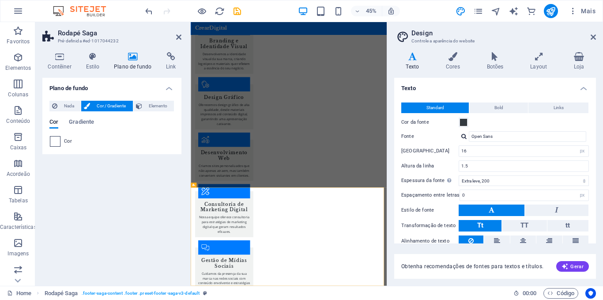
click at [59, 143] on span at bounding box center [55, 141] width 10 height 10
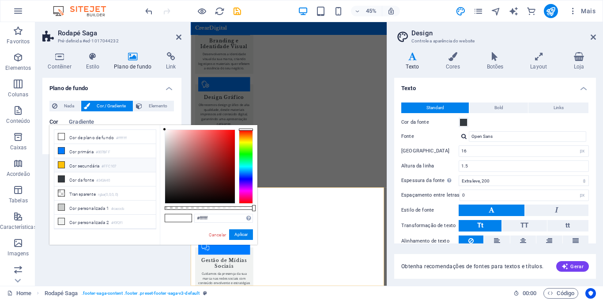
click at [62, 164] on icon at bounding box center [61, 165] width 6 height 6
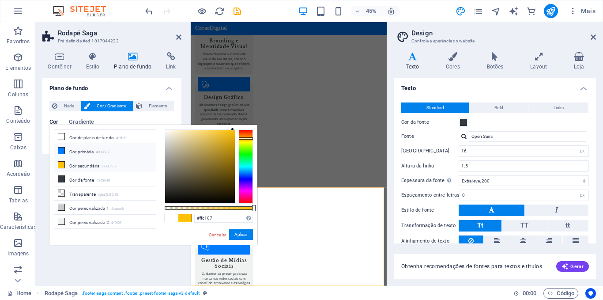
click at [61, 147] on span at bounding box center [61, 150] width 7 height 7
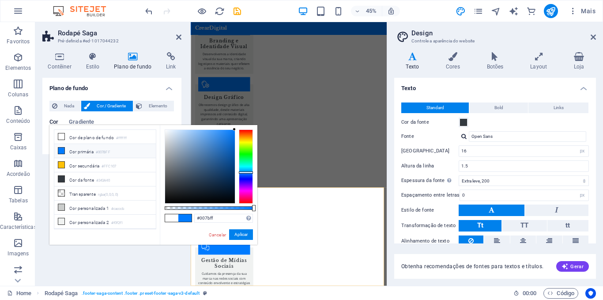
click at [140, 87] on h4 "Plano de fundo" at bounding box center [111, 86] width 139 height 16
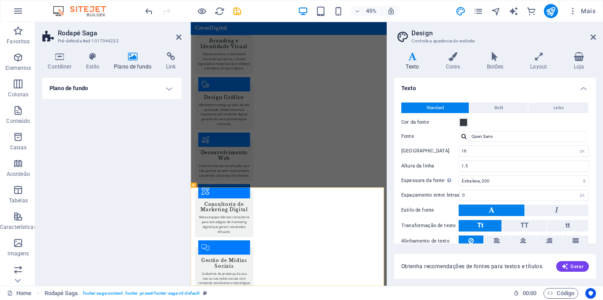
click at [146, 145] on div "Plano de fundo Nada Cor / Gradiente Elemento Esticar o plano de fundo para a la…" at bounding box center [111, 178] width 139 height 201
click at [169, 89] on h4 "Plano de fundo" at bounding box center [111, 88] width 139 height 21
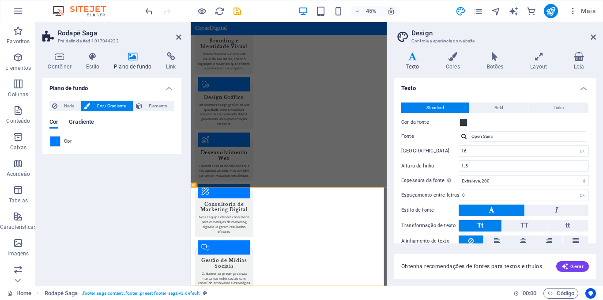
click at [83, 121] on span "Gradiente" at bounding box center [81, 123] width 25 height 12
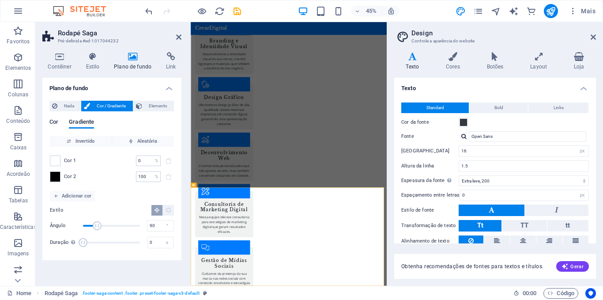
click at [55, 124] on span "Cor" at bounding box center [53, 123] width 9 height 12
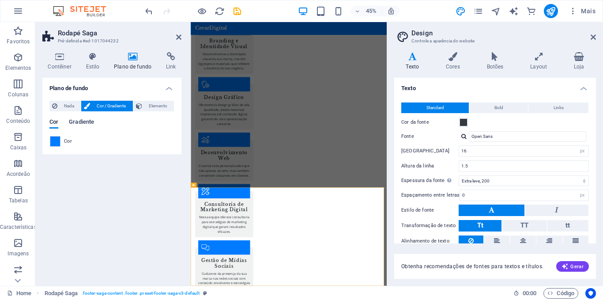
click at [81, 118] on span "Gradiente" at bounding box center [81, 123] width 25 height 12
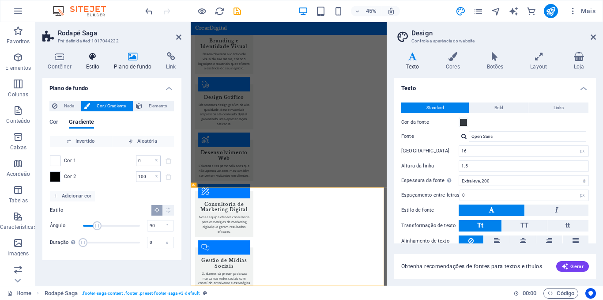
click at [90, 59] on icon at bounding box center [92, 56] width 25 height 9
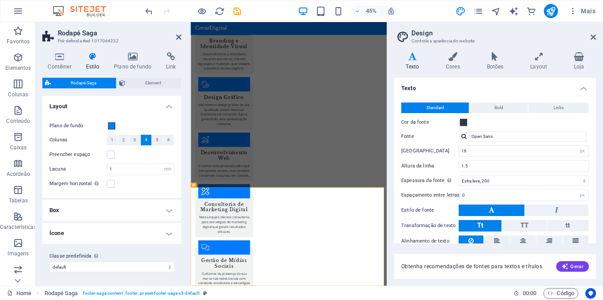
scroll to position [0, 0]
click at [168, 234] on h4 "Ícone" at bounding box center [111, 232] width 139 height 21
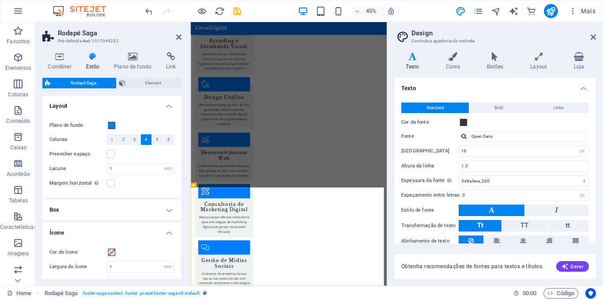
click at [168, 234] on h4 "Ícone" at bounding box center [111, 230] width 139 height 16
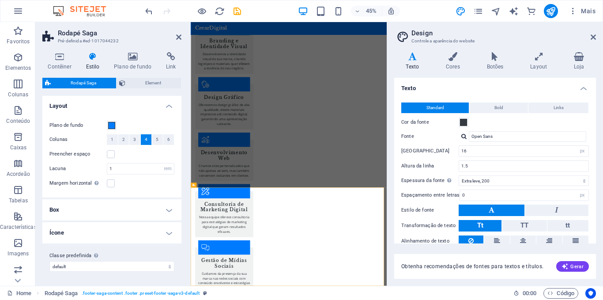
click at [167, 210] on h4 "Box" at bounding box center [111, 209] width 139 height 21
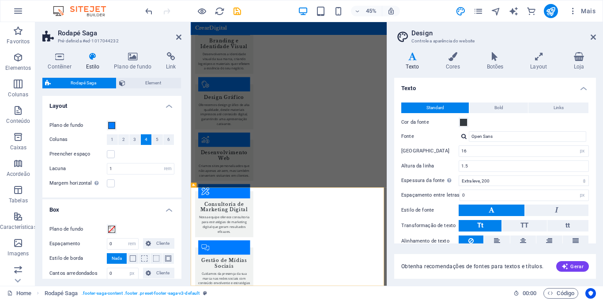
click at [167, 210] on h4 "Box" at bounding box center [111, 207] width 139 height 16
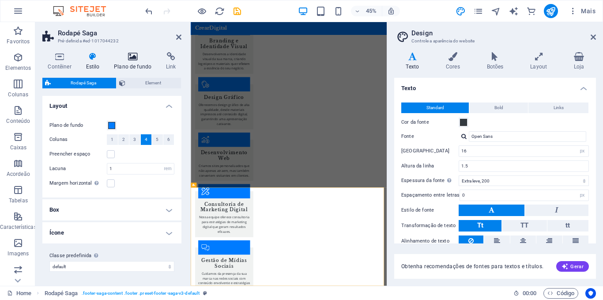
click at [133, 56] on icon at bounding box center [133, 56] width 49 height 9
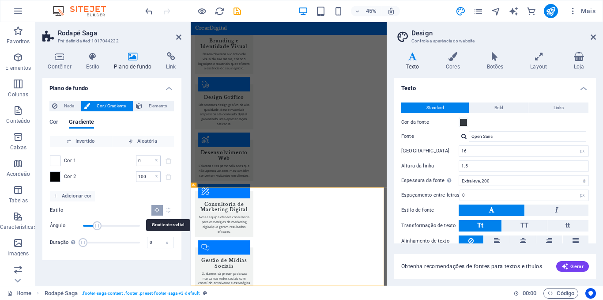
click at [169, 210] on icon "Gradiente radial" at bounding box center [169, 210] width 6 height 6
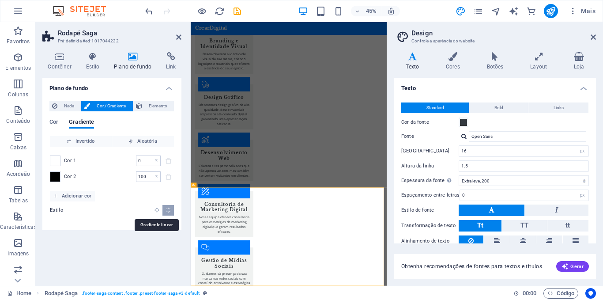
click at [155, 211] on icon "Gradiente linear" at bounding box center [157, 210] width 6 height 6
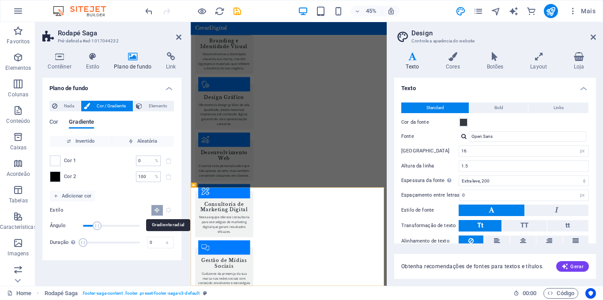
click at [169, 210] on icon "Gradiente radial" at bounding box center [169, 210] width 6 height 6
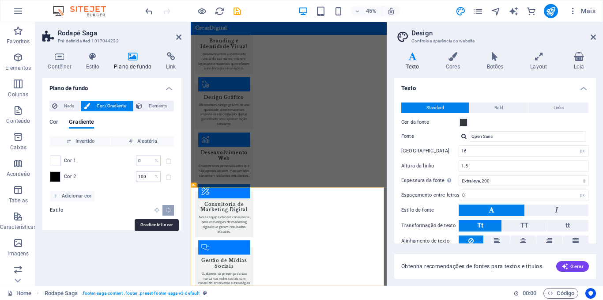
click at [156, 210] on icon "Gradiente linear" at bounding box center [157, 210] width 6 height 6
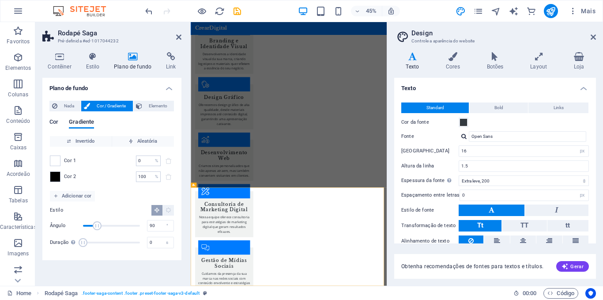
click at [55, 122] on span "Cor" at bounding box center [53, 123] width 9 height 12
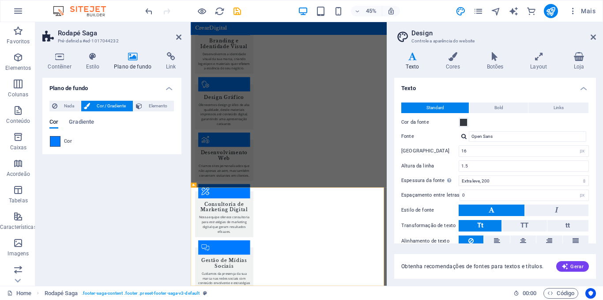
click at [56, 141] on span at bounding box center [55, 141] width 10 height 10
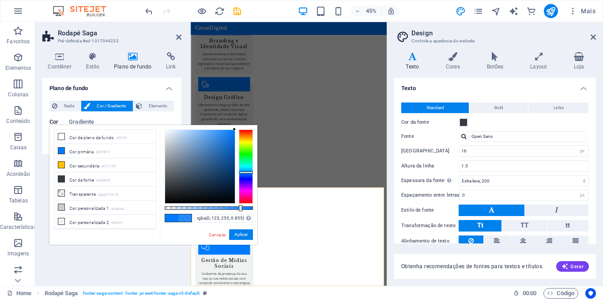
type input "rgba(0, 123, 255, 0.86)"
drag, startPoint x: 254, startPoint y: 208, endPoint x: 241, endPoint y: 208, distance: 12.8
click at [241, 208] on div at bounding box center [241, 208] width 4 height 6
click at [216, 235] on link "Cancelar" at bounding box center [217, 234] width 19 height 7
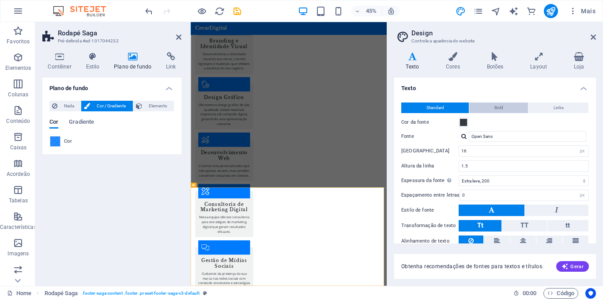
click at [496, 110] on span "Bold" at bounding box center [499, 107] width 9 height 11
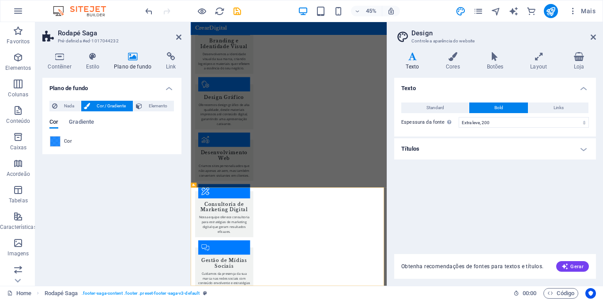
click at [587, 149] on h4 "Títulos" at bounding box center [495, 148] width 202 height 21
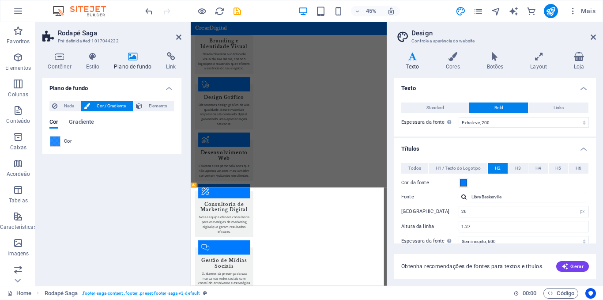
click at [587, 149] on h4 "Títulos" at bounding box center [495, 146] width 202 height 16
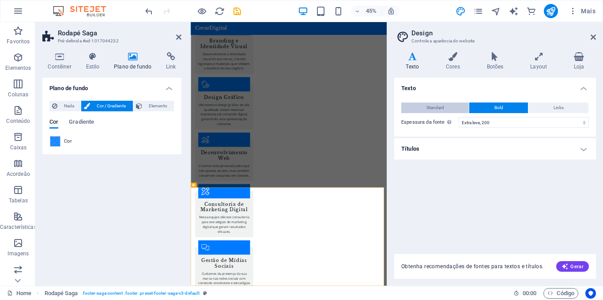
click at [433, 108] on span "Standard" at bounding box center [436, 107] width 18 height 11
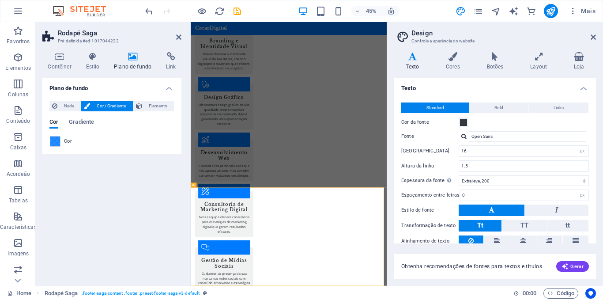
click at [151, 184] on div "Plano de fundo Nada Cor / Gradiente Elemento Esticar o plano de fundo para a la…" at bounding box center [111, 178] width 139 height 201
click at [179, 39] on icon at bounding box center [178, 37] width 5 height 7
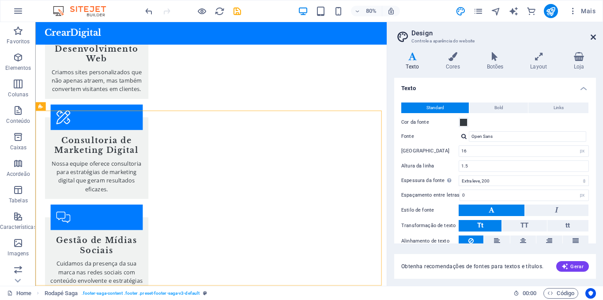
click at [592, 36] on icon at bounding box center [593, 37] width 5 height 7
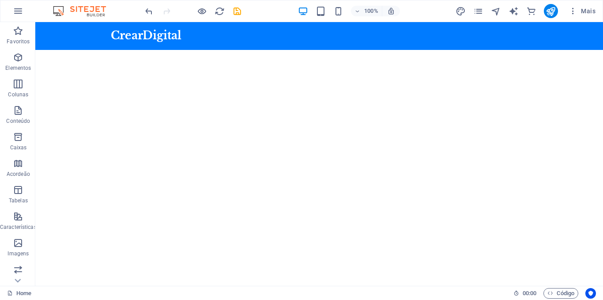
scroll to position [115, 0]
click at [321, 207] on div "Criamos marcas que conectam e experiências que transformam." at bounding box center [319, 263] width 568 height 113
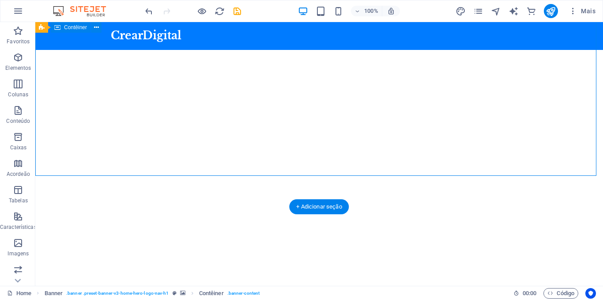
click at [321, 207] on div "Criamos marcas que conectam e experiências que transformam." at bounding box center [319, 263] width 568 height 113
click at [172, 207] on div "Criamos marcas que conectam e experiências que transformam." at bounding box center [319, 263] width 568 height 113
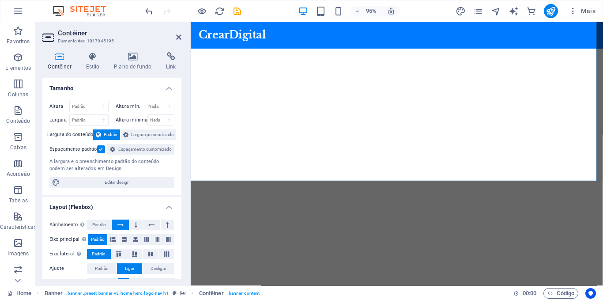
drag, startPoint x: 178, startPoint y: 174, endPoint x: 178, endPoint y: 182, distance: 7.1
click at [178, 182] on div "Altura Padrão px rem % vh vw Altura min. Nada px rem % vh vw Largura Padrão px …" at bounding box center [111, 144] width 139 height 101
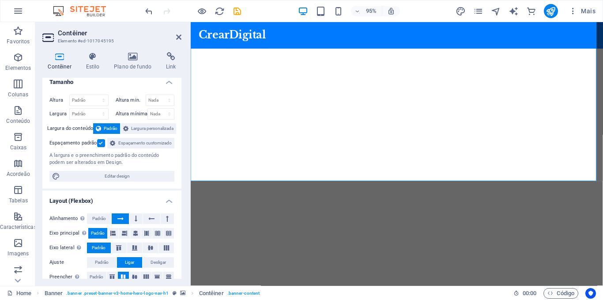
scroll to position [0, 0]
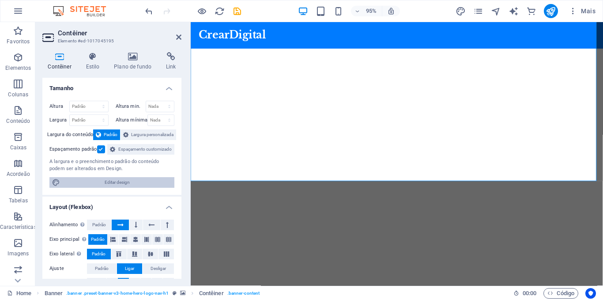
click at [128, 188] on span "Editar design" at bounding box center [117, 182] width 109 height 11
select select "rem"
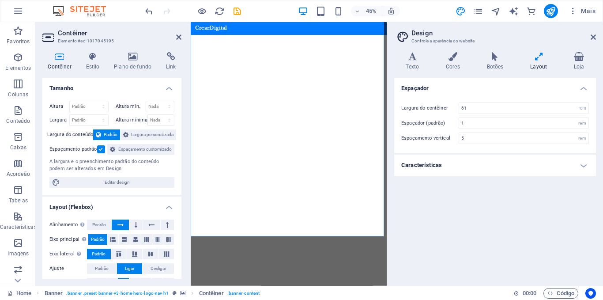
click at [585, 168] on h4 "Características" at bounding box center [495, 165] width 202 height 21
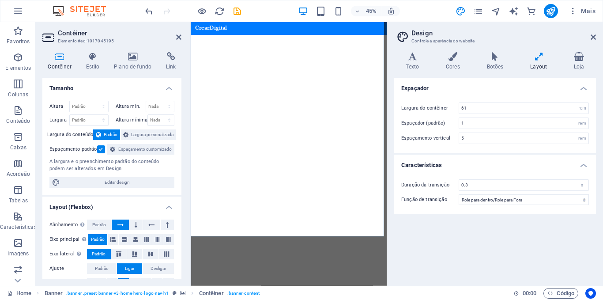
click at [585, 168] on h4 "Características" at bounding box center [495, 163] width 202 height 16
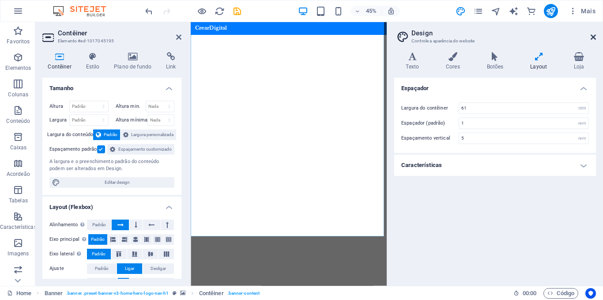
click at [594, 38] on icon at bounding box center [593, 37] width 5 height 7
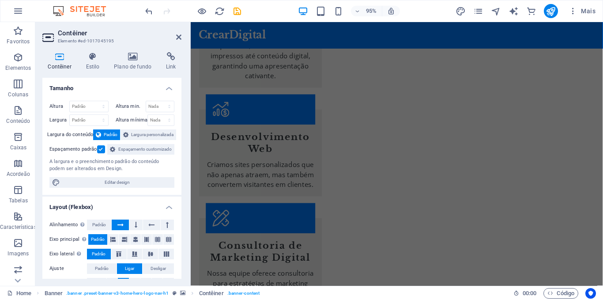
scroll to position [1923, 0]
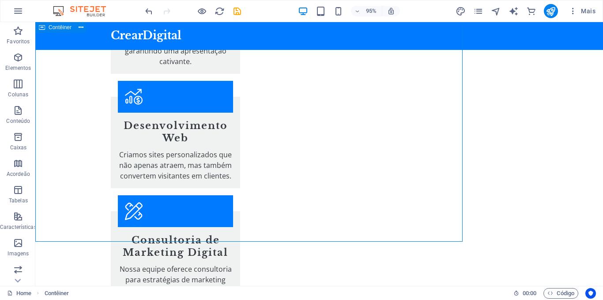
scroll to position [1886, 0]
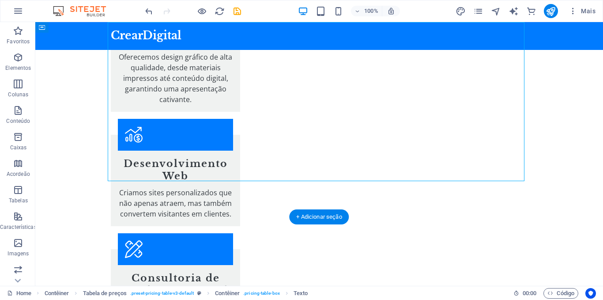
scroll to position [1911, 0]
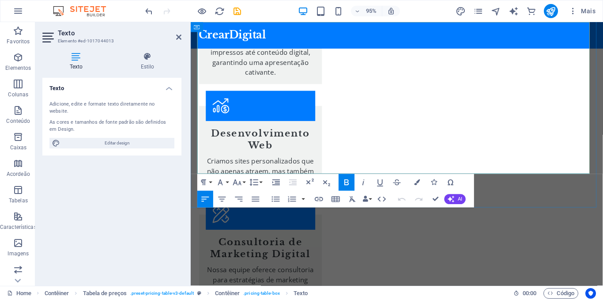
click at [222, 161] on div "Criamos marcas com Designer que conectam as experiências transformadoras em Res…" at bounding box center [408, 93] width 434 height 3965
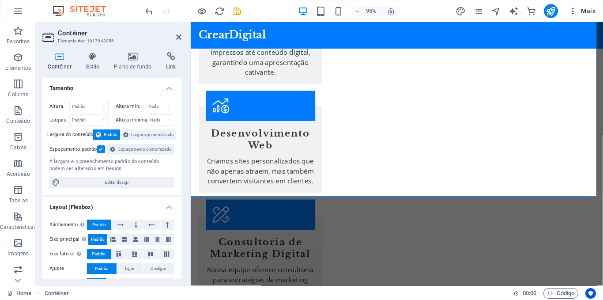
click at [588, 11] on span "Mais" at bounding box center [582, 11] width 27 height 9
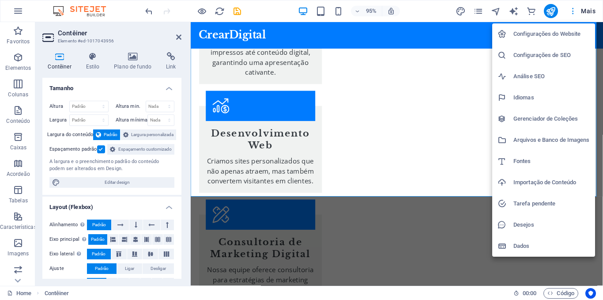
click at [588, 11] on div at bounding box center [301, 150] width 603 height 300
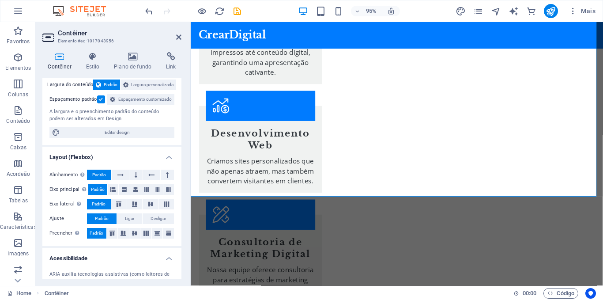
scroll to position [0, 0]
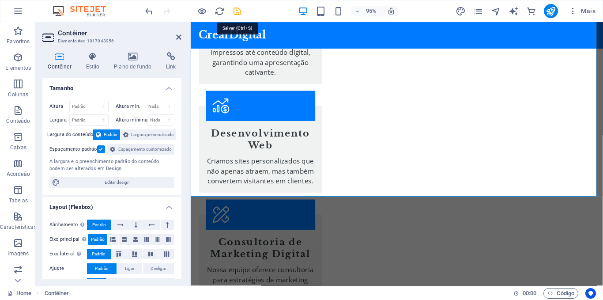
click at [236, 10] on icon "save" at bounding box center [237, 11] width 10 height 10
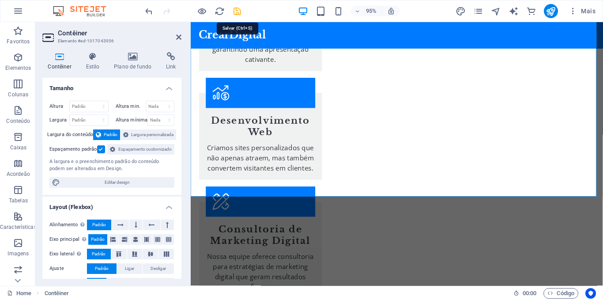
scroll to position [1886, 0]
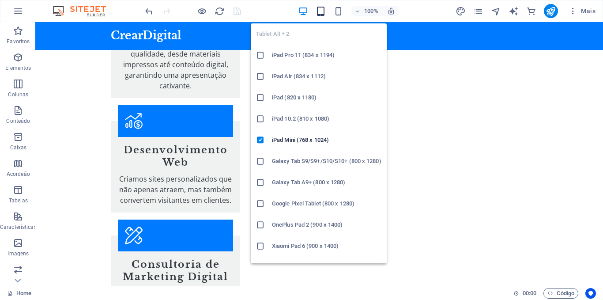
click at [321, 12] on icon "button" at bounding box center [321, 11] width 10 height 10
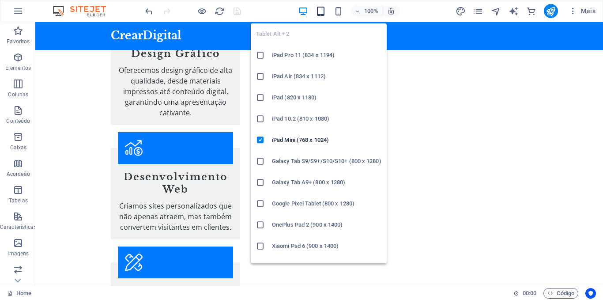
scroll to position [2095, 0]
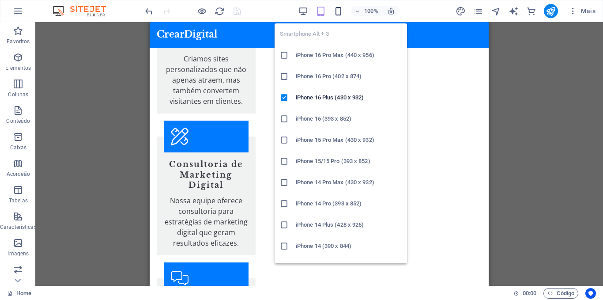
click at [336, 12] on icon "button" at bounding box center [338, 11] width 10 height 10
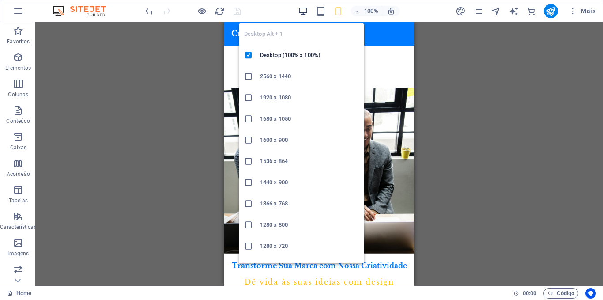
click at [303, 12] on icon "button" at bounding box center [303, 11] width 10 height 10
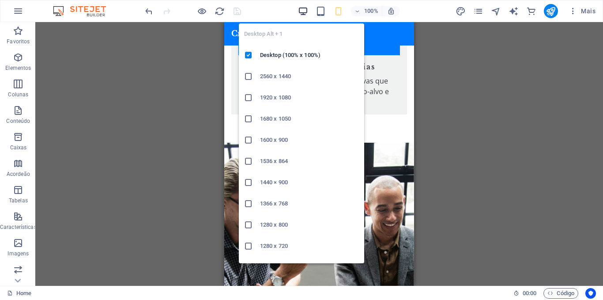
scroll to position [2025, 0]
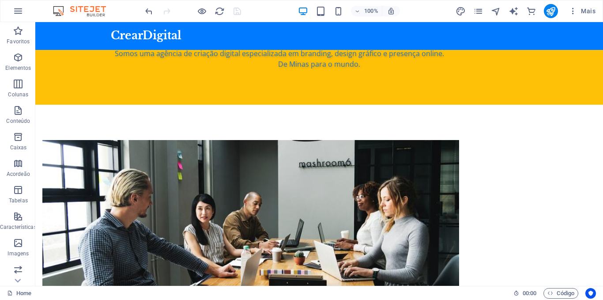
scroll to position [445, 0]
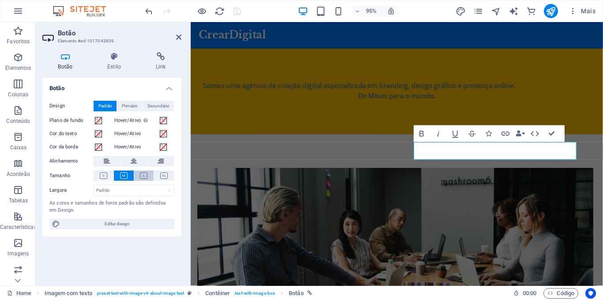
click at [147, 177] on icon at bounding box center [144, 175] width 8 height 7
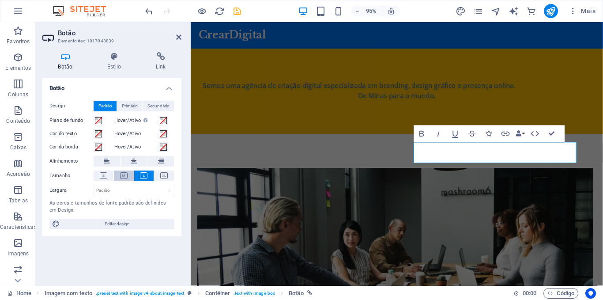
click at [122, 176] on icon at bounding box center [124, 175] width 8 height 7
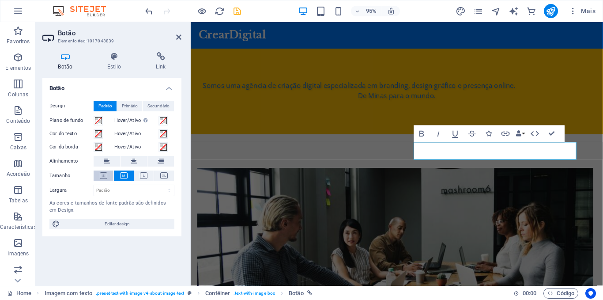
click at [103, 177] on icon at bounding box center [104, 175] width 8 height 7
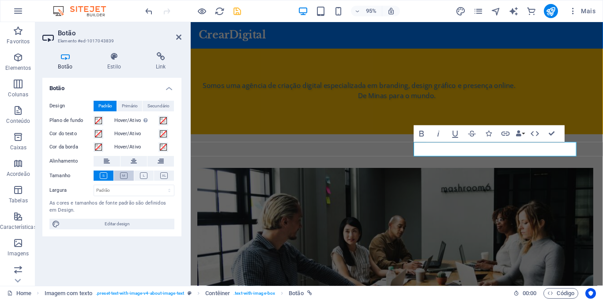
click at [126, 176] on icon at bounding box center [124, 175] width 8 height 7
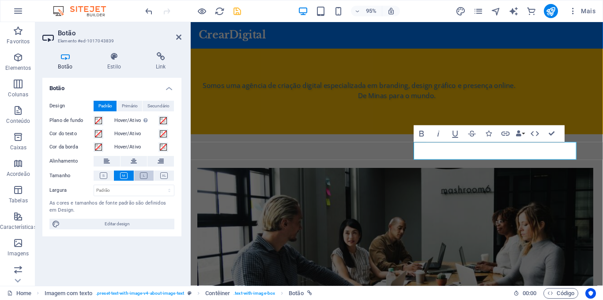
click at [144, 175] on icon at bounding box center [144, 175] width 8 height 7
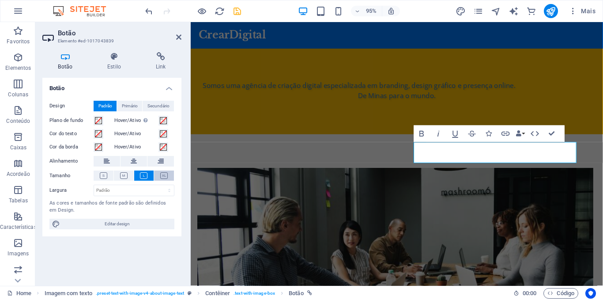
click at [167, 175] on icon at bounding box center [164, 175] width 8 height 7
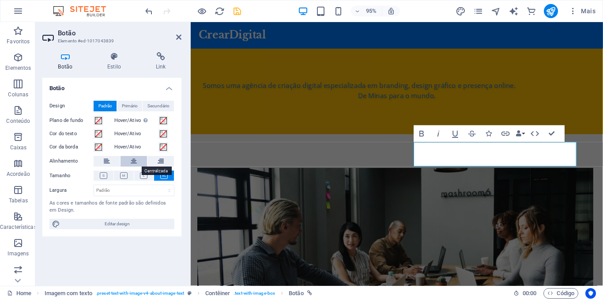
click at [135, 162] on icon at bounding box center [134, 161] width 6 height 11
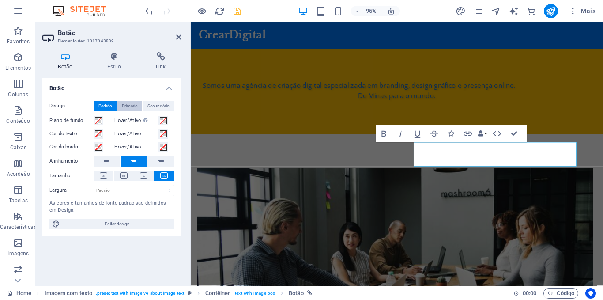
click at [128, 105] on span "Primário" at bounding box center [130, 106] width 16 height 11
click at [154, 104] on span "Secundário" at bounding box center [159, 106] width 22 height 11
click at [103, 107] on span "Padrão" at bounding box center [105, 106] width 14 height 11
click at [116, 54] on icon at bounding box center [114, 56] width 45 height 9
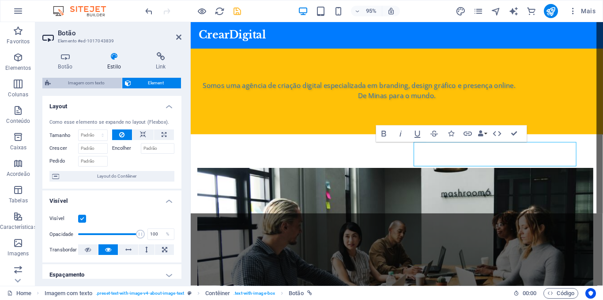
click at [86, 82] on span "Imagem com texto" at bounding box center [86, 83] width 66 height 11
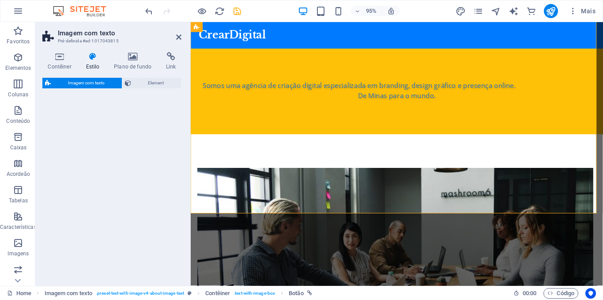
select select "rem"
select select "px"
select select "preset-text-with-image-v4-about-image-text"
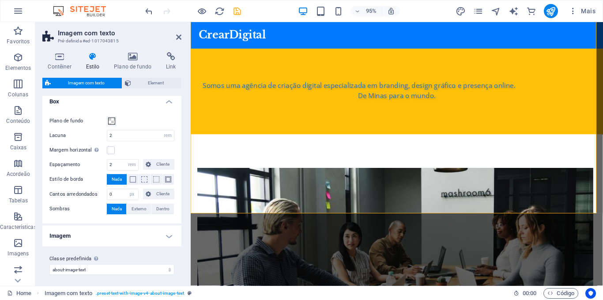
scroll to position [98, 0]
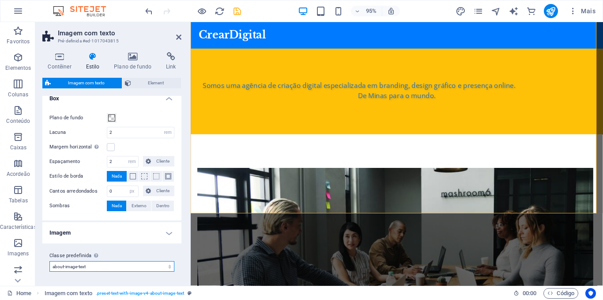
click at [136, 266] on select "boxed default about-image-text services-5 Adicionar classe predefinida" at bounding box center [111, 266] width 125 height 11
click at [184, 258] on div "Contêiner Estilo Plano de fundo Link Tamanho Altura Padrão px rem % vh vw Altur…" at bounding box center [111, 165] width 153 height 241
click at [140, 205] on span "Externo" at bounding box center [139, 206] width 15 height 11
type input "2"
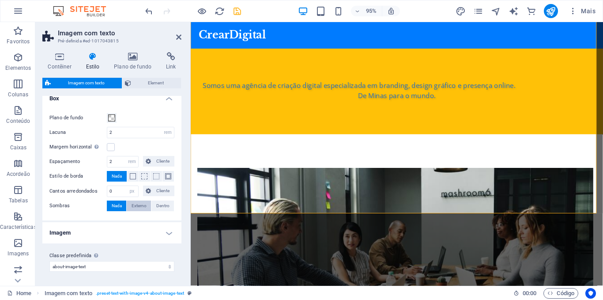
type input "4"
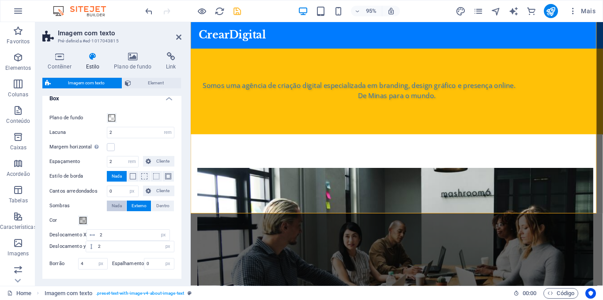
click at [117, 204] on span "Nada" at bounding box center [117, 206] width 10 height 11
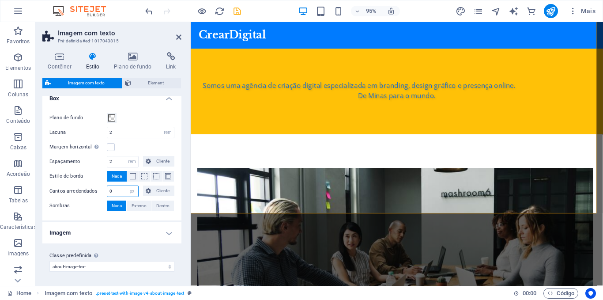
click at [114, 190] on input "0" at bounding box center [122, 191] width 31 height 11
type input "0"
click at [130, 191] on select "px rem % vh vw Cliente" at bounding box center [132, 191] width 12 height 11
select select "%"
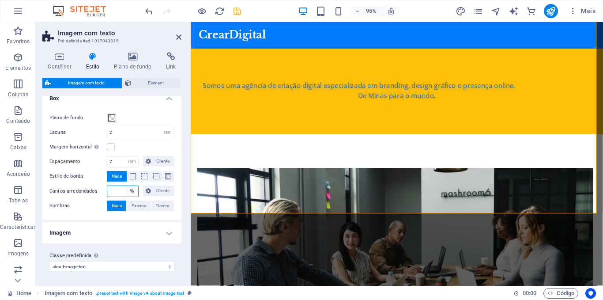
click at [126, 186] on select "px rem % vh vw Cliente" at bounding box center [132, 191] width 12 height 11
type input "100"
type input "1"
click at [132, 192] on select "px rem % vh vw Cliente" at bounding box center [132, 191] width 12 height 11
type input "11"
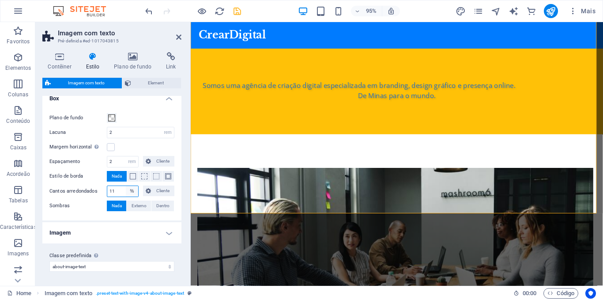
select select "px"
click at [126, 186] on select "px rem % vh vw Cliente" at bounding box center [132, 191] width 12 height 11
select select "px"
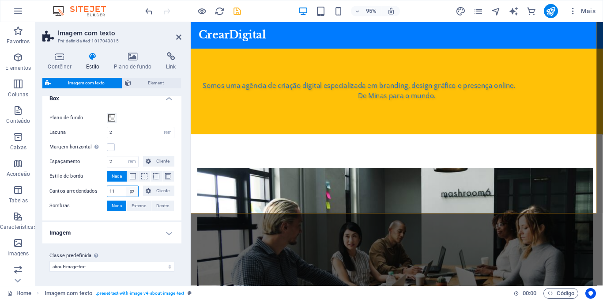
select select "px"
click at [158, 189] on span "Cliente" at bounding box center [163, 191] width 18 height 11
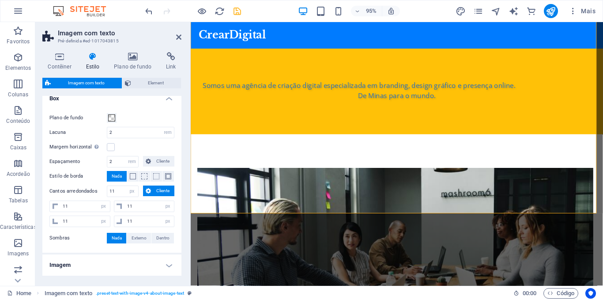
click at [116, 173] on span "Nada" at bounding box center [117, 176] width 10 height 11
click at [236, 11] on icon "save" at bounding box center [237, 11] width 10 height 10
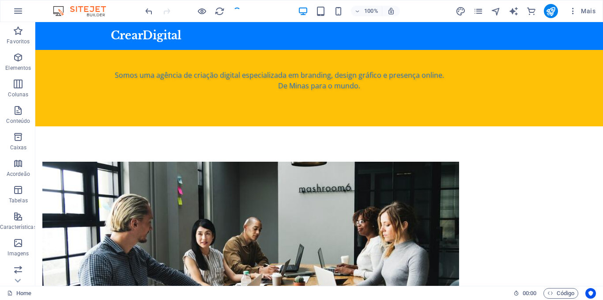
scroll to position [418, 0]
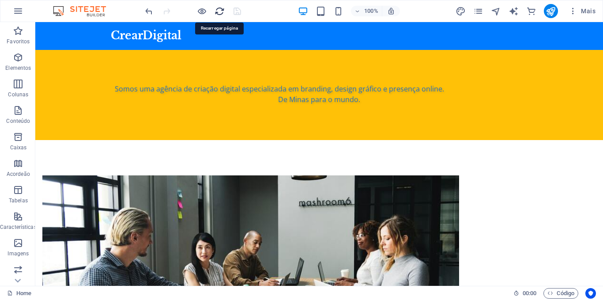
click at [219, 10] on icon "reload" at bounding box center [220, 11] width 10 height 10
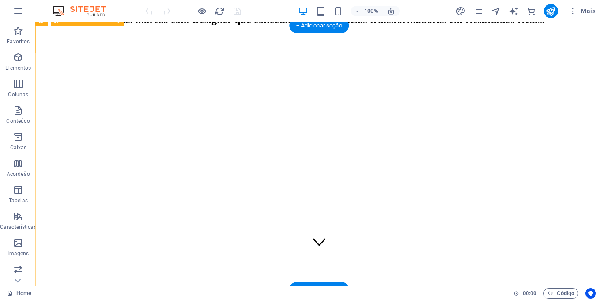
scroll to position [33, 0]
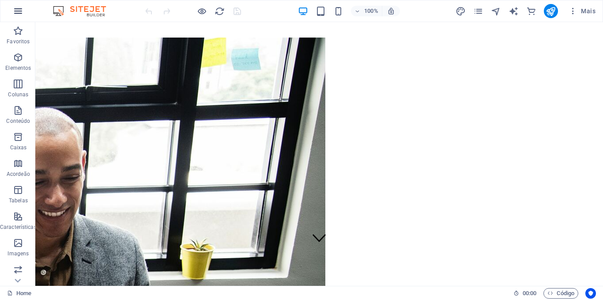
click at [16, 9] on icon "button" at bounding box center [18, 11] width 11 height 11
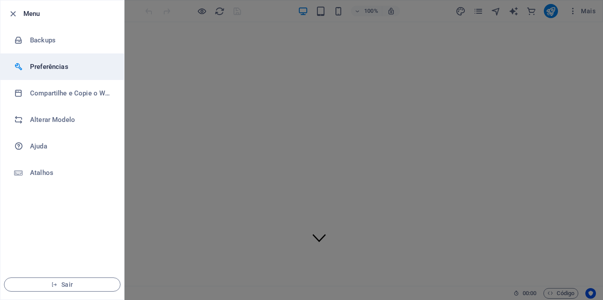
click at [50, 66] on h6 "Preferências" at bounding box center [71, 66] width 82 height 11
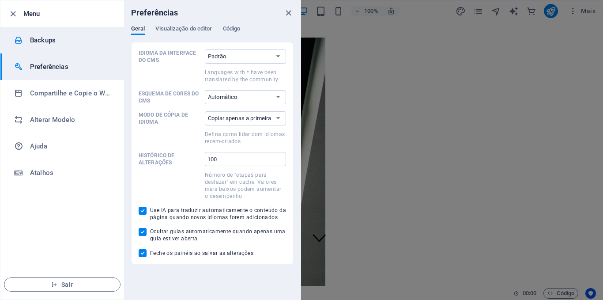
click at [43, 38] on h6 "Backups" at bounding box center [71, 40] width 82 height 11
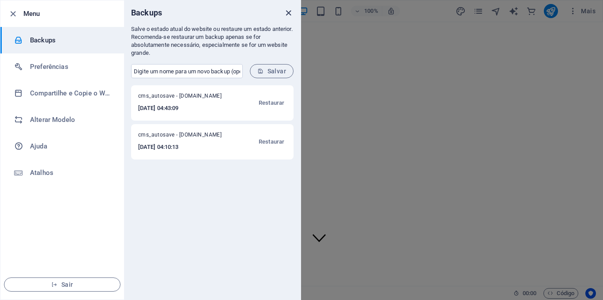
click at [288, 14] on icon "close" at bounding box center [289, 13] width 10 height 10
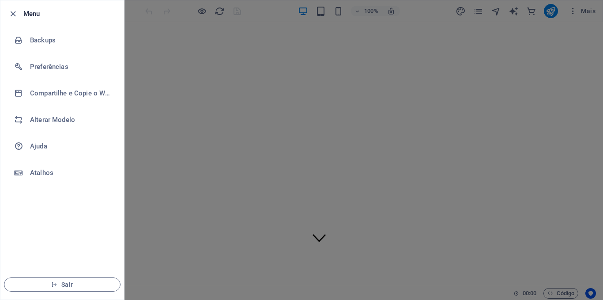
click at [422, 14] on div at bounding box center [301, 150] width 603 height 300
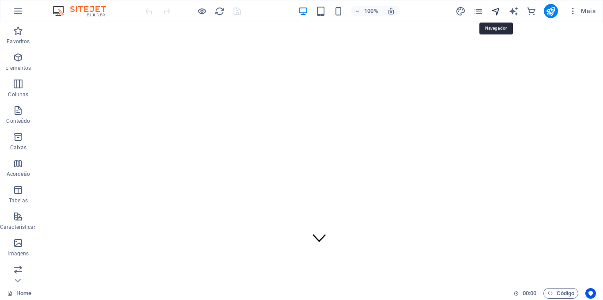
click at [498, 12] on icon "navigator" at bounding box center [496, 11] width 10 height 10
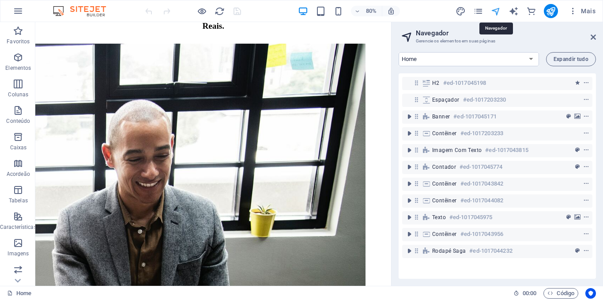
click at [498, 12] on icon "navigator" at bounding box center [496, 11] width 10 height 10
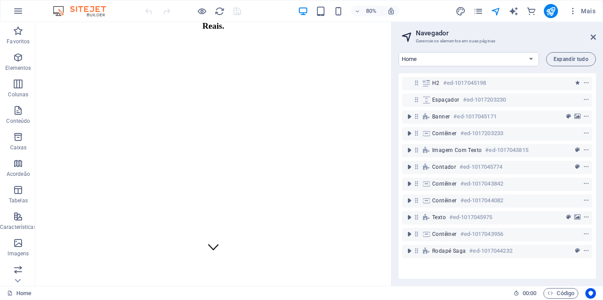
click at [597, 35] on aside "Navegador Gerencie os elementos em suas páginas Home Subpage Legal Notice Priva…" at bounding box center [497, 154] width 212 height 264
click at [592, 36] on icon at bounding box center [593, 37] width 5 height 7
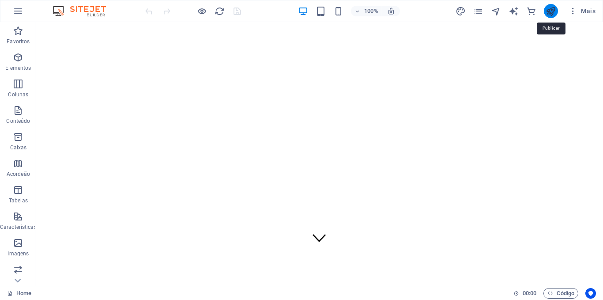
click at [551, 11] on icon "publish" at bounding box center [551, 11] width 10 height 10
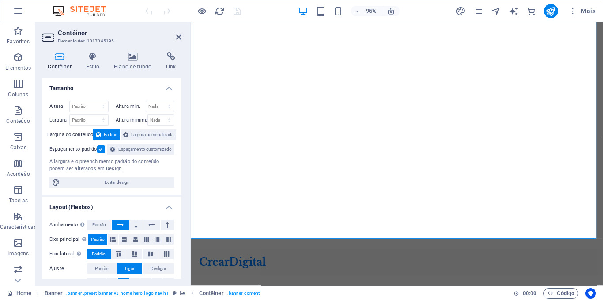
scroll to position [55, 0]
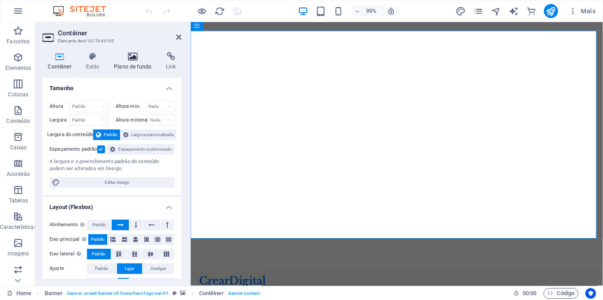
click at [134, 55] on icon at bounding box center [133, 56] width 49 height 9
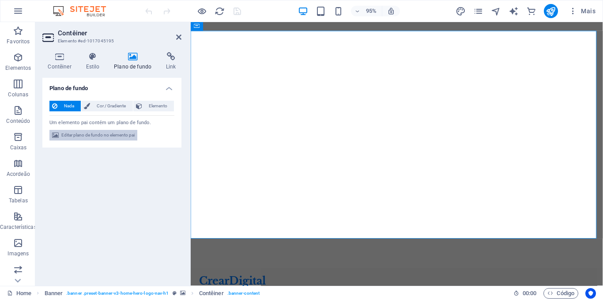
click at [91, 133] on span "Editar plano de fundo no elemento pai" at bounding box center [97, 135] width 73 height 11
select select "ms"
select select "s"
select select "progressive"
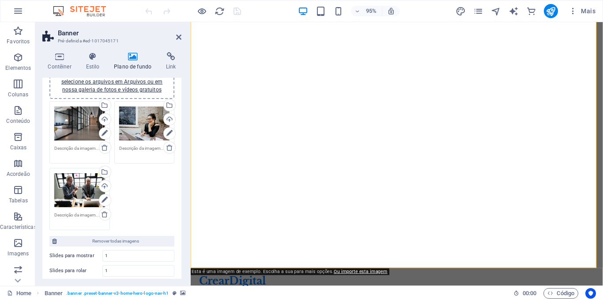
scroll to position [98, 0]
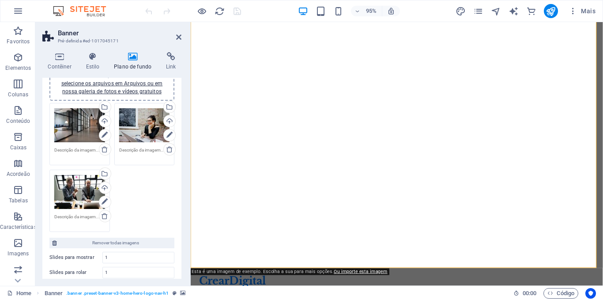
click at [80, 190] on div "Arraste os arquivos aqui, clique para escolher os arquivos ou selecione os arqu…" at bounding box center [79, 191] width 51 height 35
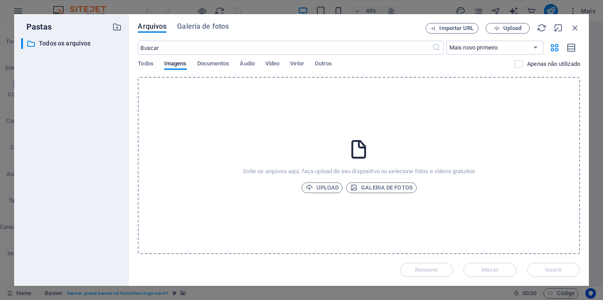
click at [80, 190] on div "​ Todos os arquivos Todos os arquivos" at bounding box center [71, 158] width 101 height 241
click at [574, 27] on icon "button" at bounding box center [576, 28] width 10 height 10
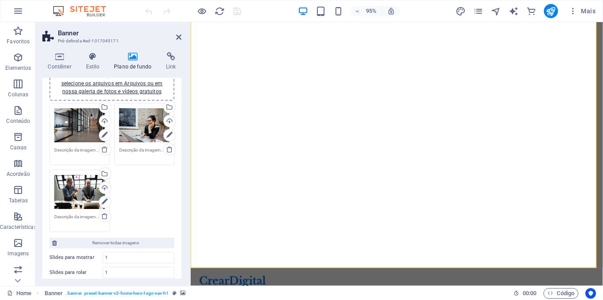
click at [167, 203] on div "Arraste os arquivos aqui, clique para escolher os arquivos ou selecione os arqu…" at bounding box center [111, 167] width 129 height 133
click at [74, 125] on div "Arraste os arquivos aqui, clique para escolher os arquivos ou selecione os arqu…" at bounding box center [79, 125] width 51 height 35
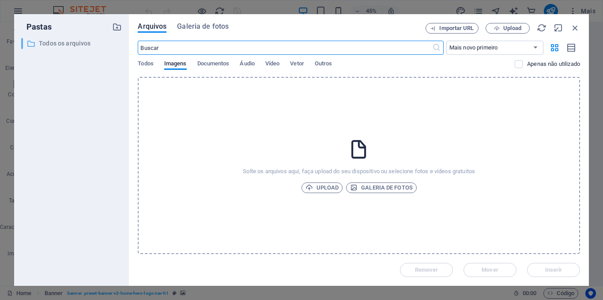
click at [61, 42] on p "Todos os arquivos" at bounding box center [72, 43] width 67 height 10
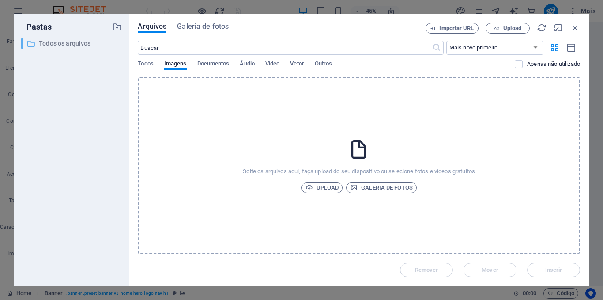
click at [29, 45] on icon at bounding box center [31, 43] width 9 height 9
click at [147, 63] on span "Todos" at bounding box center [145, 64] width 15 height 12
click at [180, 62] on span "Imagens" at bounding box center [175, 64] width 23 height 12
click at [279, 64] on span "Vídeo" at bounding box center [272, 64] width 14 height 12
click at [247, 66] on span "Áudio" at bounding box center [247, 64] width 15 height 12
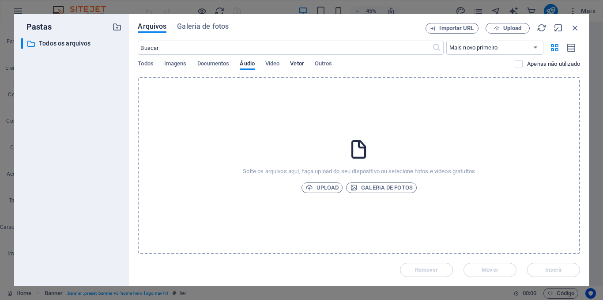
click at [303, 62] on span "Vetor" at bounding box center [297, 64] width 14 height 12
click at [331, 61] on span "Outros" at bounding box center [324, 64] width 18 height 12
click at [147, 63] on span "Todos" at bounding box center [145, 64] width 15 height 12
click at [577, 27] on icon "button" at bounding box center [576, 28] width 10 height 10
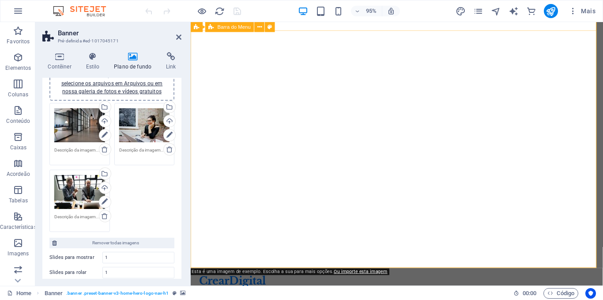
click at [598, 281] on div "CrearDigital Início Sobre nós Valores Serviços Contato" at bounding box center [408, 295] width 434 height 28
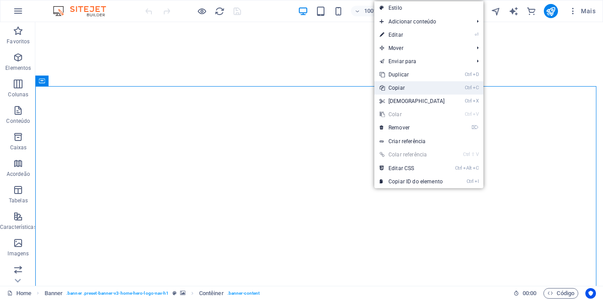
click at [398, 87] on link "Ctrl C Copiar" at bounding box center [413, 87] width 76 height 13
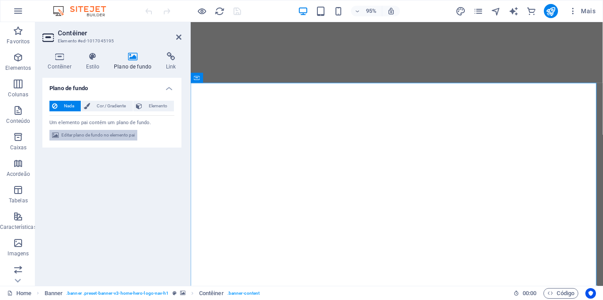
click at [95, 134] on span "Editar plano de fundo no elemento pai" at bounding box center [97, 135] width 73 height 11
select select "ms"
select select "s"
select select "progressive"
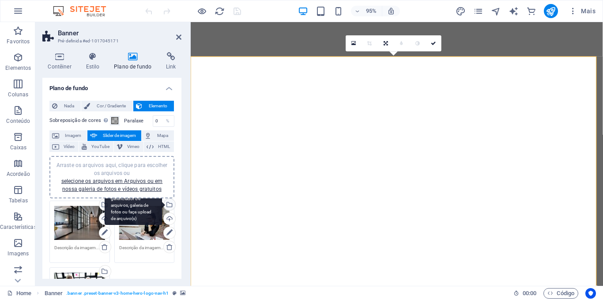
click at [167, 205] on div "Selecione arquivos do gerenciador de arquivos, galeria de fotos ou faça upload …" at bounding box center [168, 205] width 13 height 13
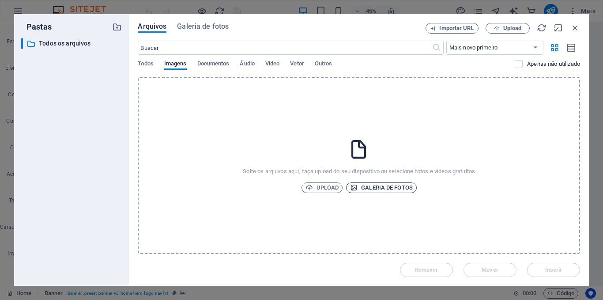
click at [390, 187] on span "Galeria de fotos" at bounding box center [381, 187] width 63 height 11
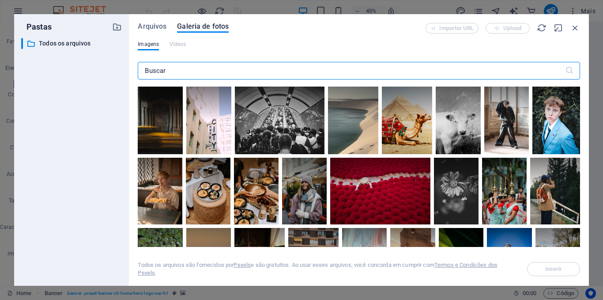
click at [307, 72] on input "text" at bounding box center [351, 71] width 427 height 18
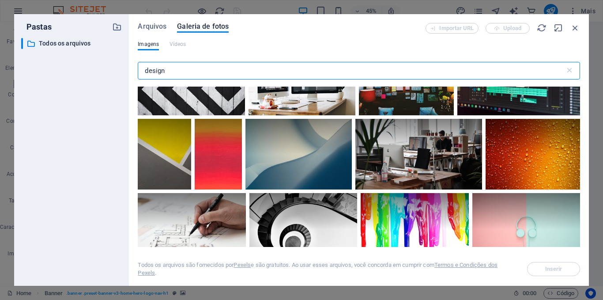
scroll to position [539, 0]
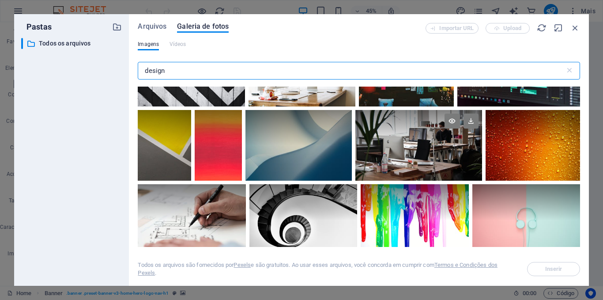
type input "design"
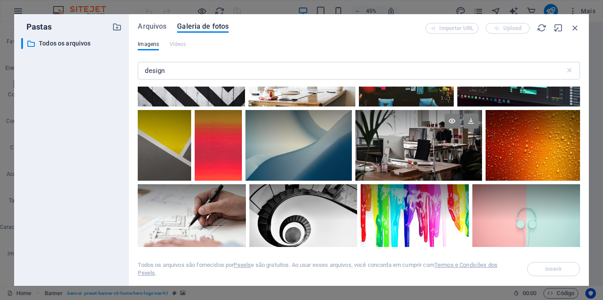
click at [413, 138] on div at bounding box center [419, 127] width 126 height 35
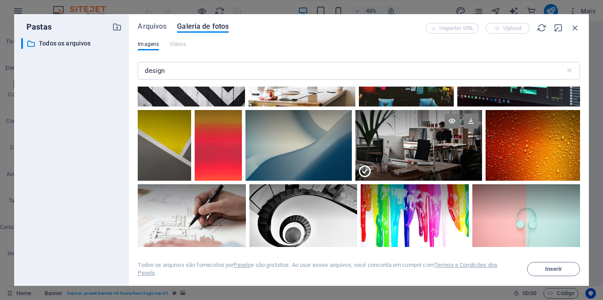
click at [413, 138] on div at bounding box center [419, 127] width 126 height 35
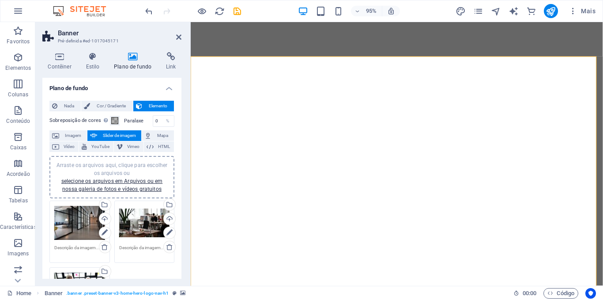
drag, startPoint x: 179, startPoint y: 153, endPoint x: 181, endPoint y: 195, distance: 42.0
click at [181, 195] on div "Plano de fundo Nada Cor / Gradiente Elemento Esticar o plano de fundo para a la…" at bounding box center [111, 178] width 139 height 201
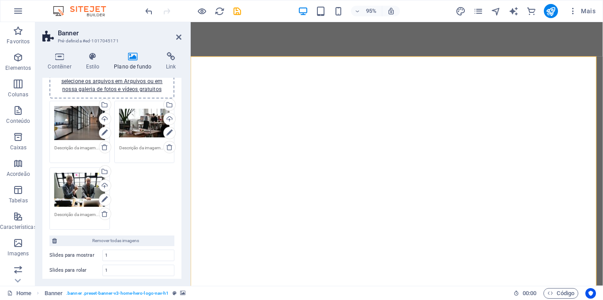
scroll to position [102, 0]
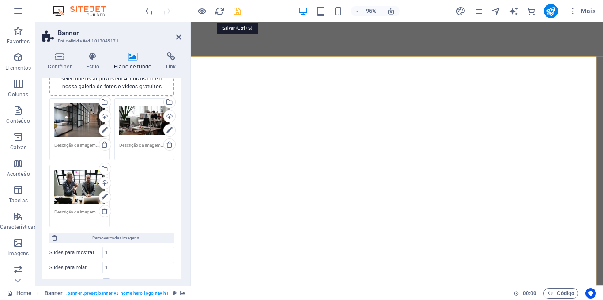
click at [237, 10] on icon "save" at bounding box center [237, 11] width 10 height 10
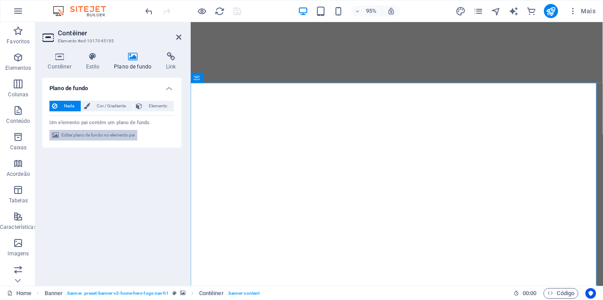
click at [101, 135] on span "Editar plano de fundo no elemento pai" at bounding box center [97, 135] width 73 height 11
select select "ms"
select select "s"
select select "progressive"
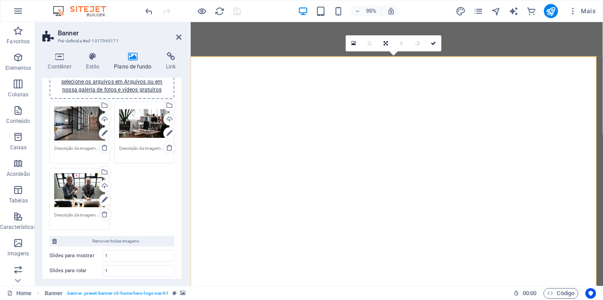
scroll to position [98, 0]
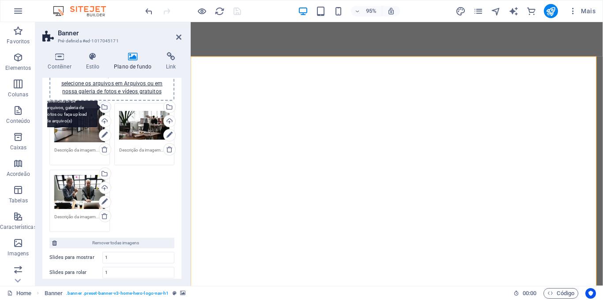
click at [103, 107] on div "Selecione arquivos do gerenciador de arquivos, galeria de fotos ou faça upload …" at bounding box center [104, 107] width 13 height 13
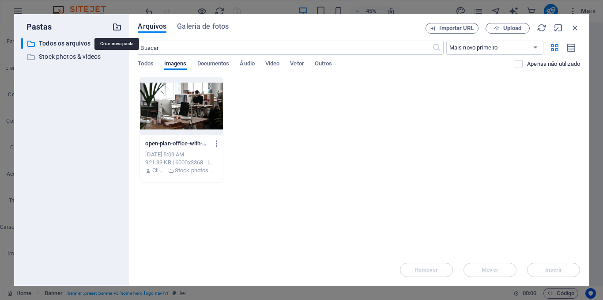
click at [117, 27] on icon "button" at bounding box center [117, 27] width 10 height 10
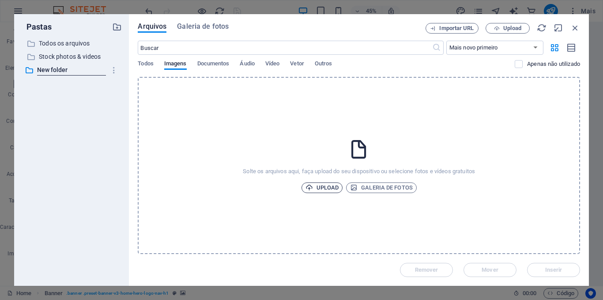
click at [324, 186] on span "Upload" at bounding box center [323, 187] width 34 height 11
